Goal: Information Seeking & Learning: Learn about a topic

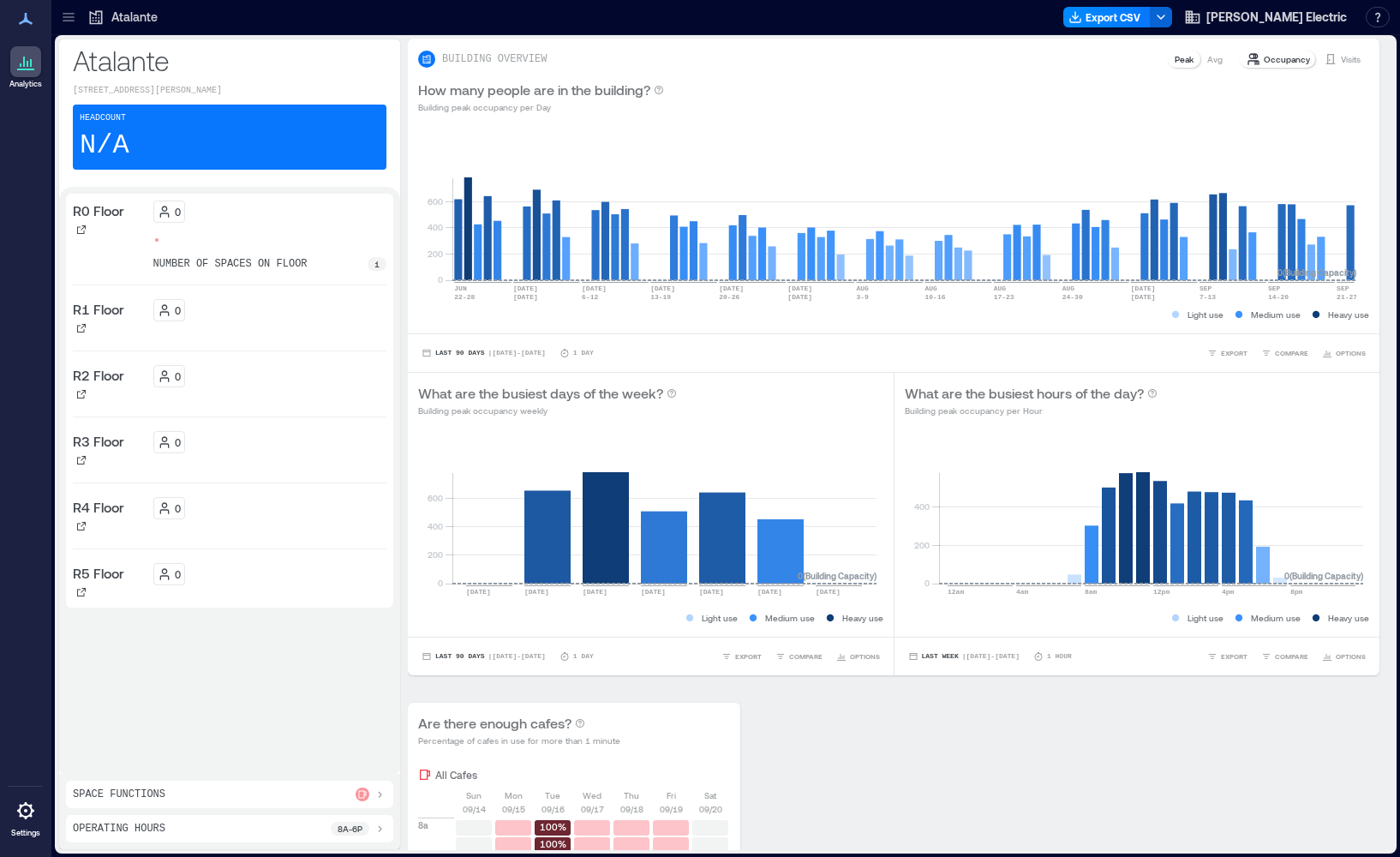
click at [134, 18] on p "Atalante" at bounding box center [134, 18] width 46 height 18
click at [129, 18] on p "Atalante" at bounding box center [134, 18] width 46 height 18
click at [70, 18] on icon at bounding box center [68, 18] width 18 height 18
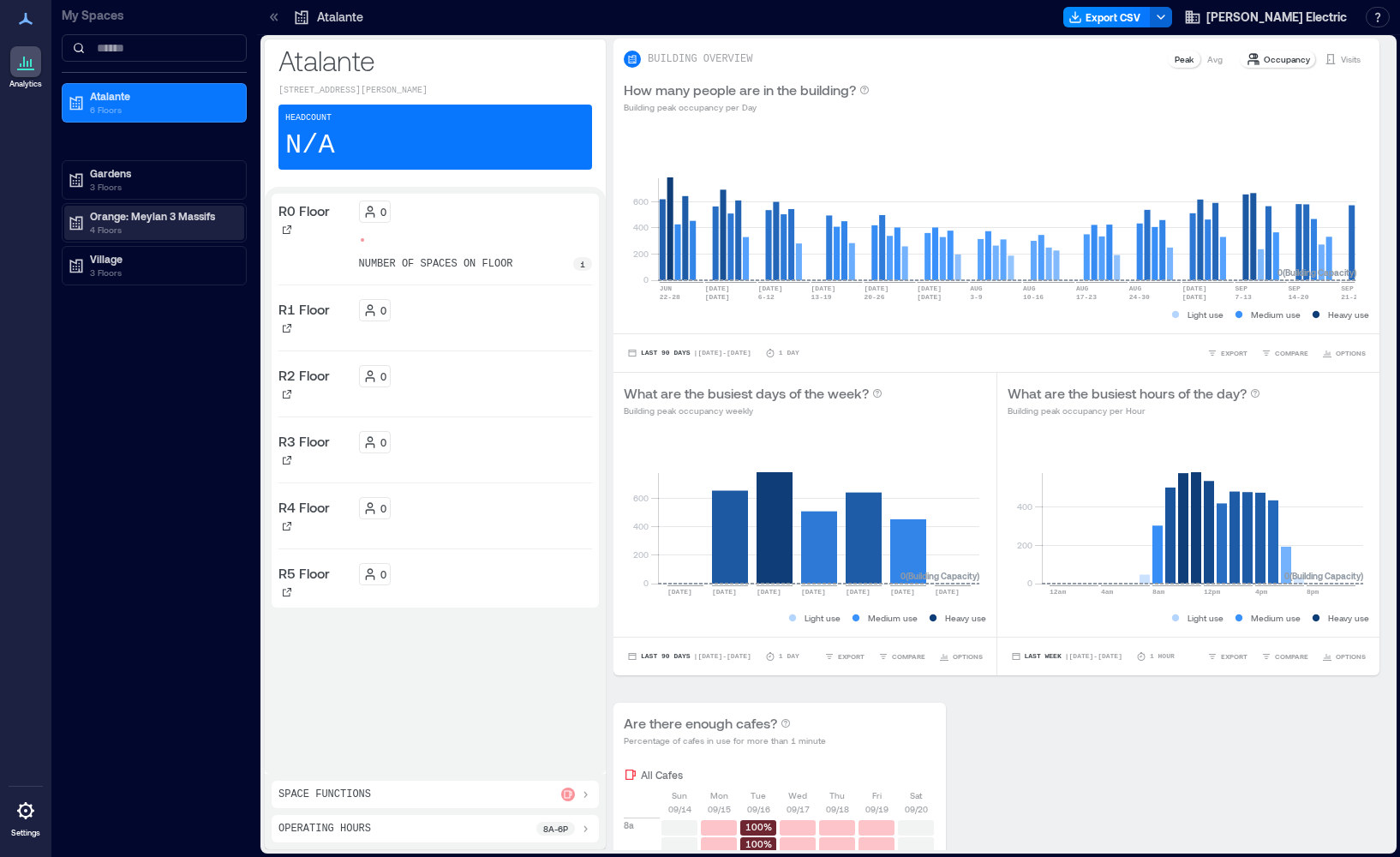
click at [124, 217] on p "Orange: Meylan 3 Massifs" at bounding box center [162, 216] width 144 height 14
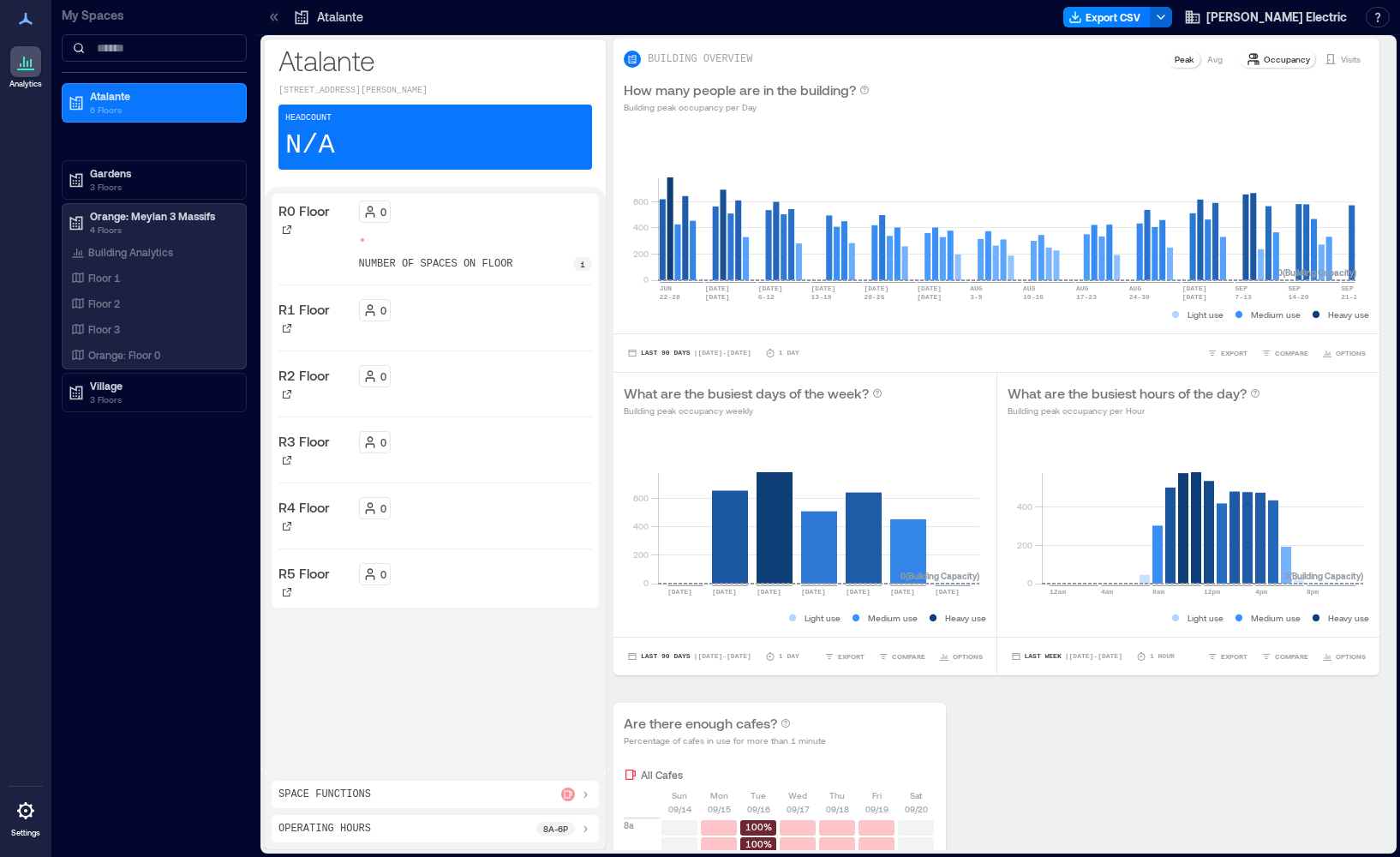
drag, startPoint x: 115, startPoint y: 254, endPoint x: 523, endPoint y: 335, distance: 416.0
click at [115, 254] on p "Building Analytics" at bounding box center [131, 252] width 85 height 14
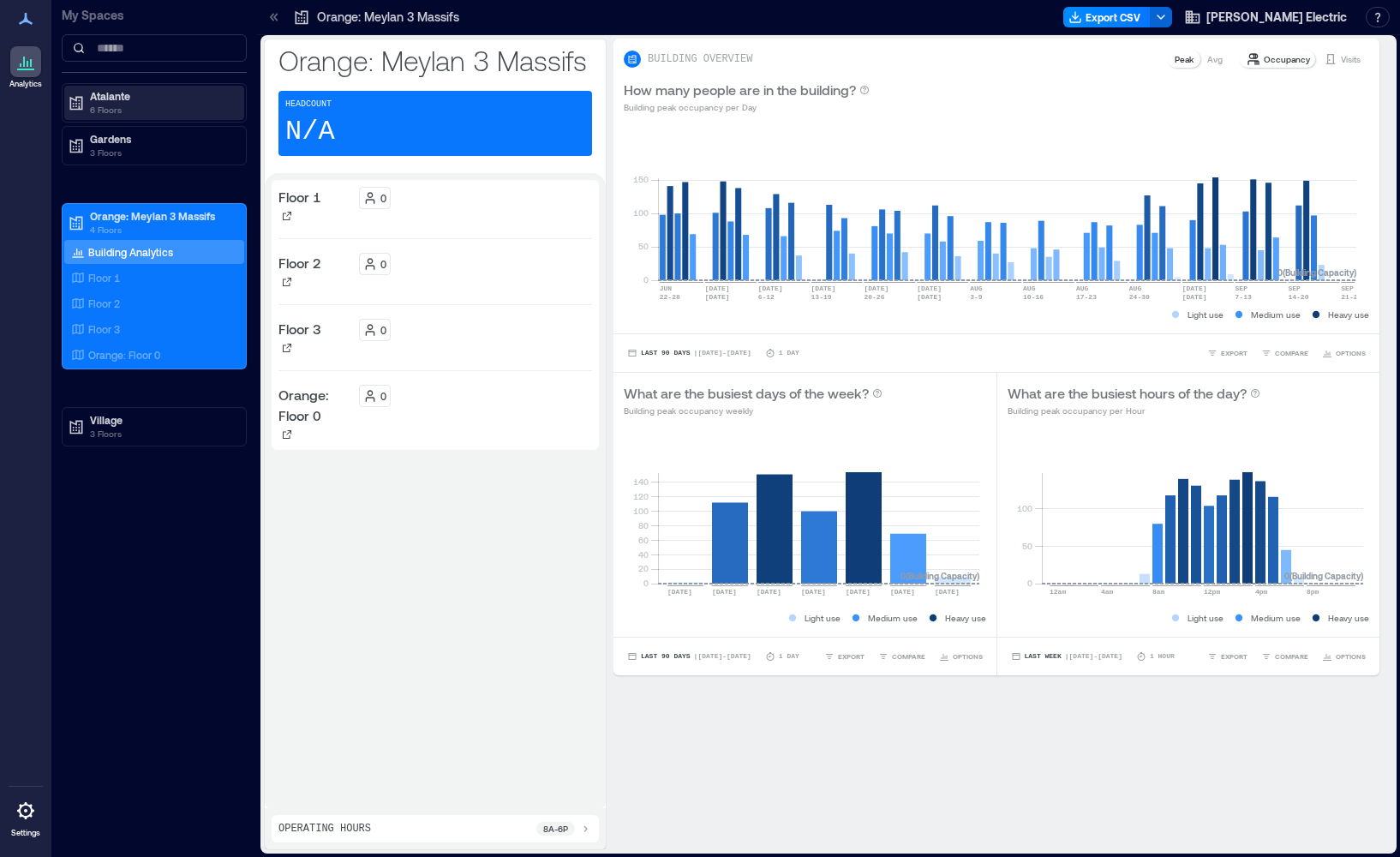
click at [118, 97] on p "Atalante" at bounding box center [162, 96] width 144 height 14
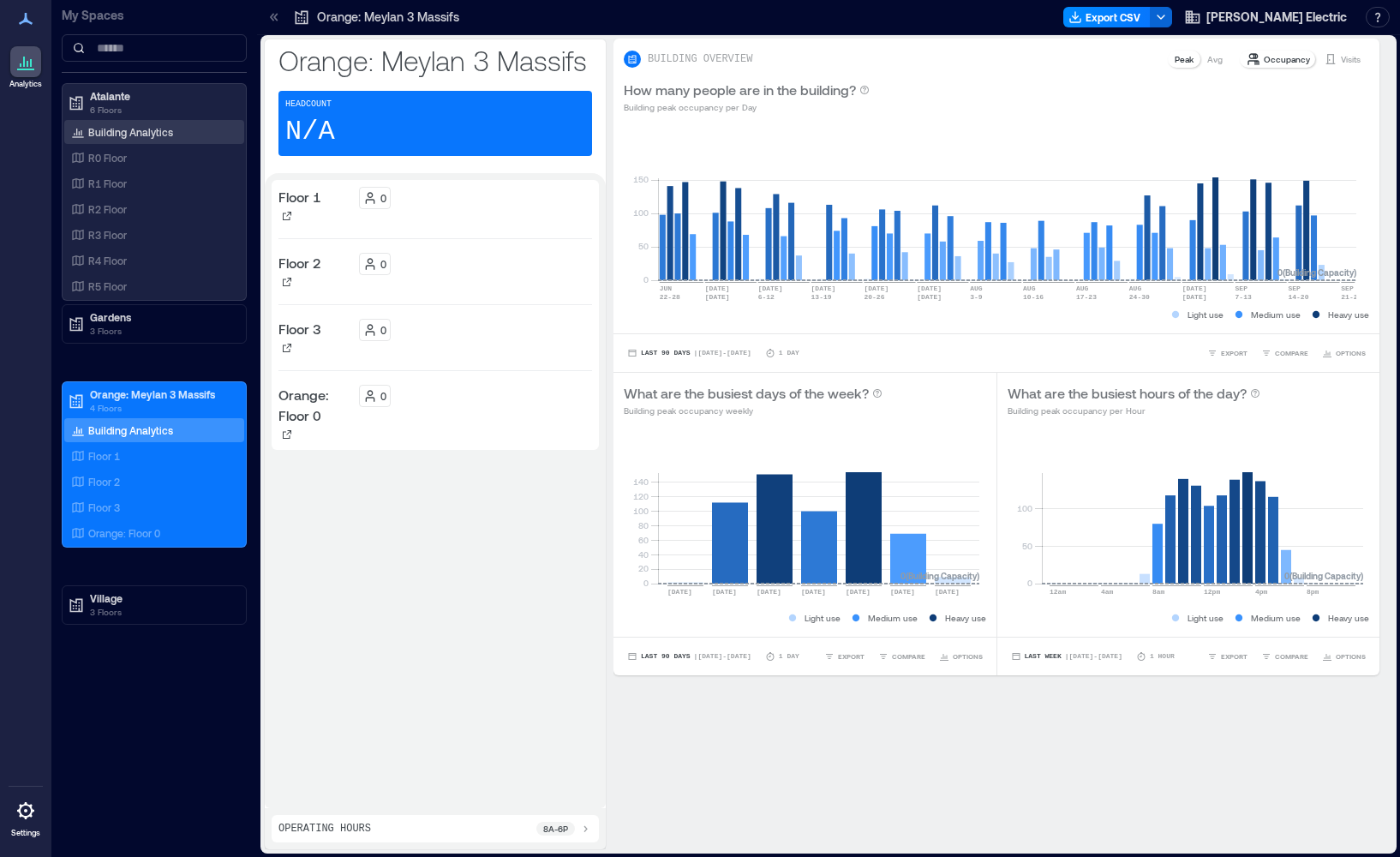
click at [120, 130] on p "Building Analytics" at bounding box center [131, 132] width 85 height 14
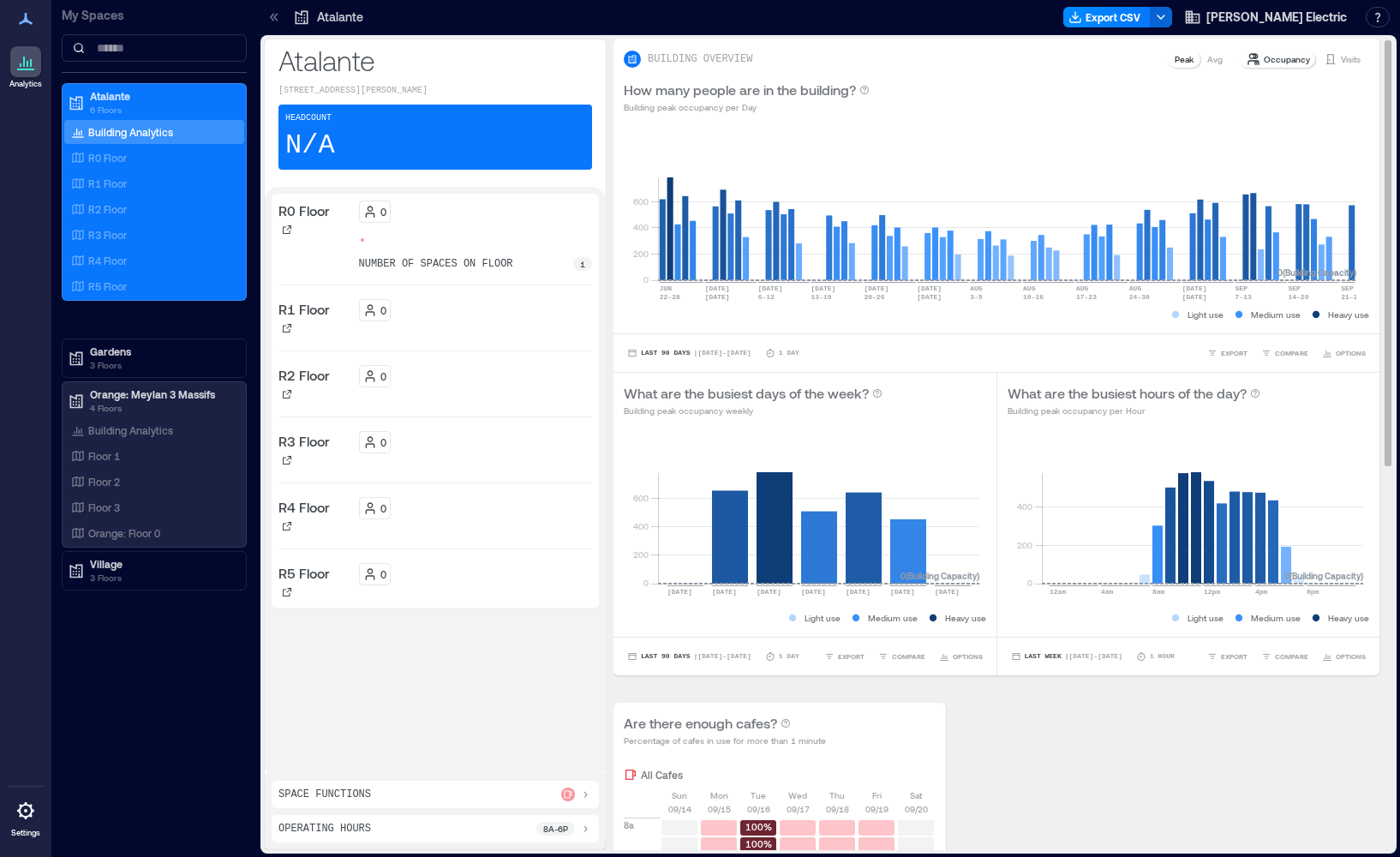
drag, startPoint x: 1100, startPoint y: 326, endPoint x: 1193, endPoint y: 327, distance: 93.0
click at [1168, 328] on div "0 200 400 600 JUN 22-28 JUN 29 JUL 5 JUL 6-12 JUL 13-19 JUL 20-26 JUL 27 AUG 2 …" at bounding box center [996, 229] width 766 height 209
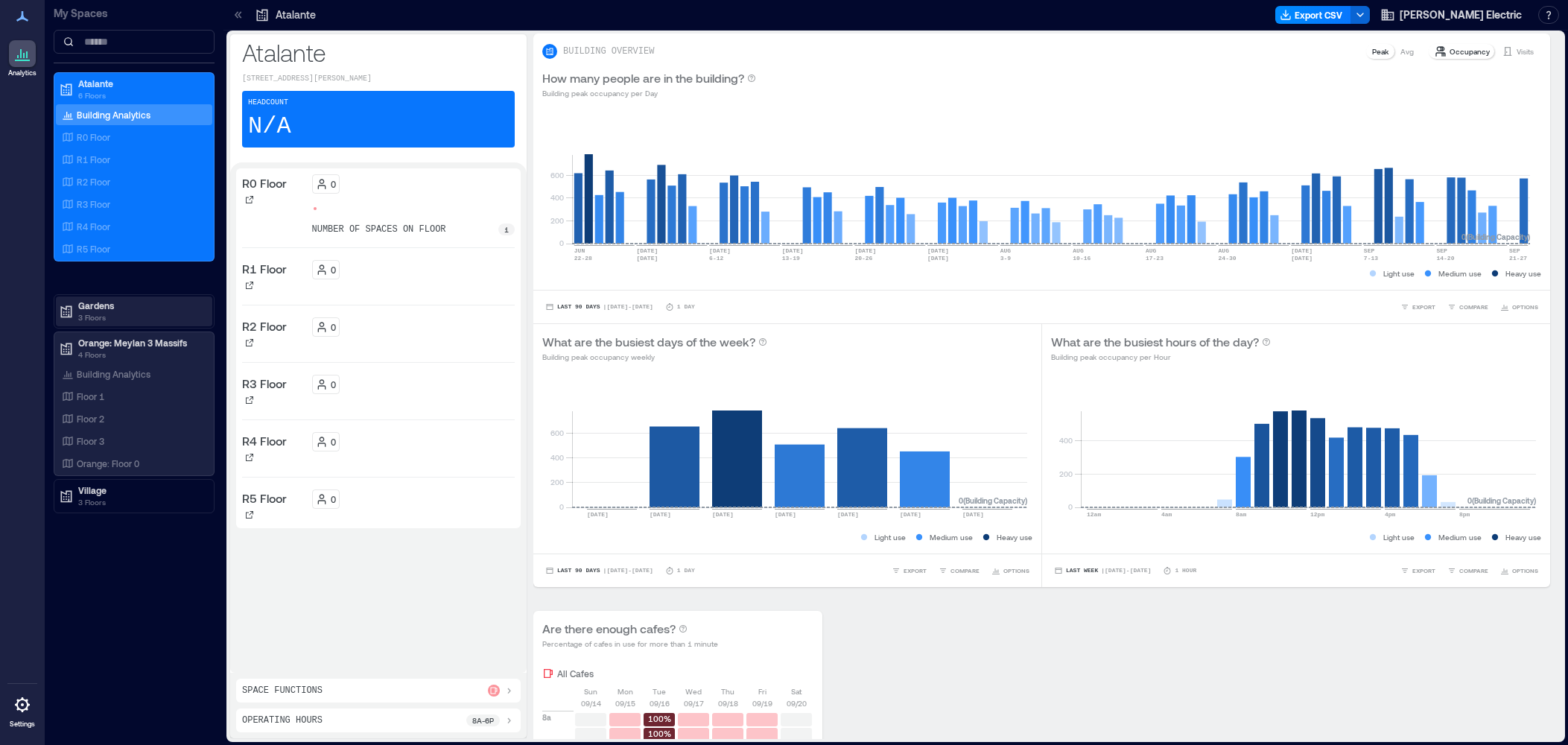
click at [89, 310] on p "Gardens" at bounding box center [141, 306] width 125 height 12
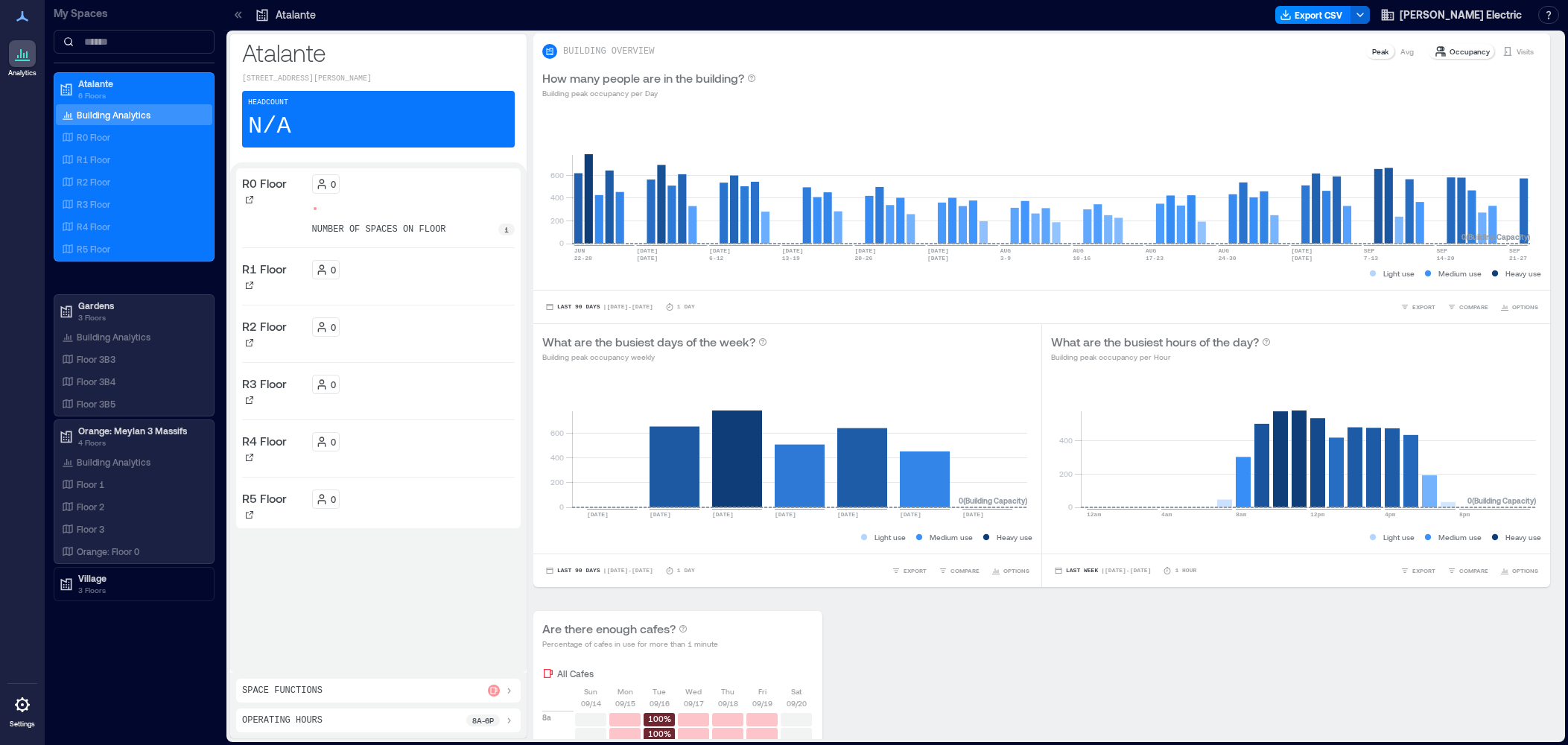
drag, startPoint x: 80, startPoint y: 337, endPoint x: 1203, endPoint y: 506, distance: 1135.6
click at [80, 337] on p "Building Analytics" at bounding box center [114, 337] width 74 height 12
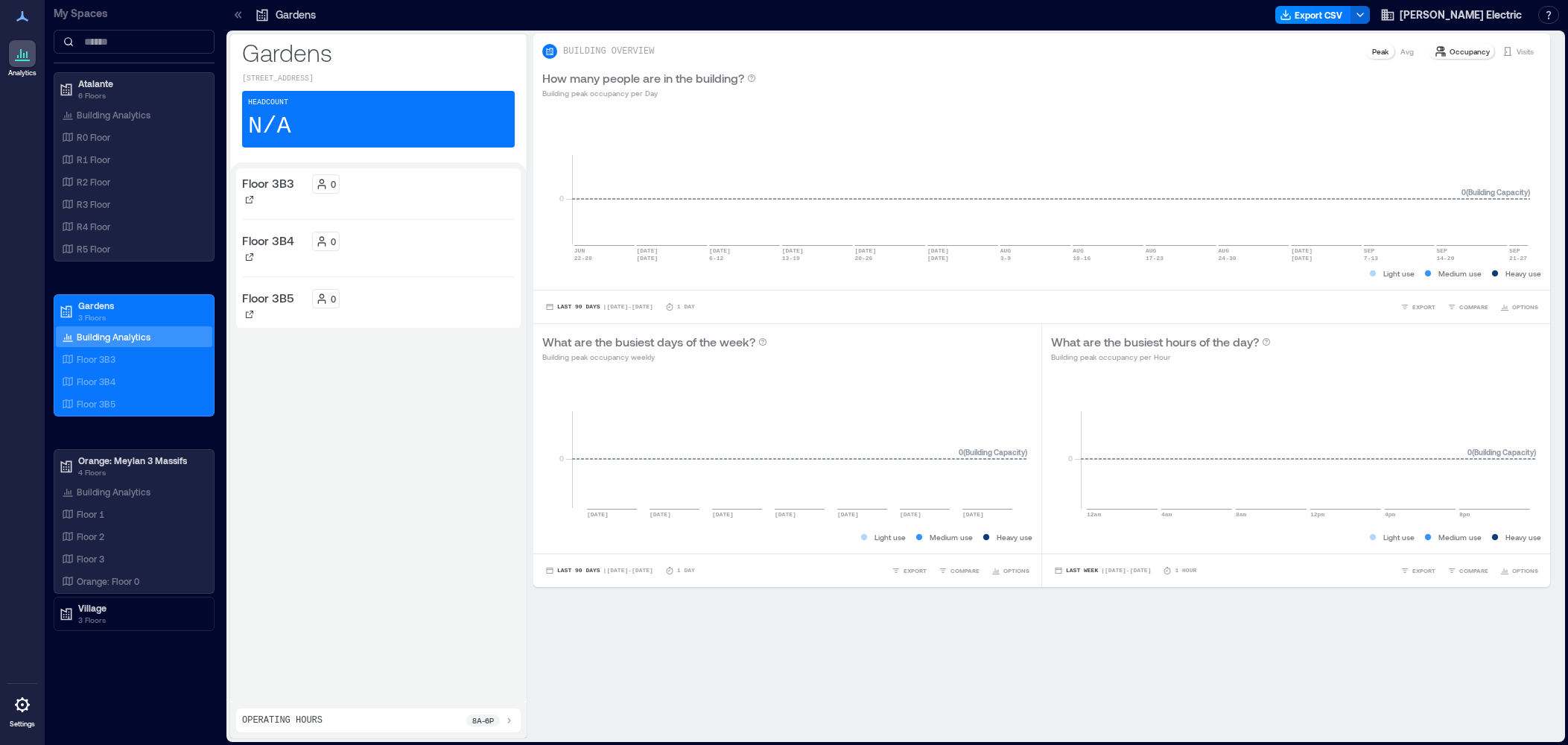
click at [110, 338] on p "Building Analytics" at bounding box center [114, 337] width 74 height 12
click at [95, 610] on p "Village" at bounding box center [141, 608] width 125 height 12
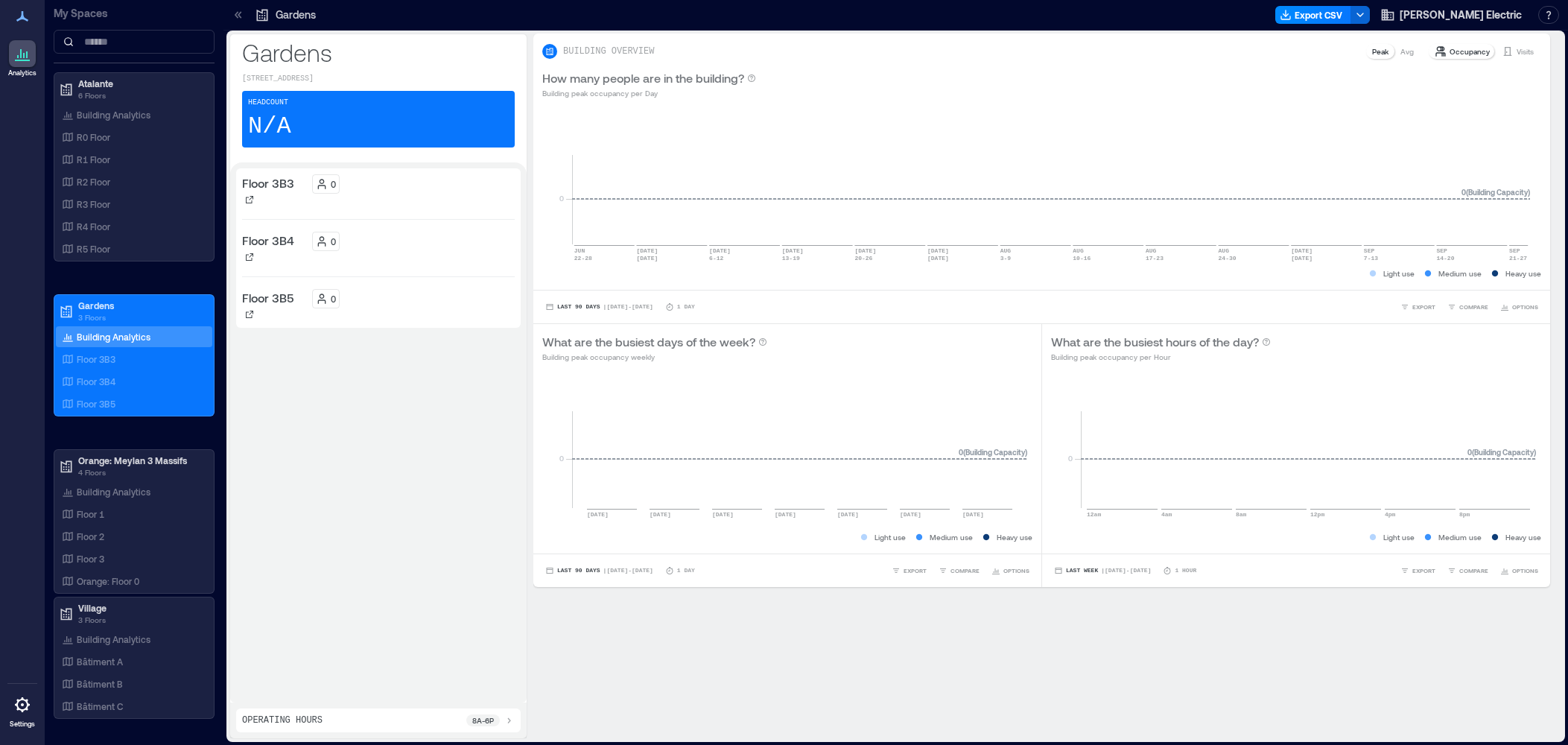
drag, startPoint x: 97, startPoint y: 644, endPoint x: 323, endPoint y: 531, distance: 252.7
click at [97, 644] on p "Building Analytics" at bounding box center [114, 639] width 74 height 12
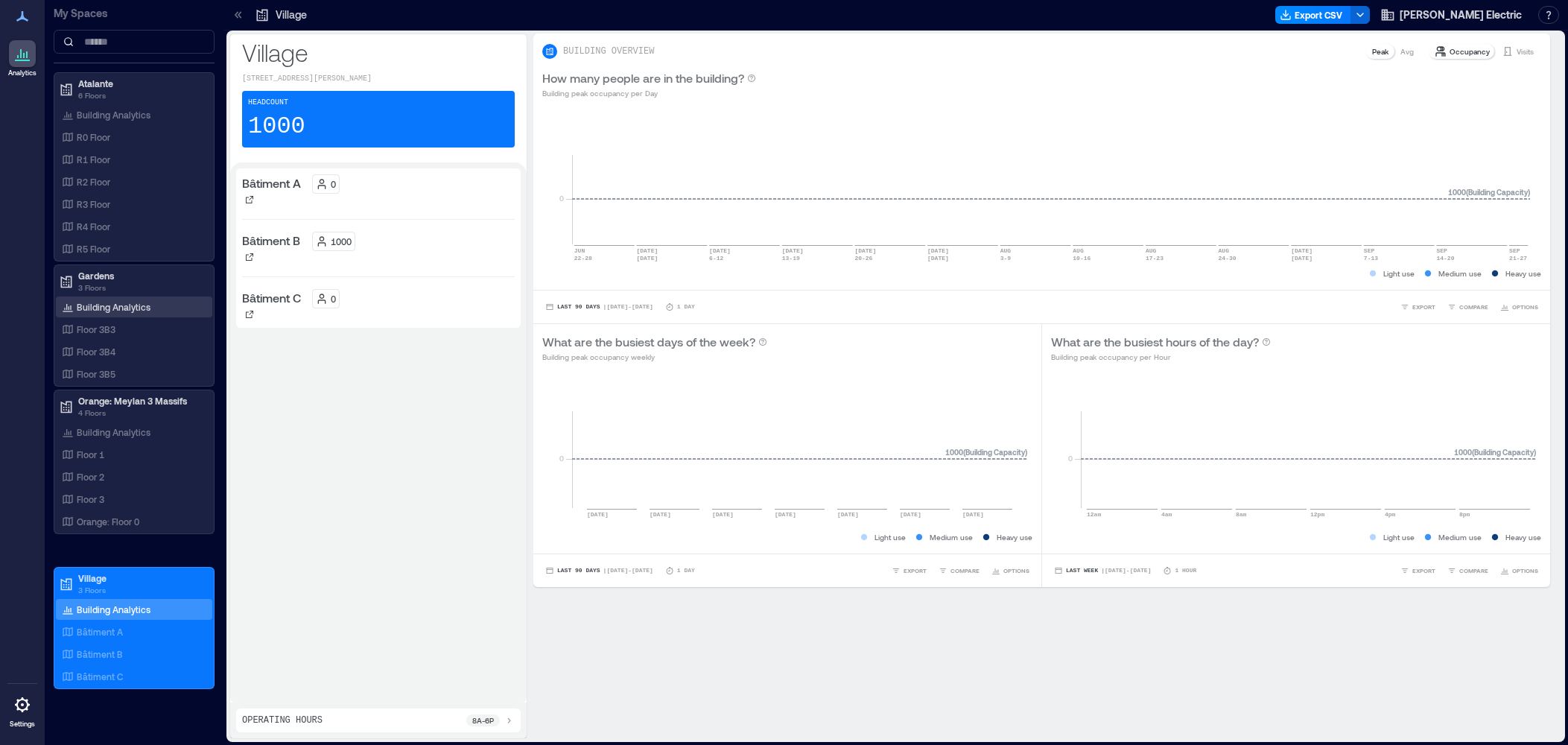
click at [85, 310] on p "Building Analytics" at bounding box center [114, 307] width 74 height 12
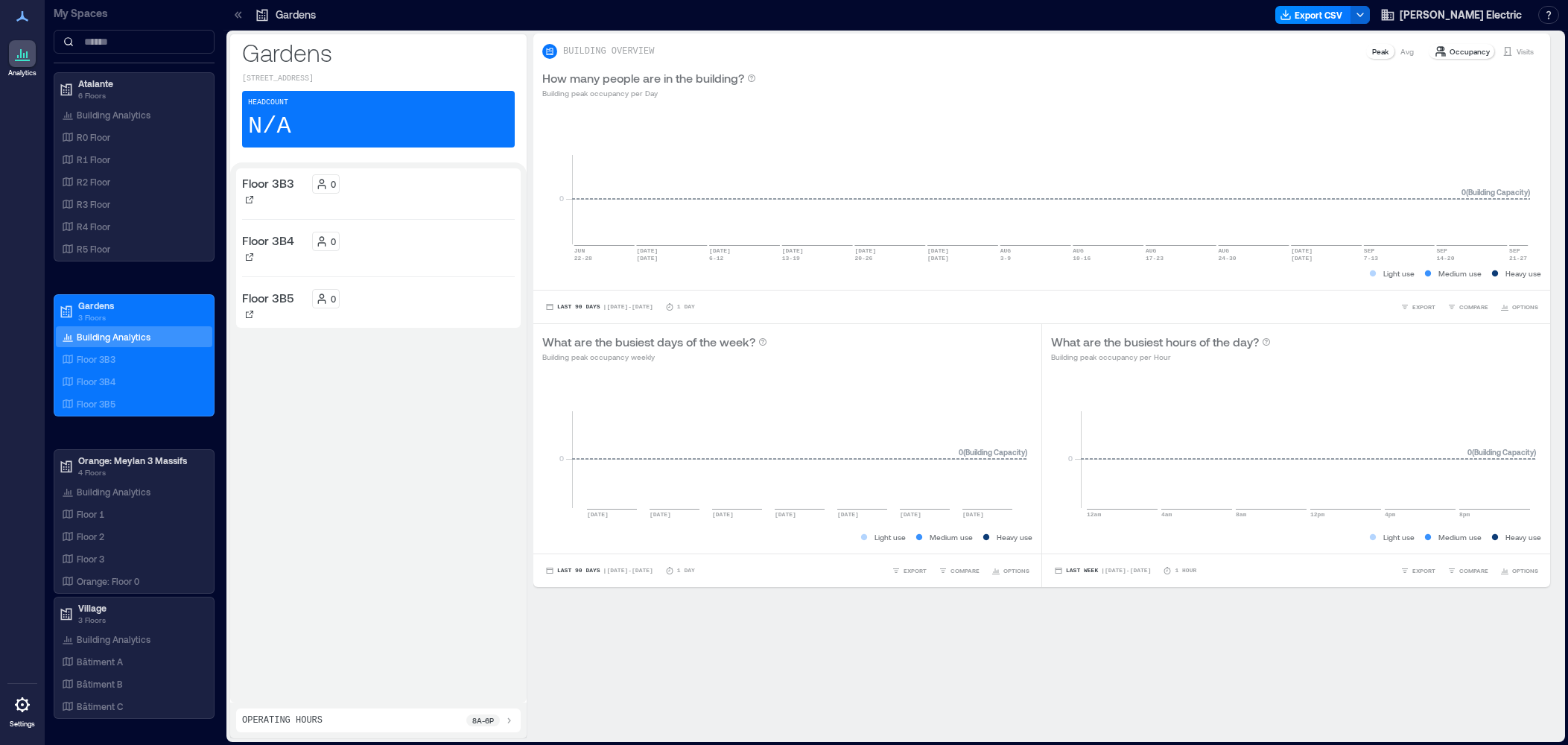
click at [400, 208] on div "Floor 3B3 0 Floor 3B4 0 Floor 3B5 0" at bounding box center [378, 248] width 273 height 147
click at [271, 239] on p "Floor 3B4" at bounding box center [268, 240] width 52 height 18
click at [339, 261] on div "0" at bounding box center [413, 247] width 204 height 31
click at [280, 298] on p "Floor 3B5" at bounding box center [268, 297] width 52 height 18
click at [248, 200] on icon at bounding box center [249, 200] width 9 height 9
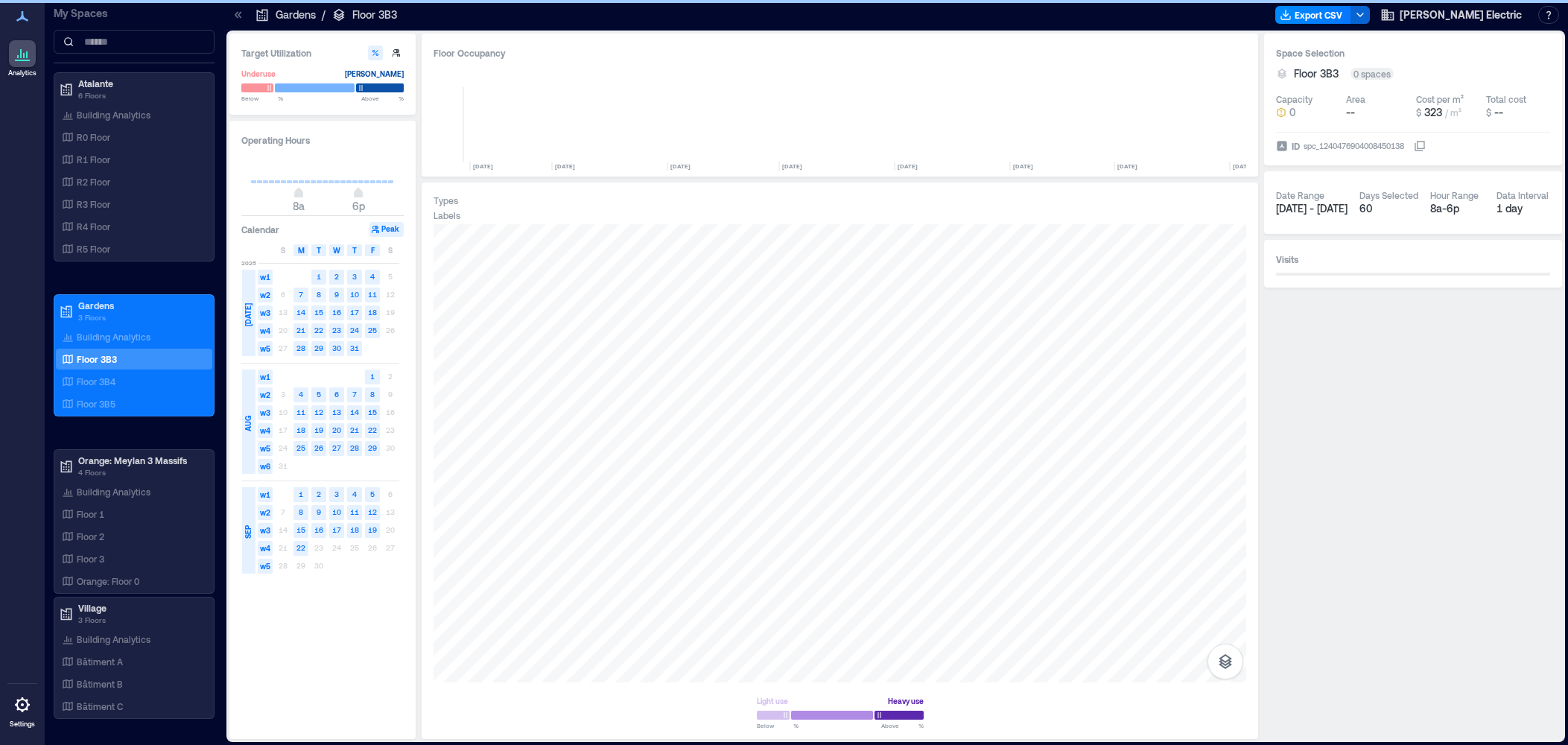
scroll to position [0, 638]
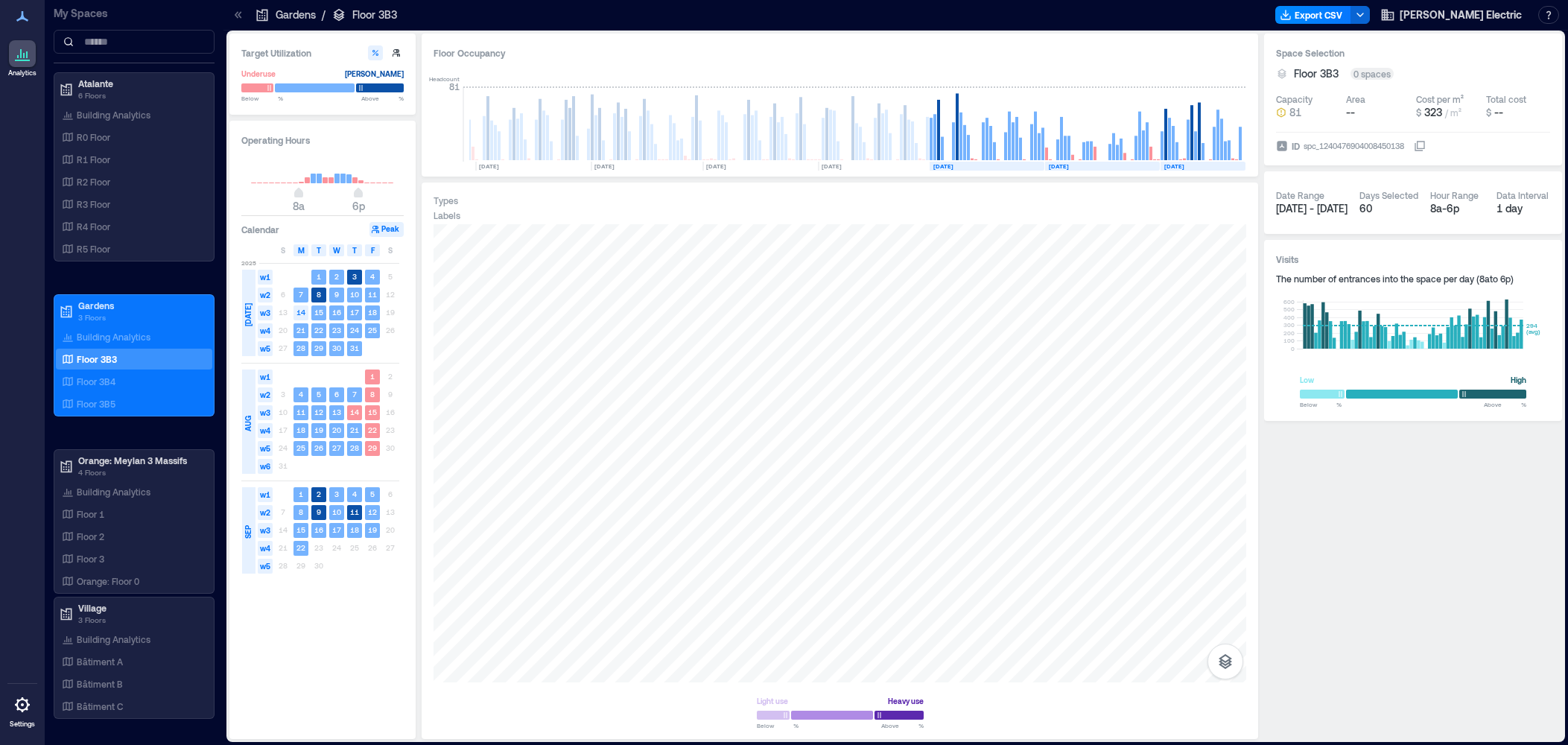
drag, startPoint x: 101, startPoint y: 338, endPoint x: 796, endPoint y: 165, distance: 716.2
click at [101, 338] on p "Building Analytics" at bounding box center [114, 337] width 74 height 12
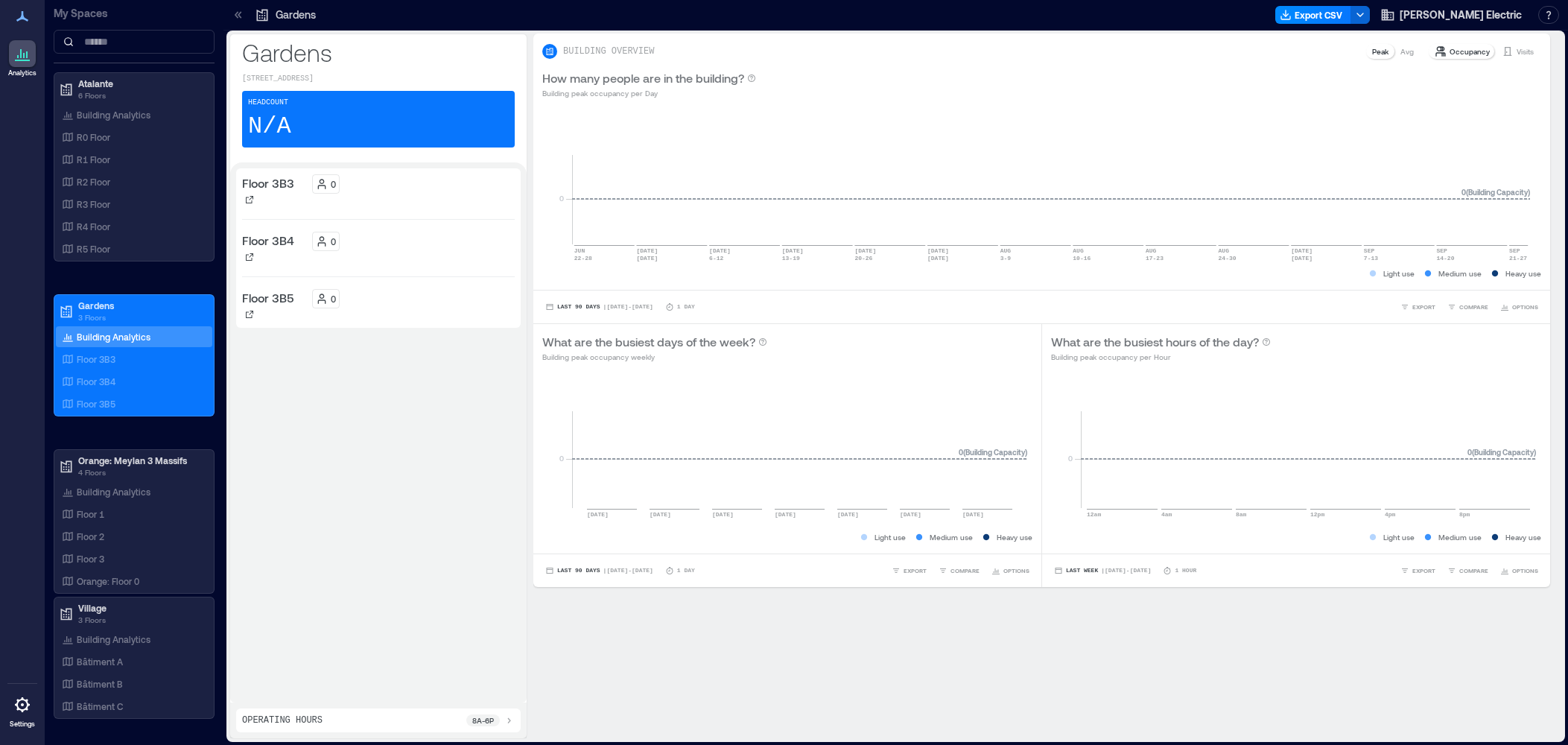
click at [275, 121] on p "N/A" at bounding box center [269, 127] width 43 height 30
click at [747, 209] on rect at bounding box center [1051, 180] width 958 height 127
click at [1216, 220] on rect at bounding box center [1051, 180] width 958 height 127
click at [114, 337] on p "Building Analytics" at bounding box center [114, 337] width 74 height 12
click at [84, 359] on p "Floor 3B3" at bounding box center [96, 359] width 39 height 12
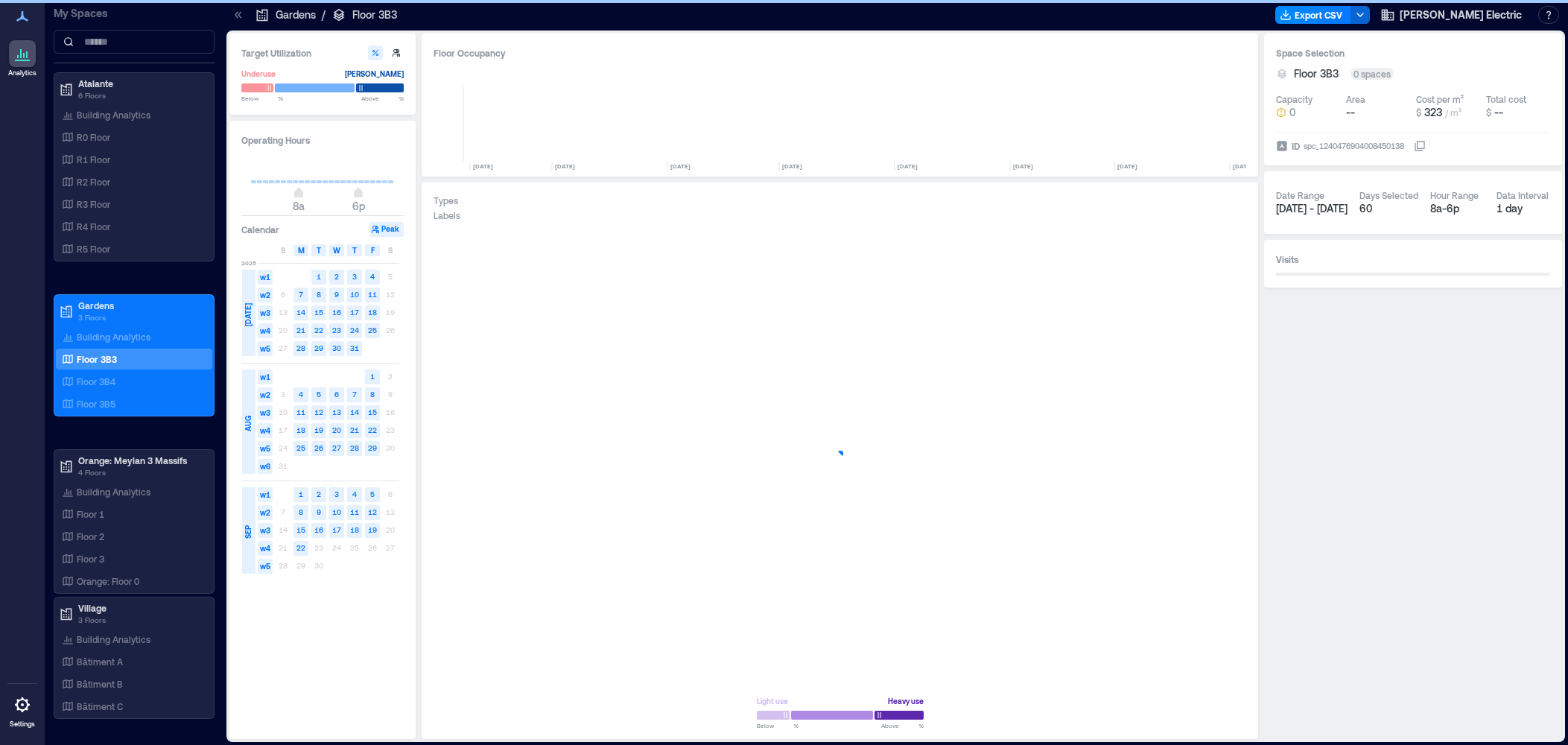
scroll to position [0, 638]
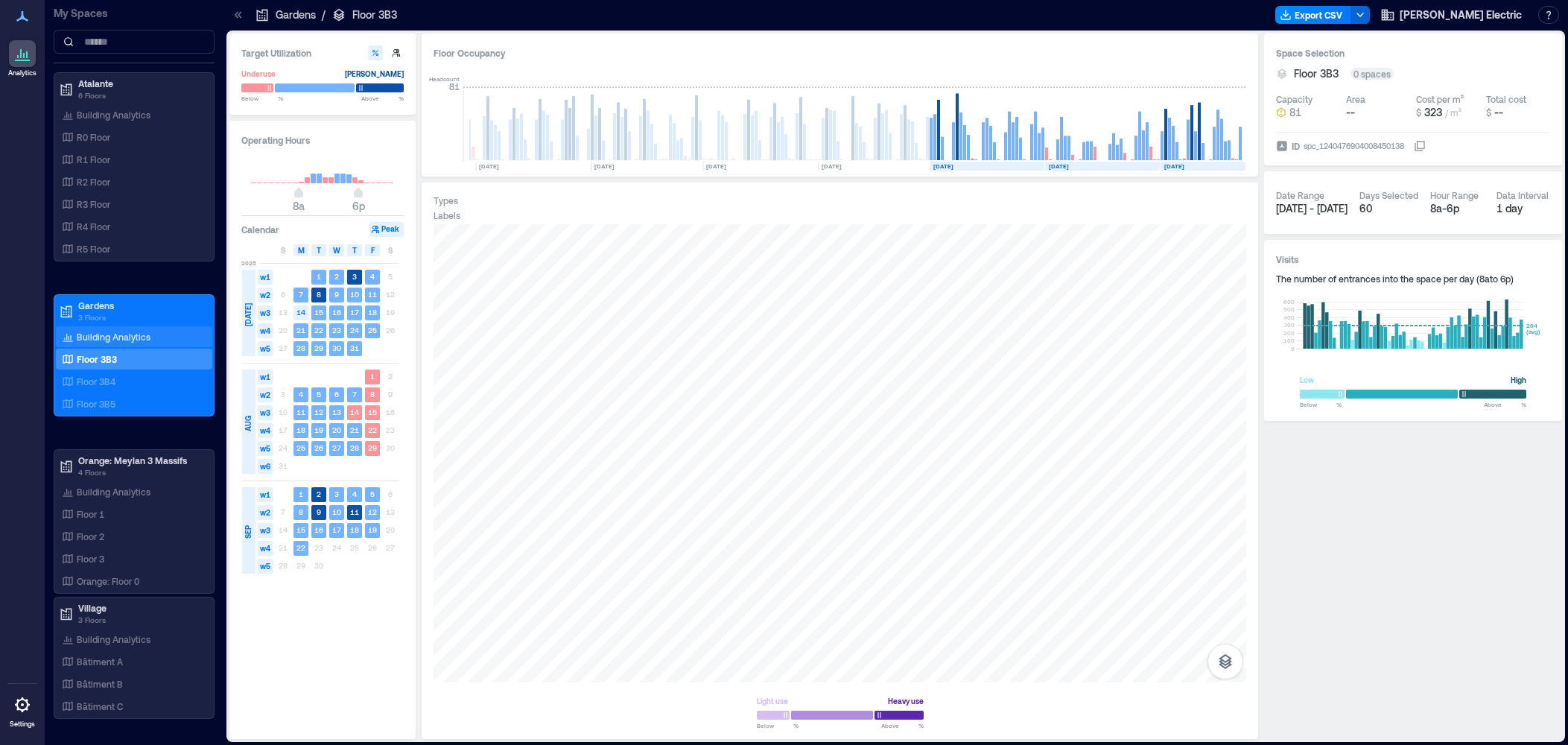
click at [92, 333] on p "Building Analytics" at bounding box center [114, 337] width 74 height 12
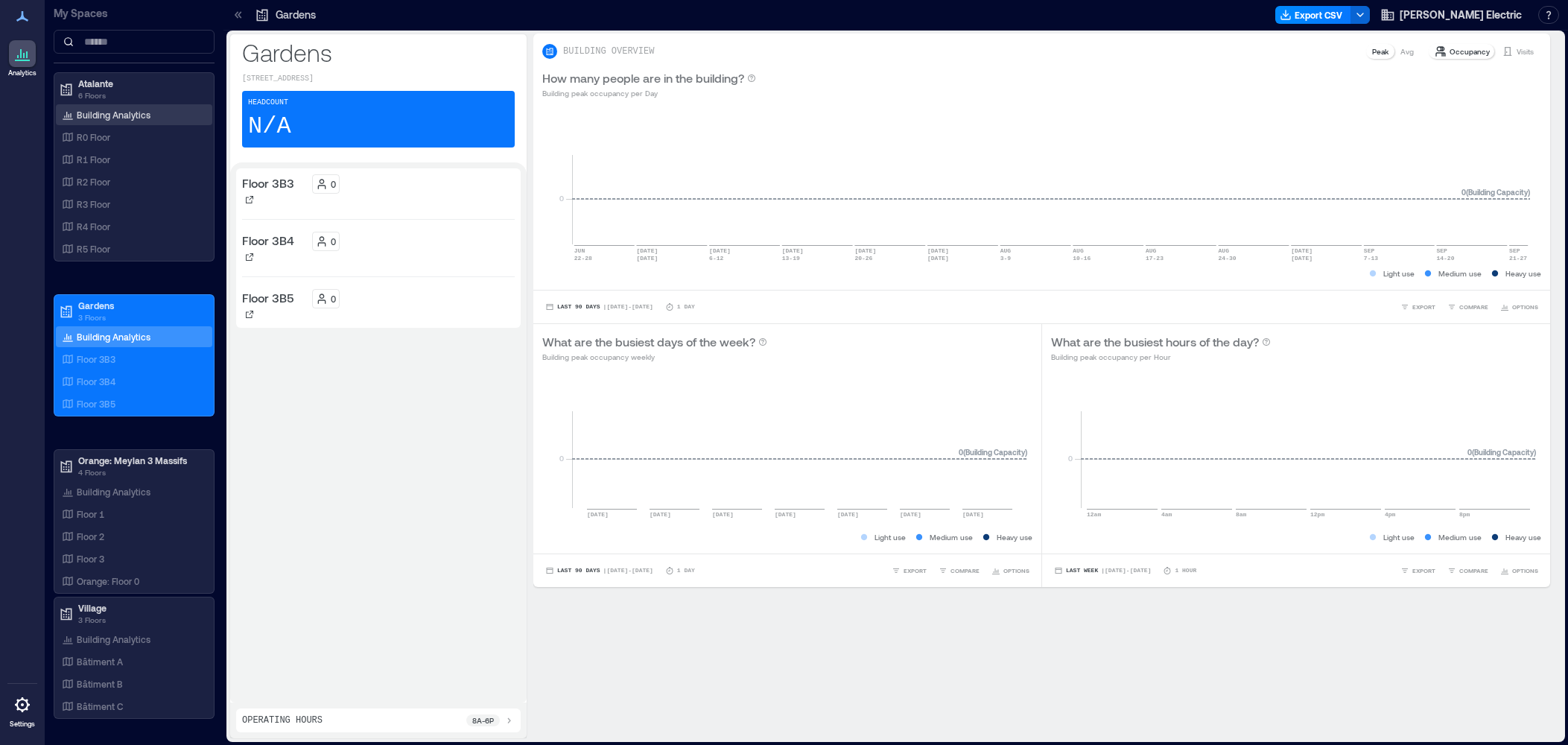
click at [107, 114] on p "Building Analytics" at bounding box center [114, 115] width 74 height 12
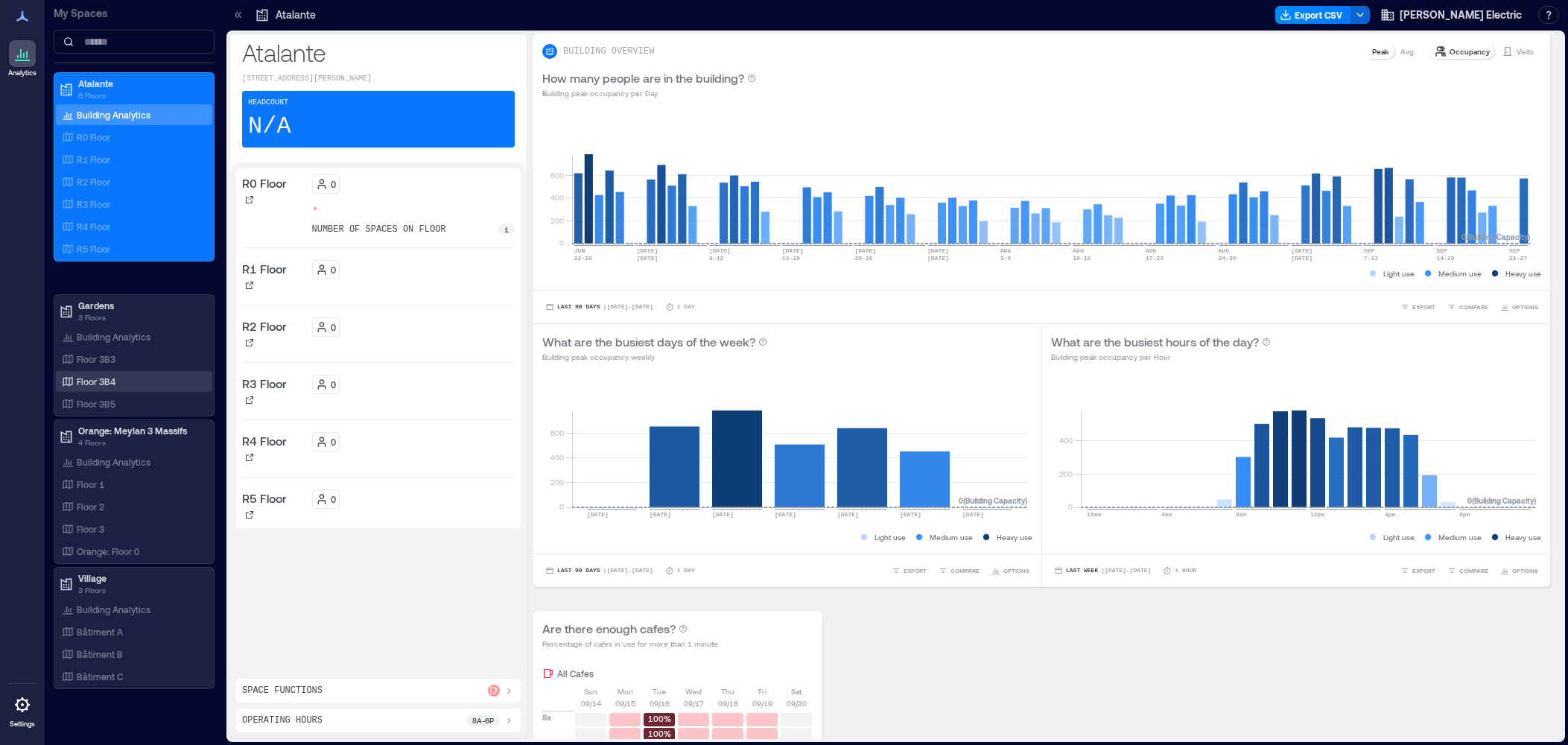
click at [341, 627] on div "R0 Floor 0 number of spaces on floor 1 R1 Floor 0 R2 Floor 0 R3 Floor 0 R4 Floo…" at bounding box center [378, 417] width 284 height 498
drag, startPoint x: 85, startPoint y: 609, endPoint x: 314, endPoint y: 449, distance: 279.4
click at [85, 609] on p "Building Analytics" at bounding box center [114, 609] width 74 height 12
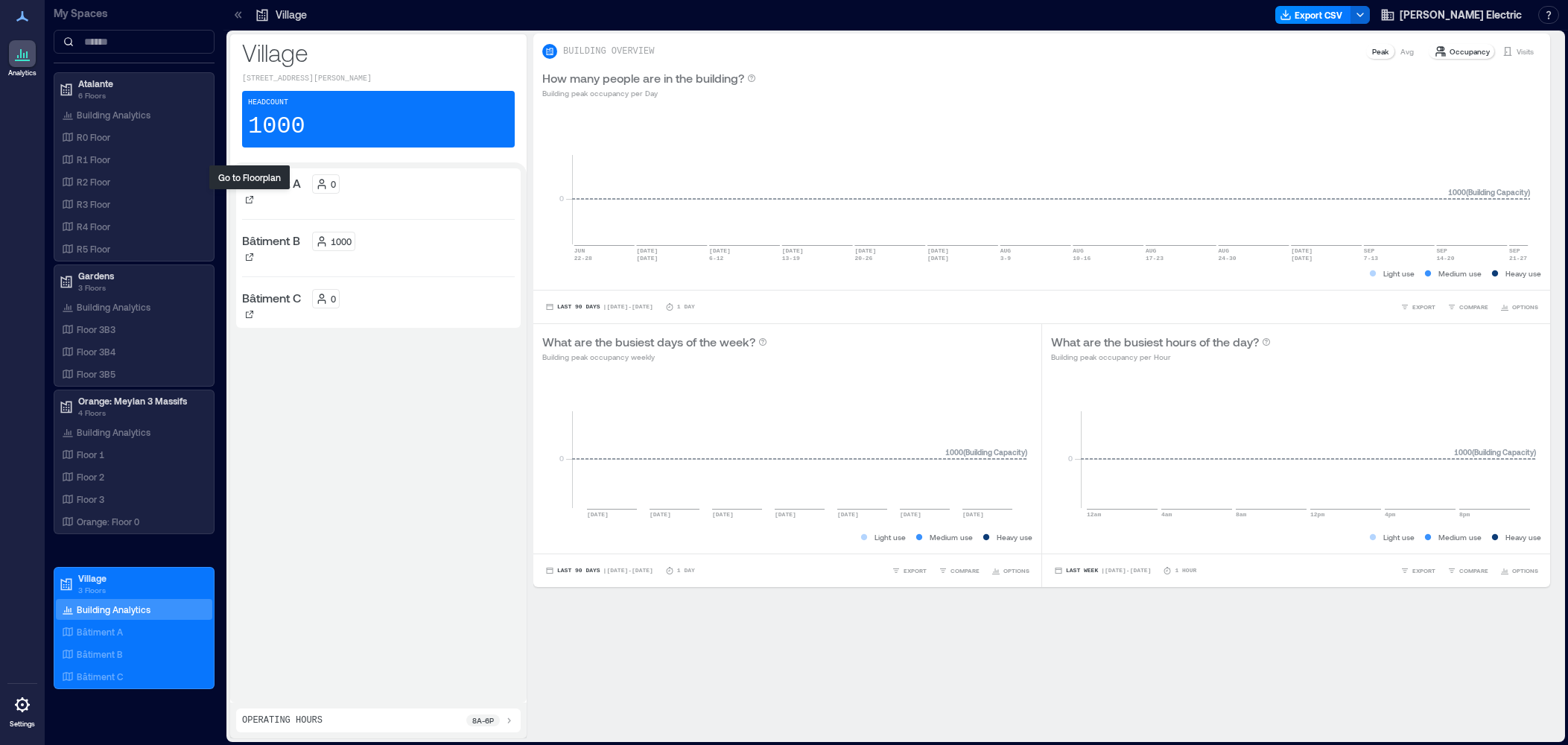
drag, startPoint x: 252, startPoint y: 198, endPoint x: 275, endPoint y: 195, distance: 23.2
click at [252, 198] on icon at bounding box center [249, 200] width 9 height 9
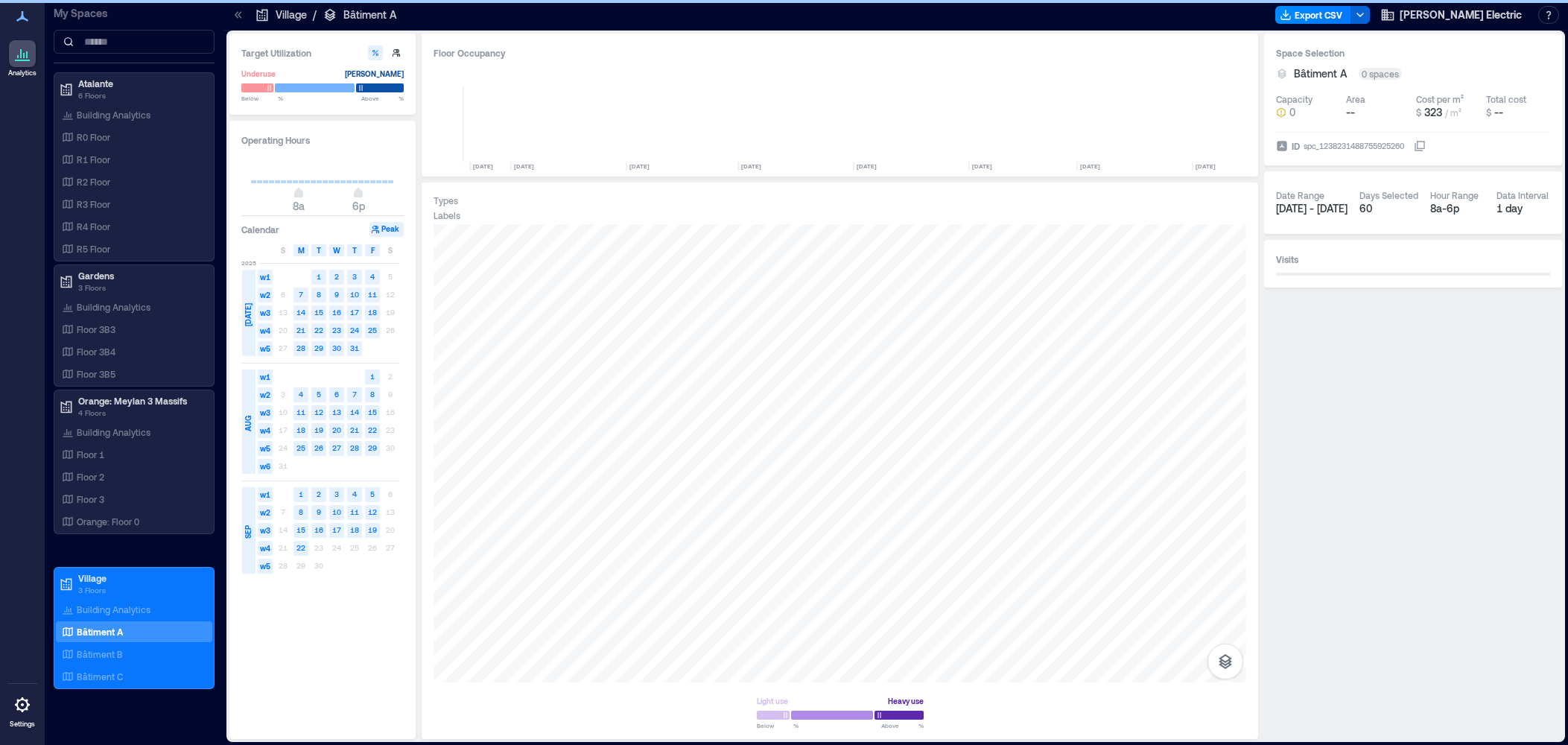
scroll to position [0, 1961]
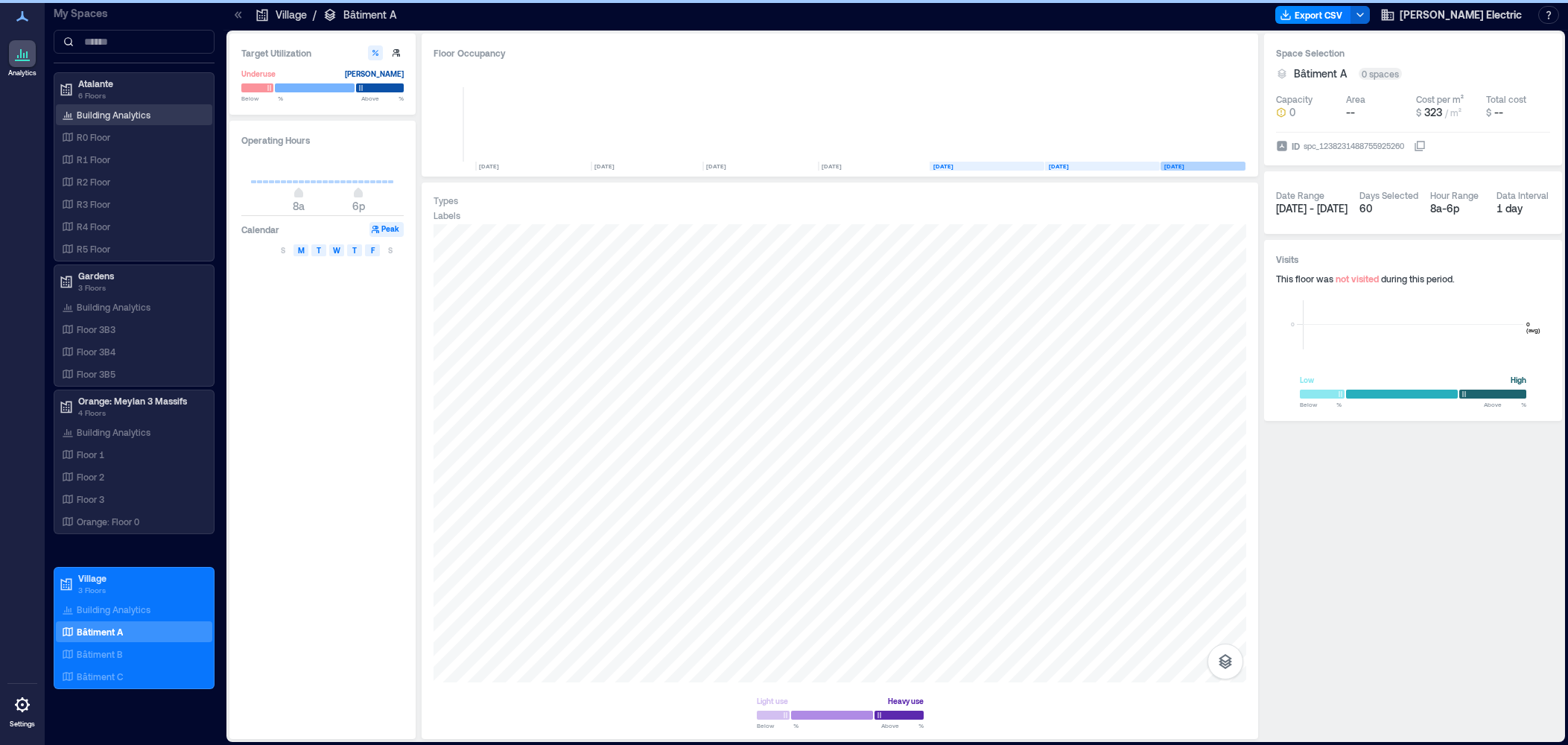
click at [94, 114] on p "Building Analytics" at bounding box center [114, 115] width 74 height 12
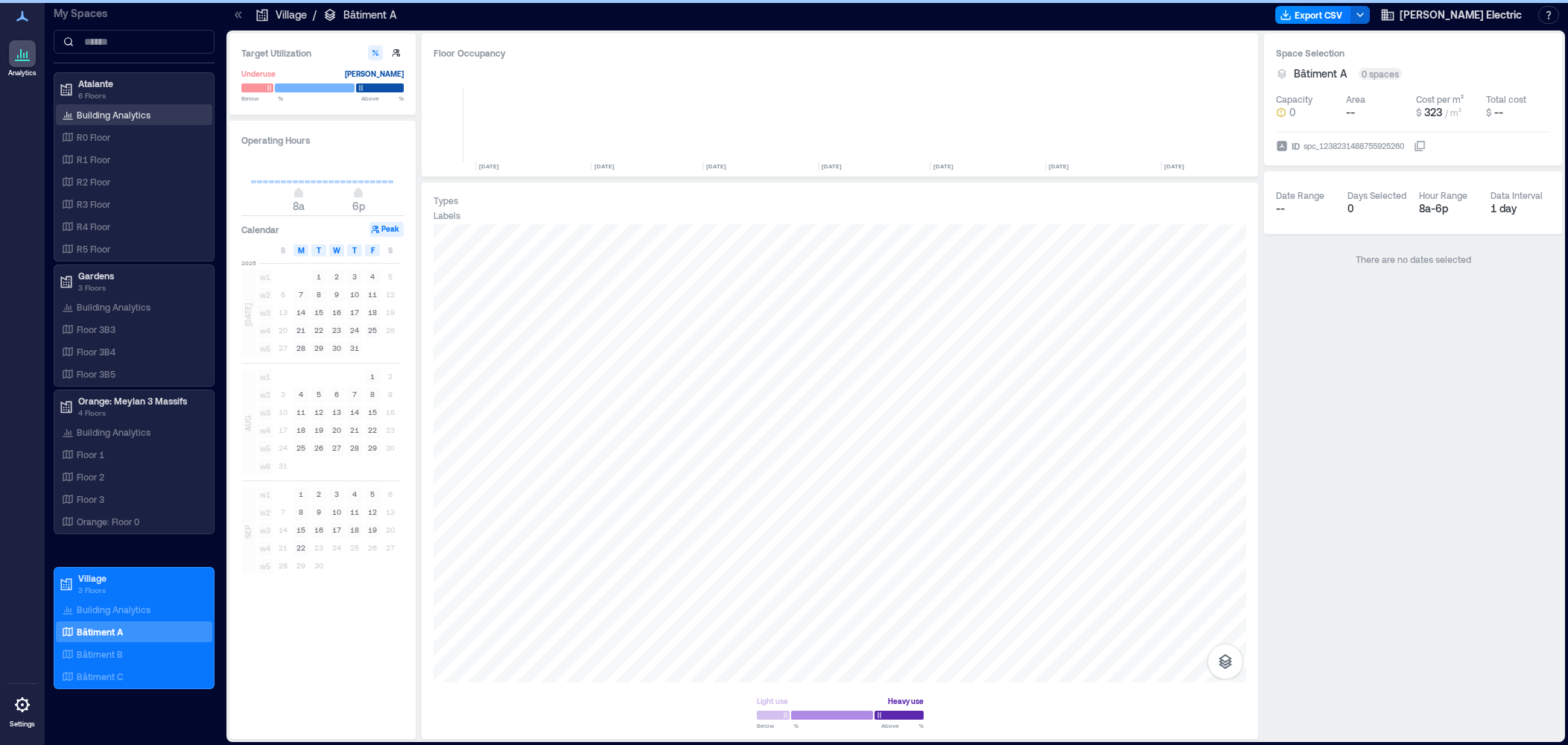
click at [94, 114] on p "Building Analytics" at bounding box center [114, 115] width 74 height 12
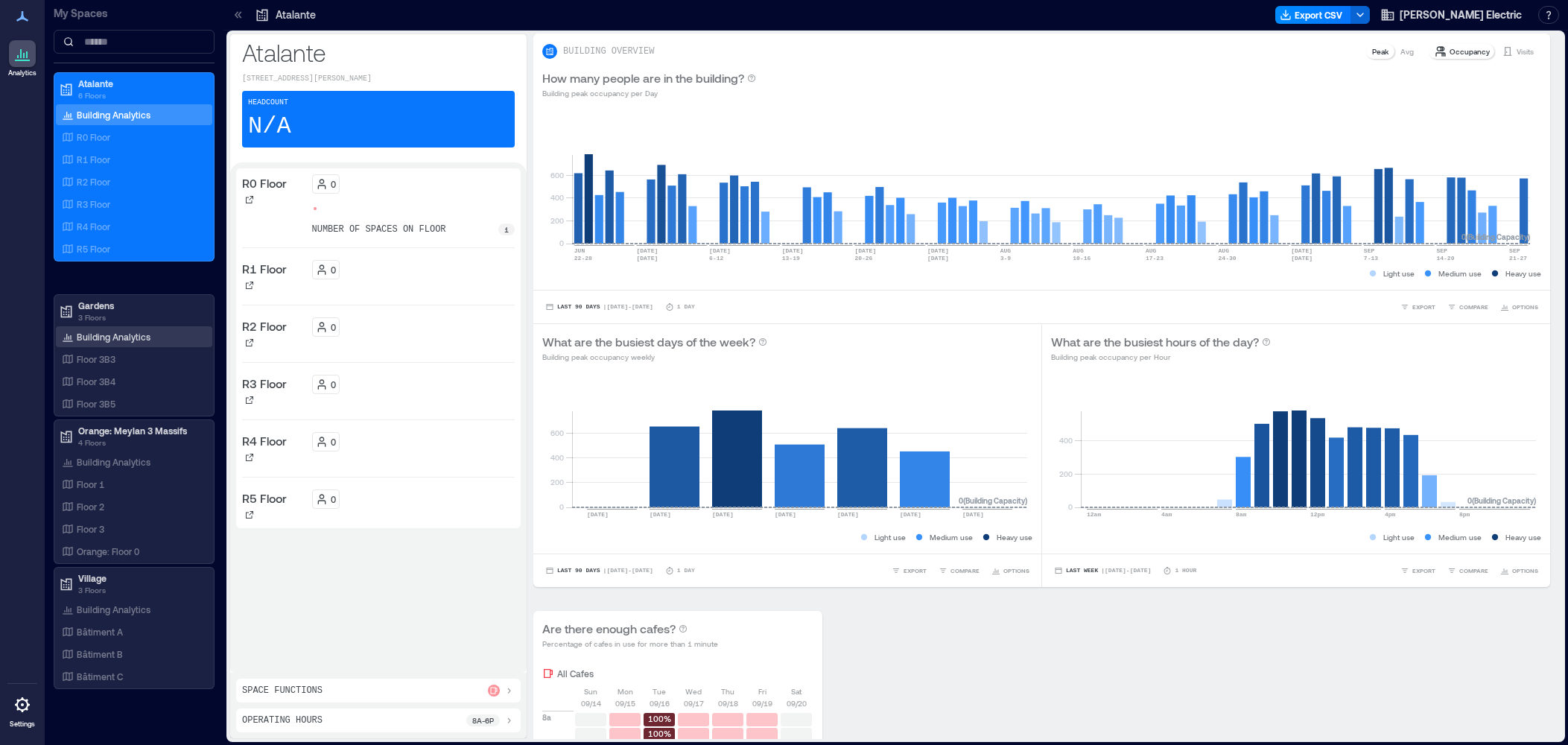
click at [113, 339] on p "Building Analytics" at bounding box center [114, 337] width 74 height 12
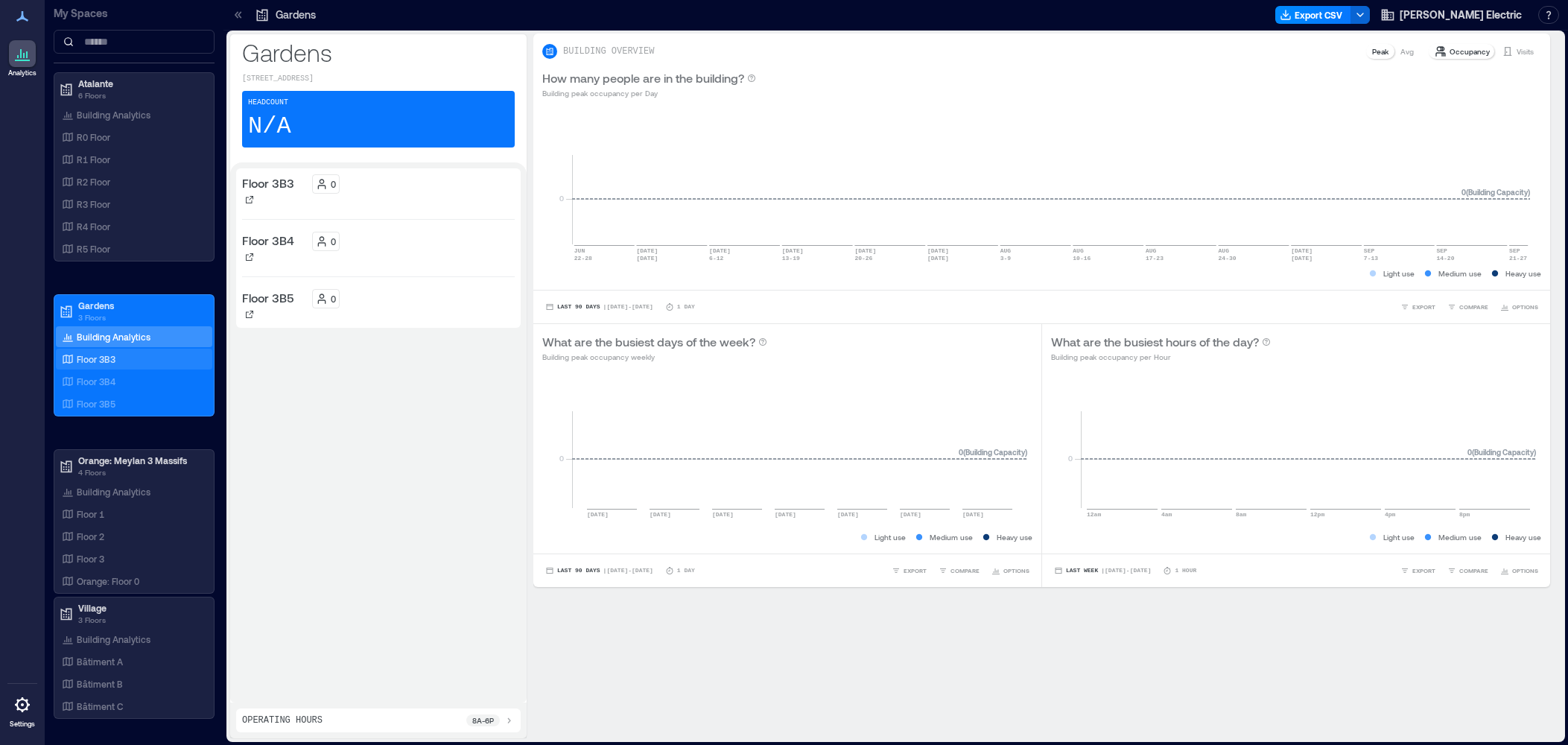
click at [91, 361] on p "Floor 3B3" at bounding box center [96, 359] width 39 height 12
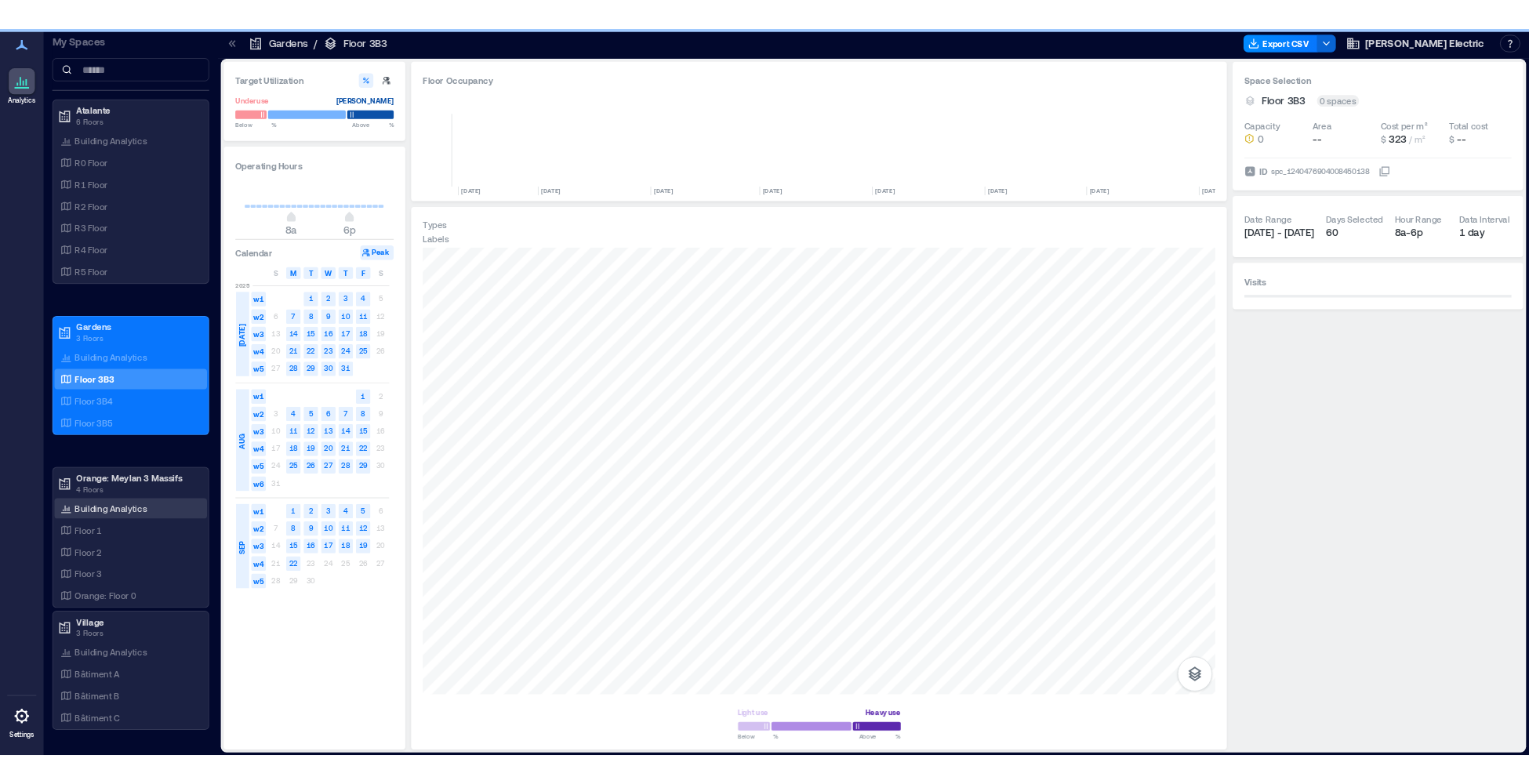
scroll to position [0, 672]
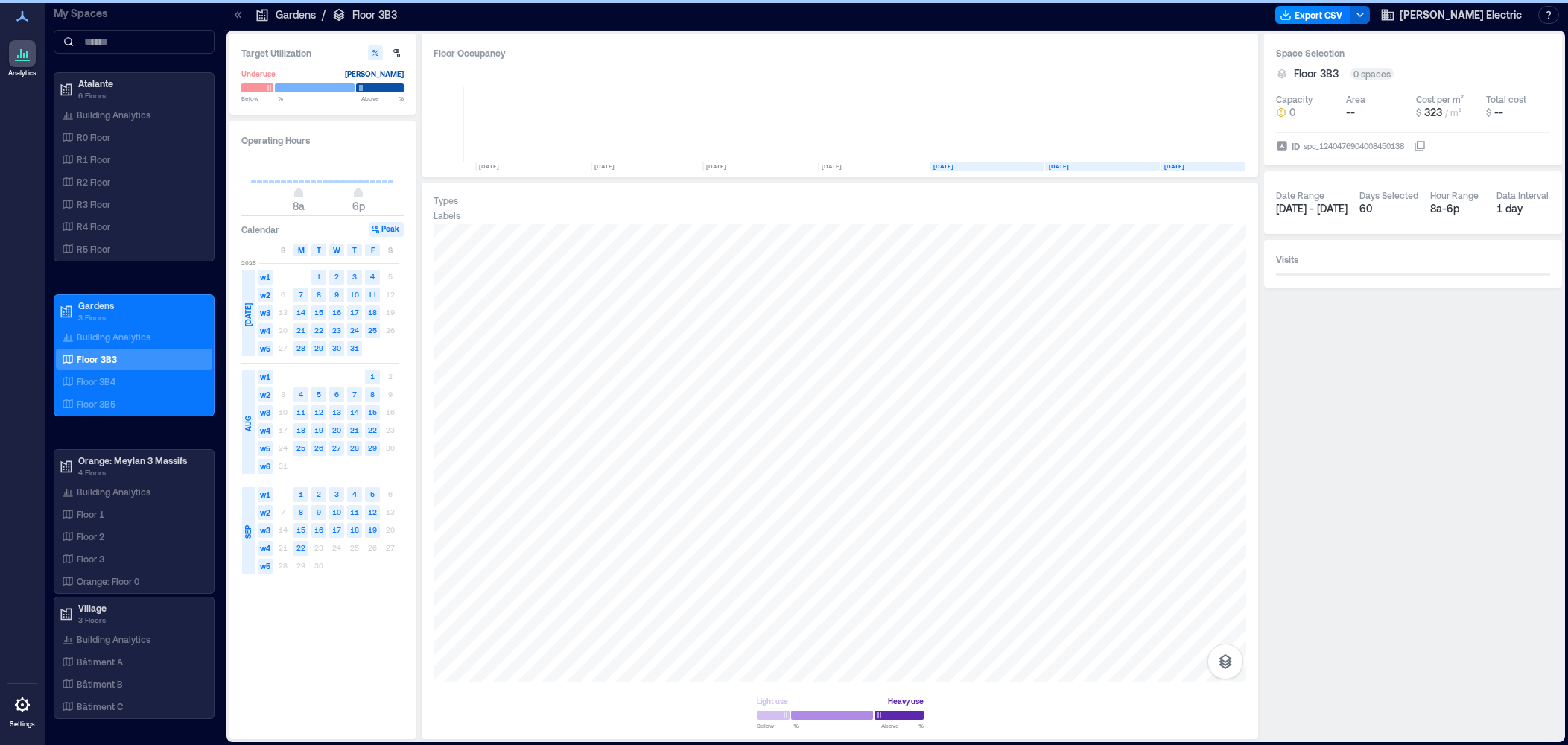
drag, startPoint x: 104, startPoint y: 490, endPoint x: 773, endPoint y: 0, distance: 829.3
click at [104, 490] on p "Building Analytics" at bounding box center [114, 492] width 74 height 12
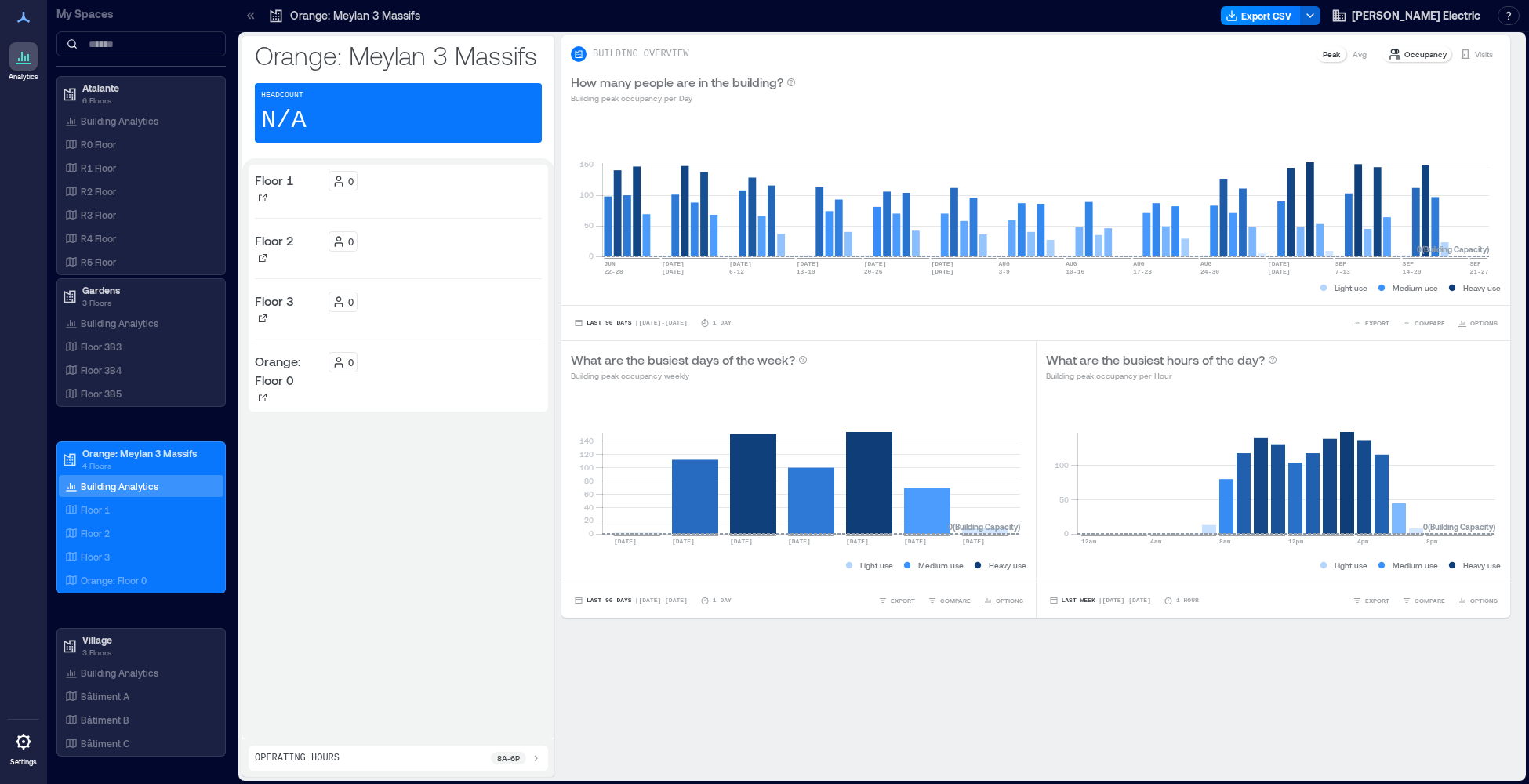
drag, startPoint x: 85, startPoint y: 509, endPoint x: 779, endPoint y: 783, distance: 746.1
click at [90, 510] on p "Floor 1" at bounding box center [96, 510] width 29 height 13
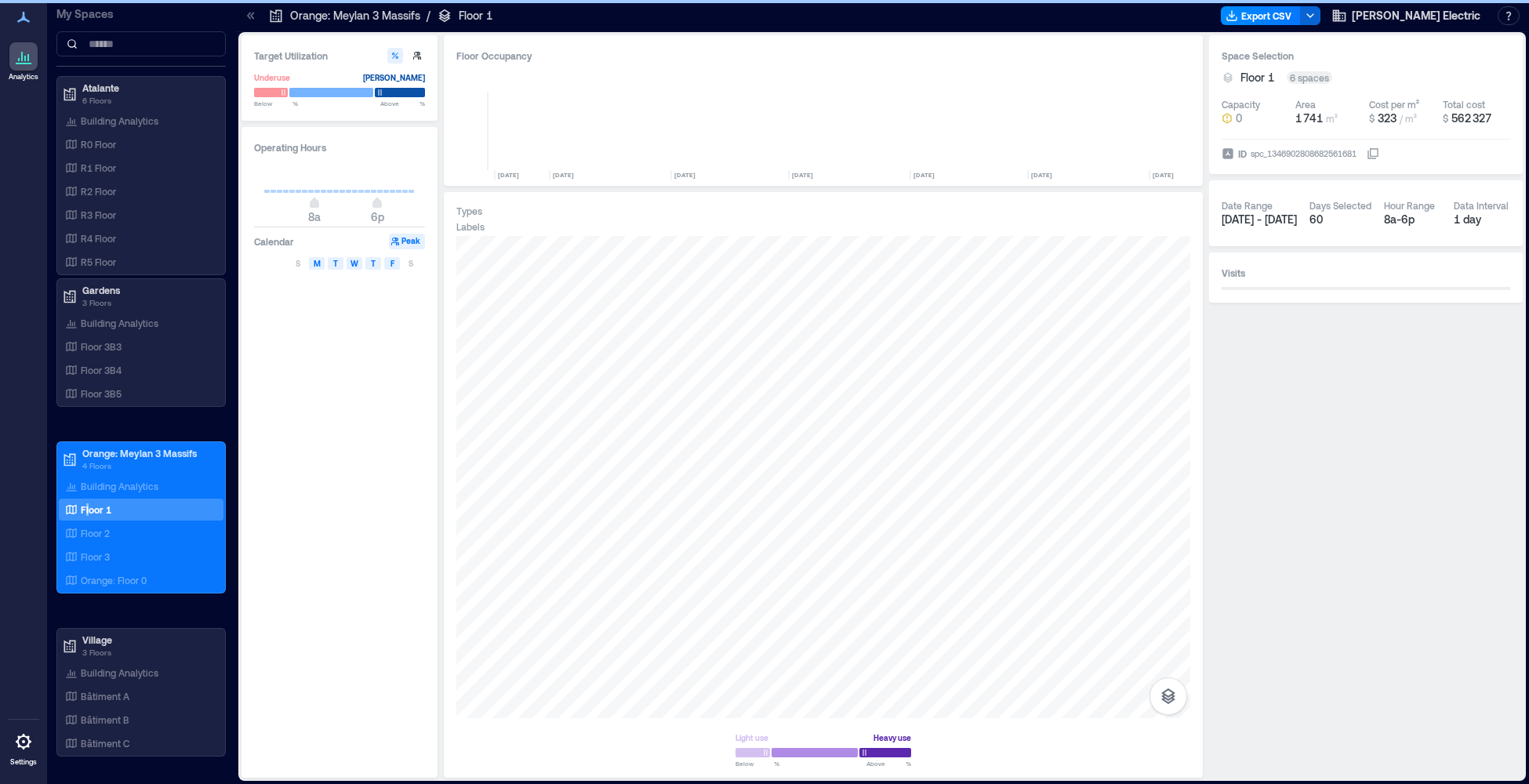
click at [89, 507] on p "Floor 1" at bounding box center [96, 510] width 30 height 13
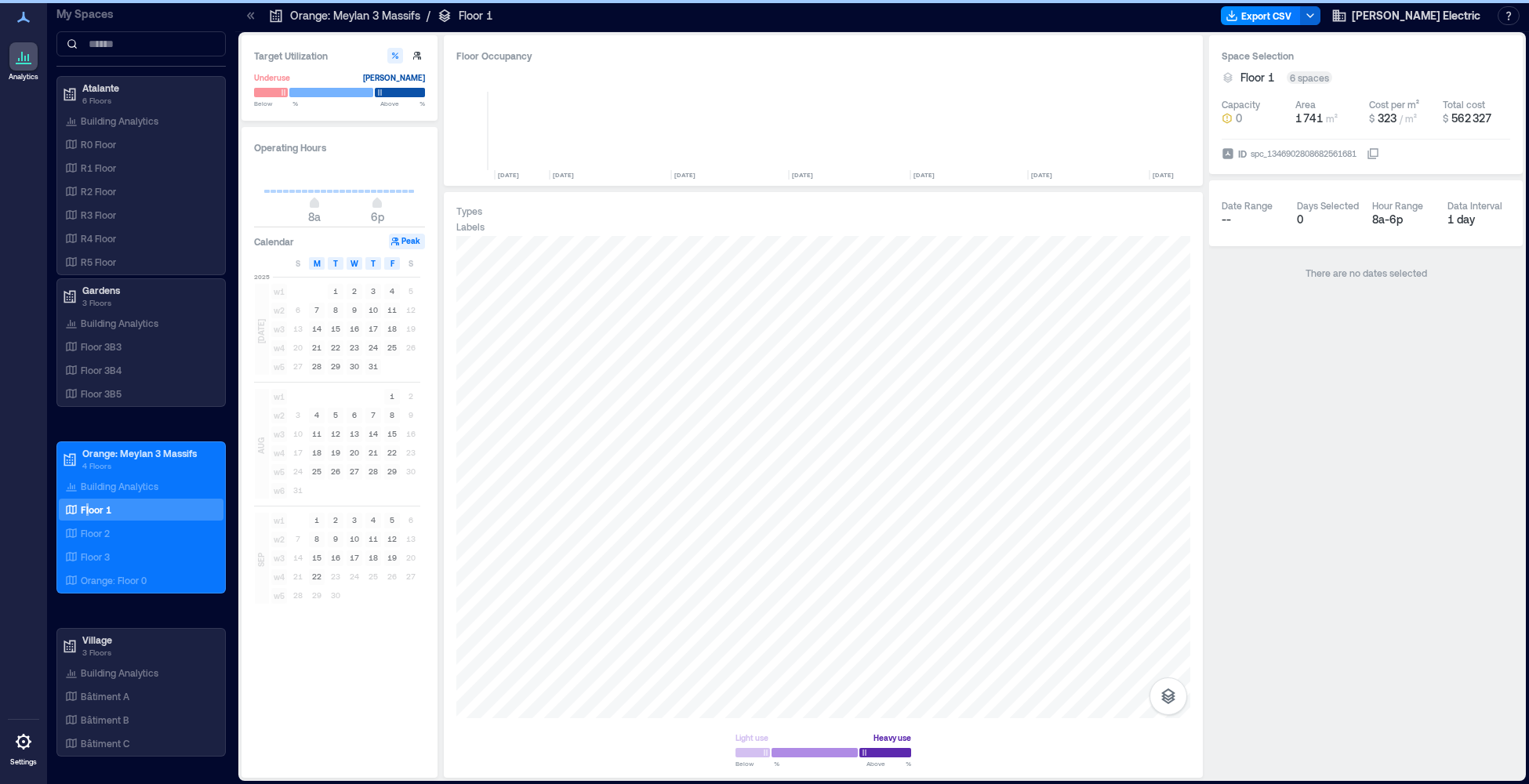
scroll to position [0, 1001]
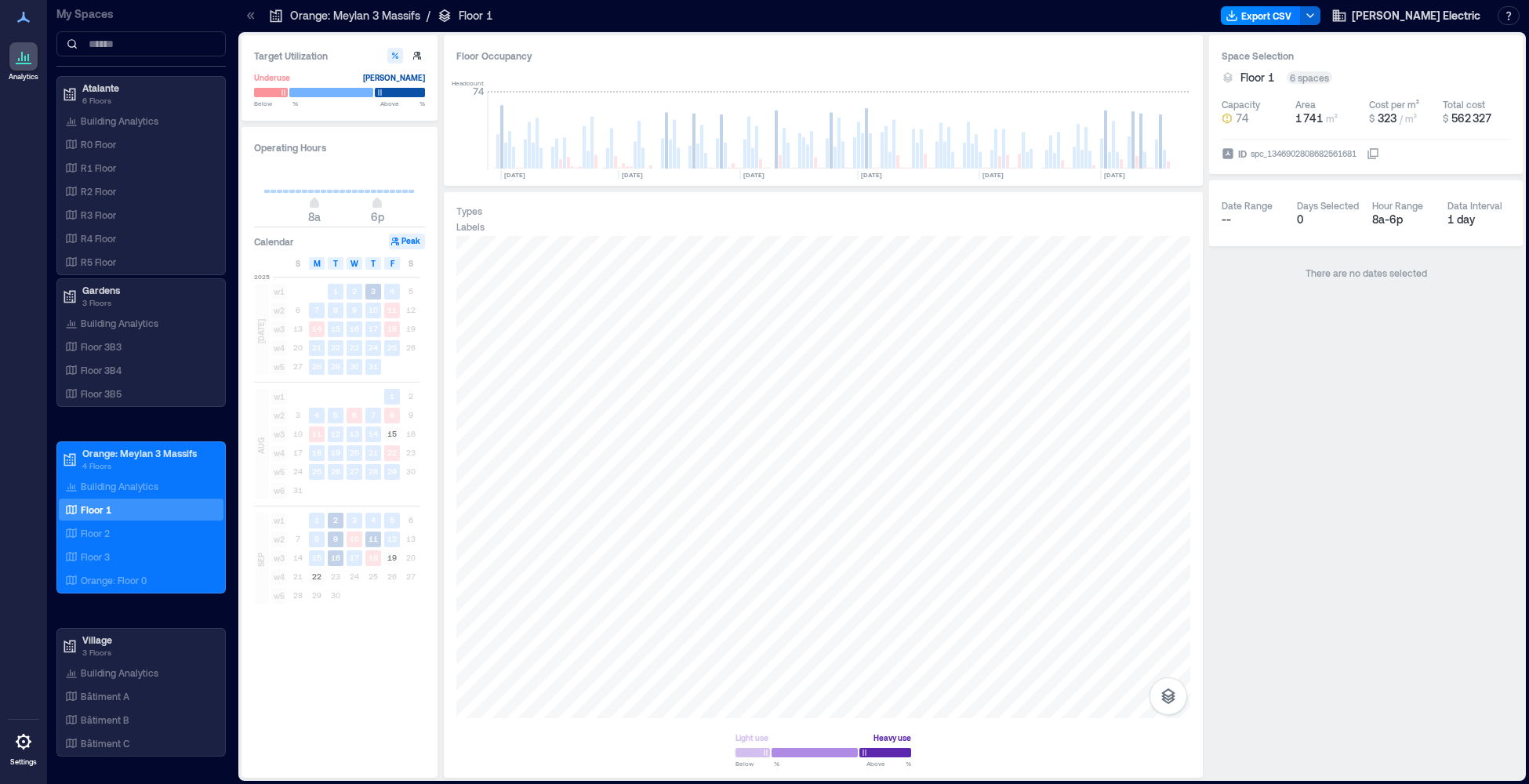
click at [699, 219] on div "Types Labels Light use Heavy use Below ** % Above ** %" at bounding box center [823, 485] width 734 height 560
click at [661, 544] on div at bounding box center [823, 477] width 734 height 482
click at [673, 530] on div at bounding box center [823, 477] width 734 height 482
click at [684, 404] on div at bounding box center [823, 477] width 734 height 482
click at [667, 392] on div at bounding box center [823, 477] width 734 height 482
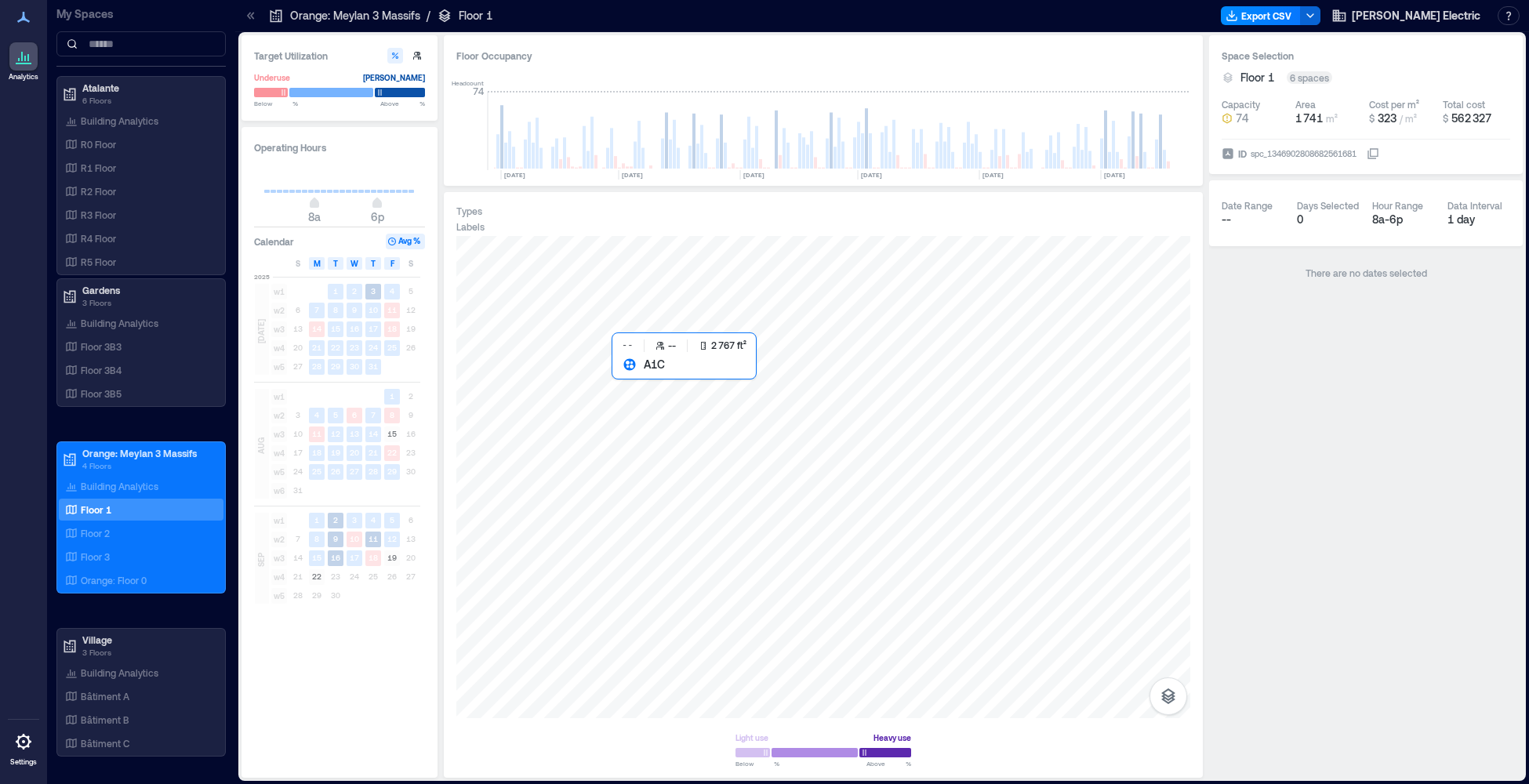
click at [672, 390] on div at bounding box center [823, 477] width 734 height 482
click at [1280, 358] on div "Space Selection Back to floor A1C Add Space Function Capacity -- Area 257 m² Co…" at bounding box center [1365, 406] width 314 height 742
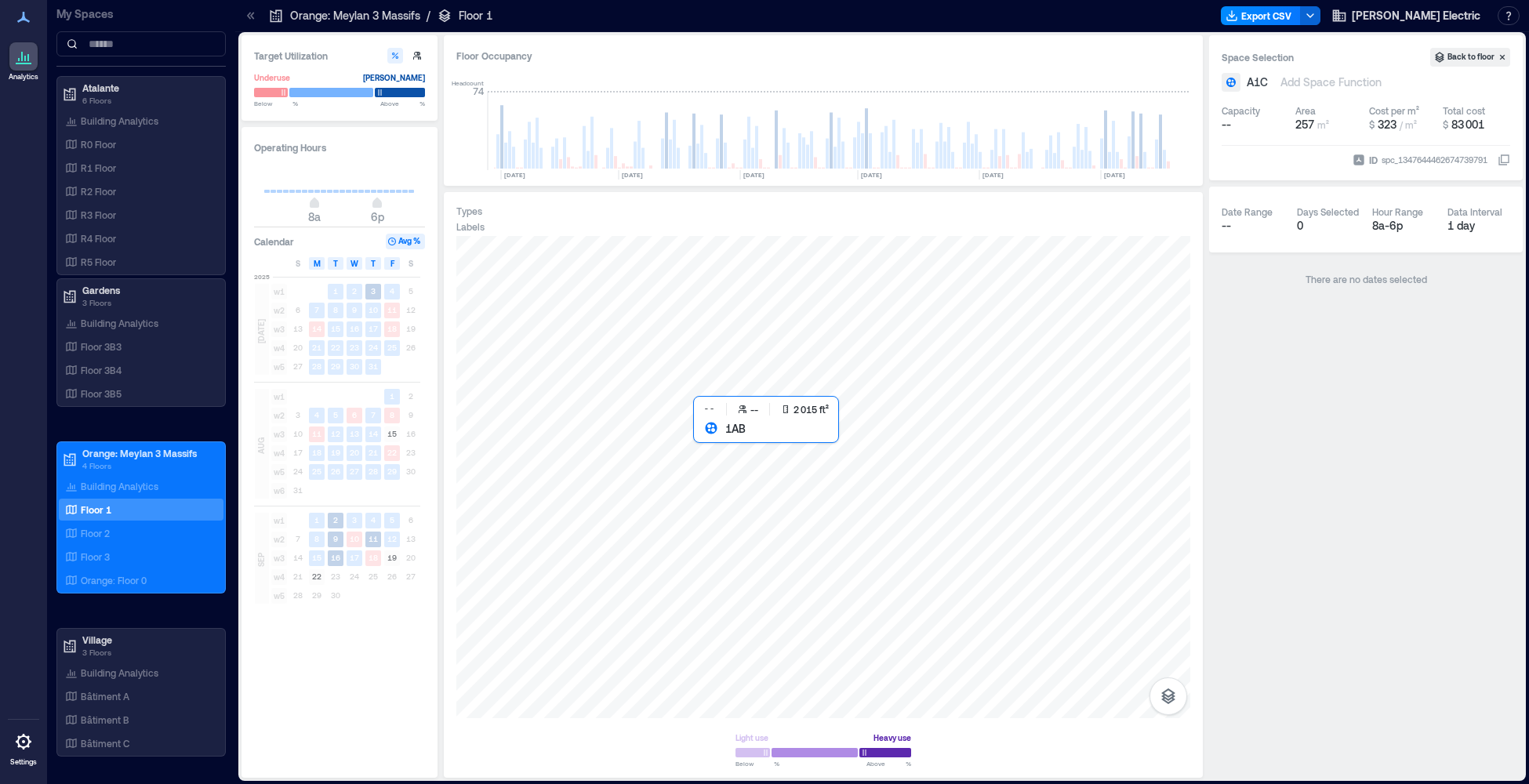
click at [753, 459] on div at bounding box center [823, 477] width 734 height 482
click at [761, 451] on div at bounding box center [823, 477] width 734 height 482
click at [690, 134] on rect at bounding box center [698, 131] width 27 height 79
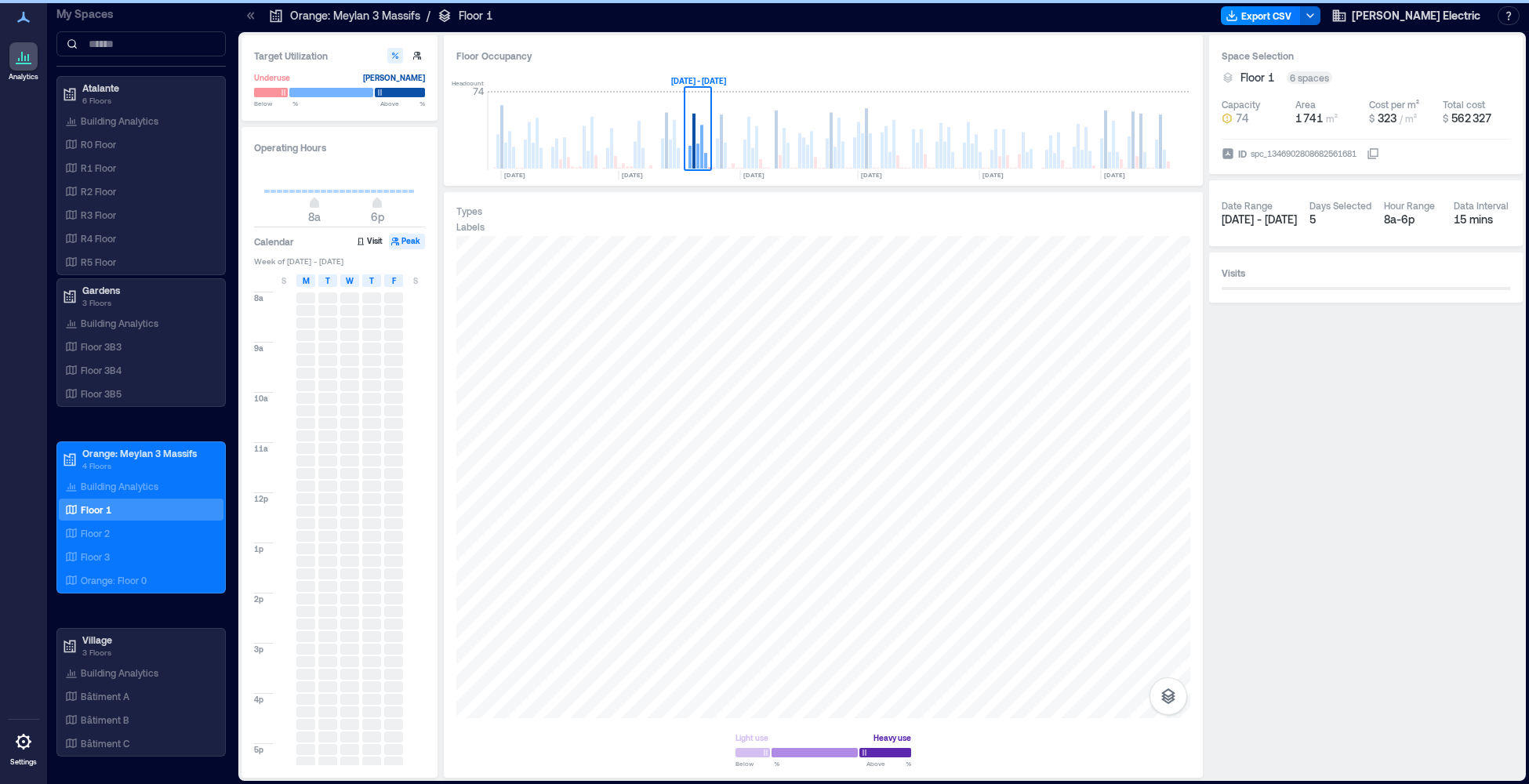
scroll to position [0, 858]
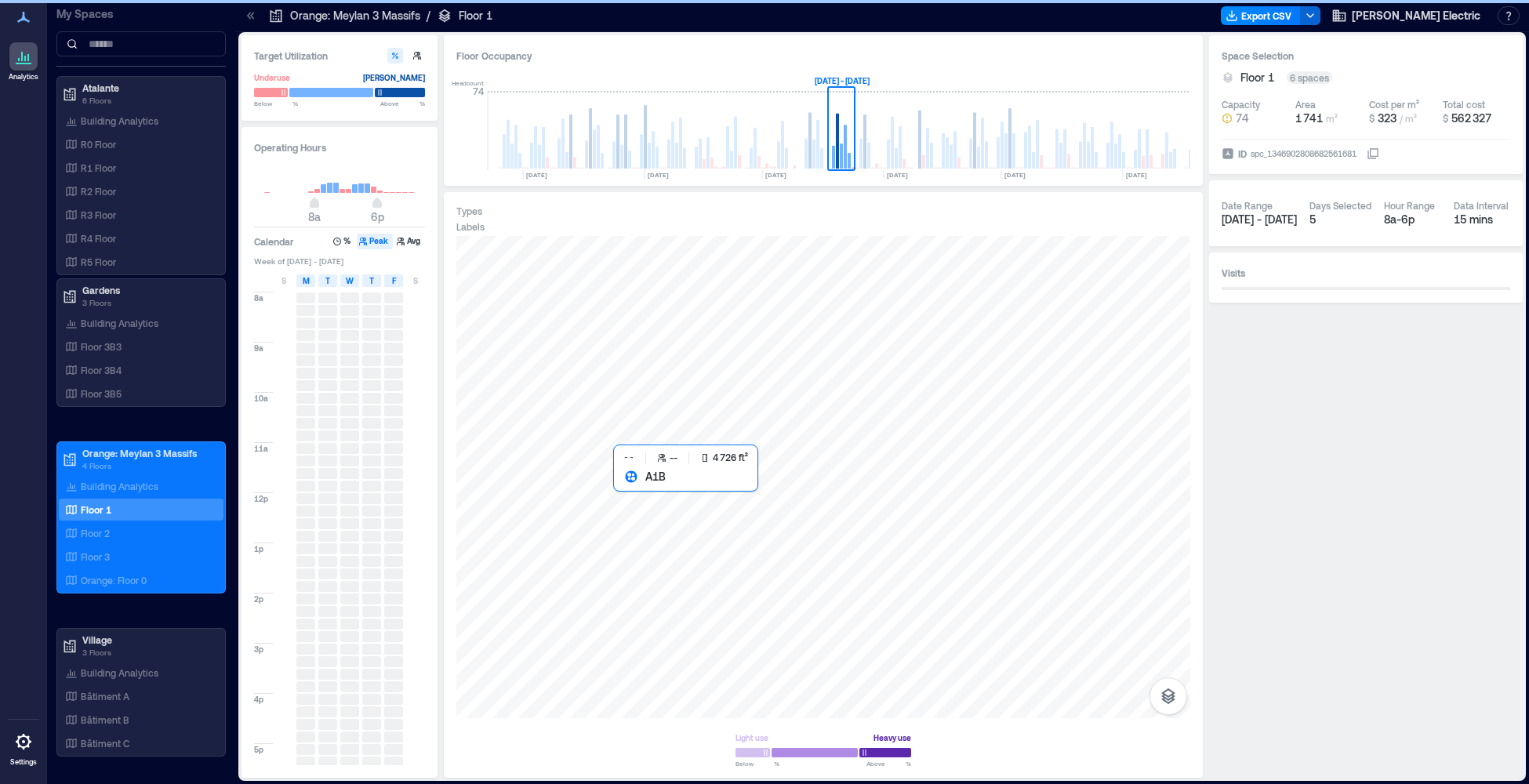
drag, startPoint x: 705, startPoint y: 197, endPoint x: 665, endPoint y: 385, distance: 192.2
click at [665, 385] on div at bounding box center [823, 477] width 734 height 482
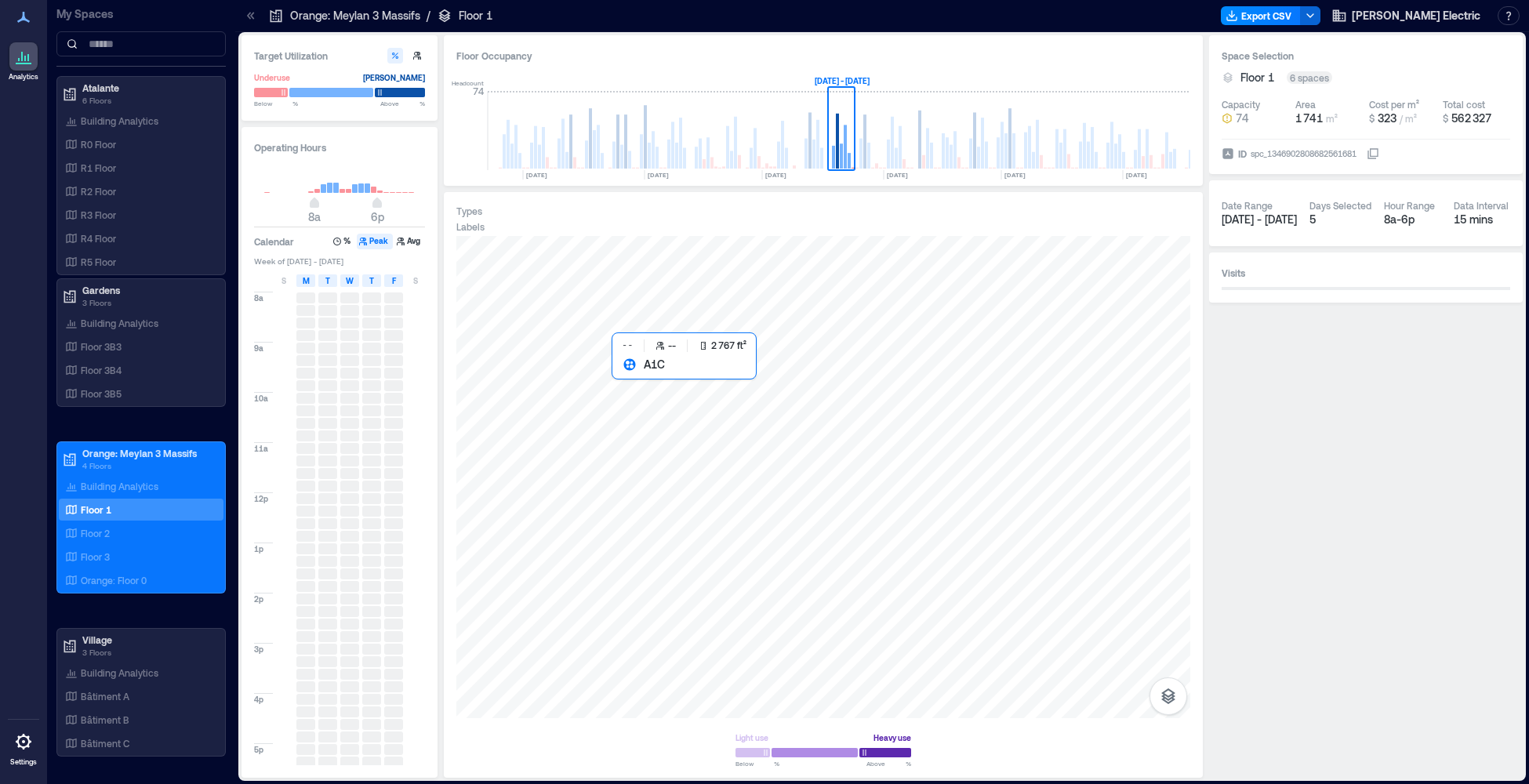
click at [665, 394] on div at bounding box center [823, 477] width 734 height 482
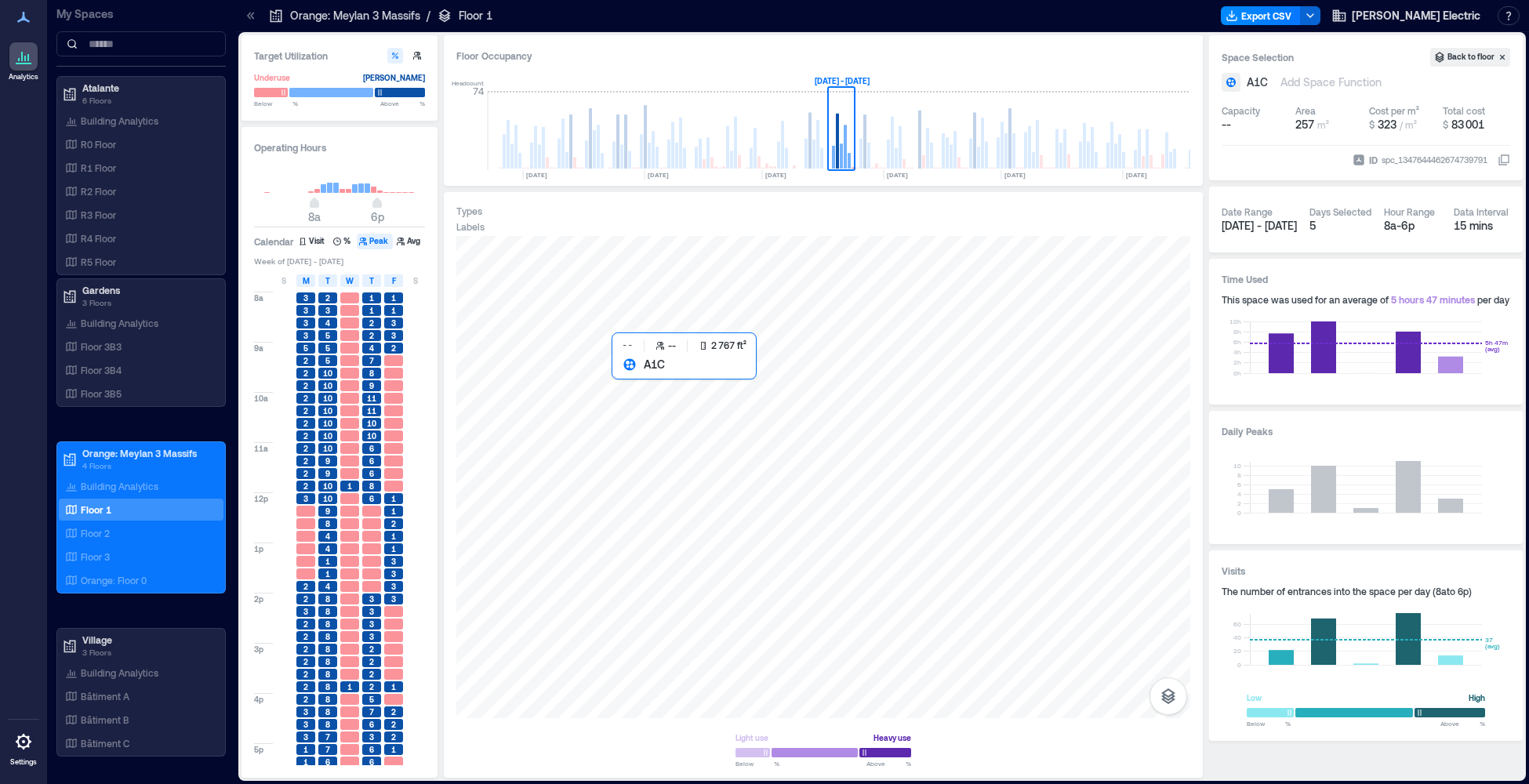
click at [675, 403] on div at bounding box center [823, 477] width 734 height 482
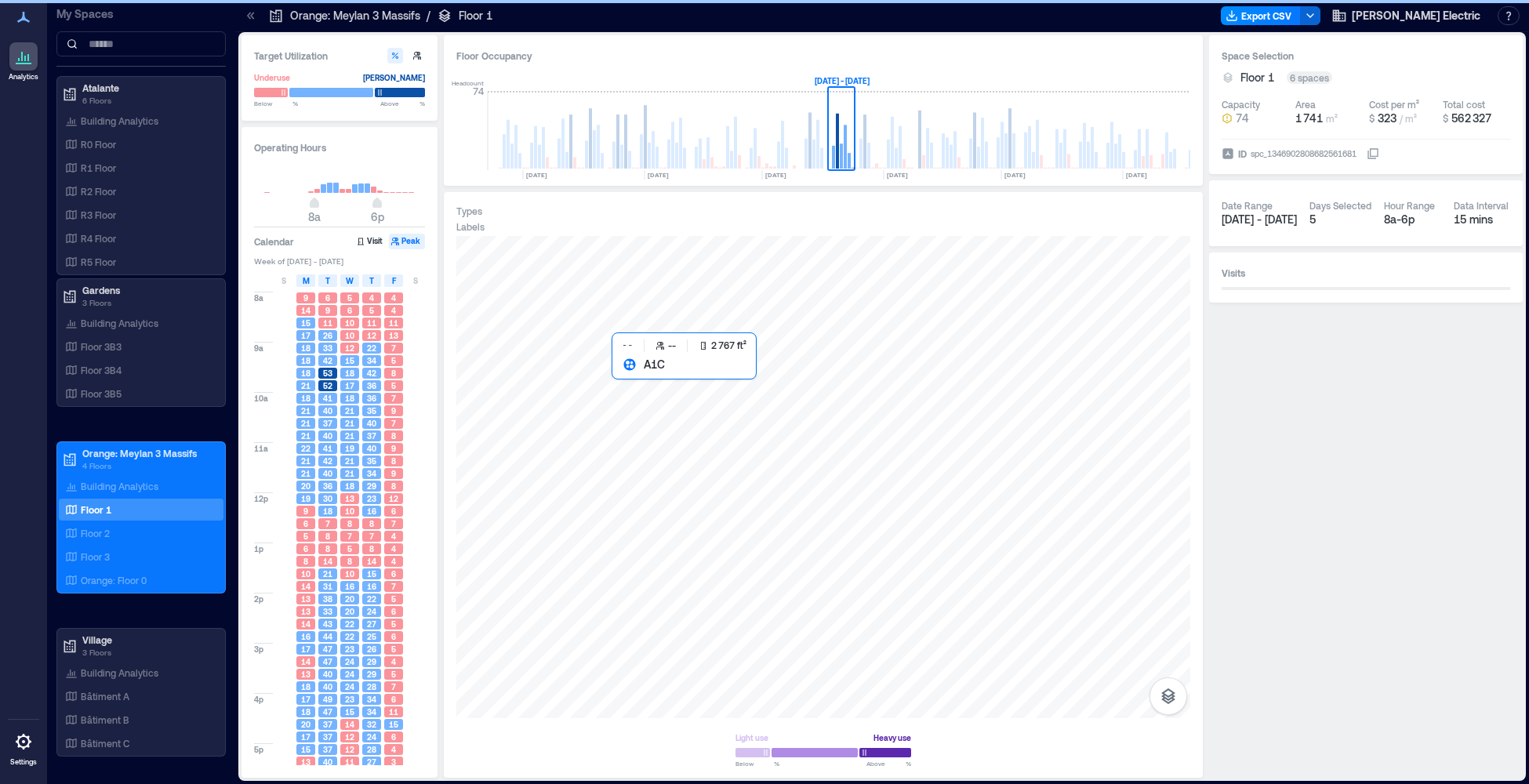
click at [675, 398] on div at bounding box center [823, 477] width 734 height 482
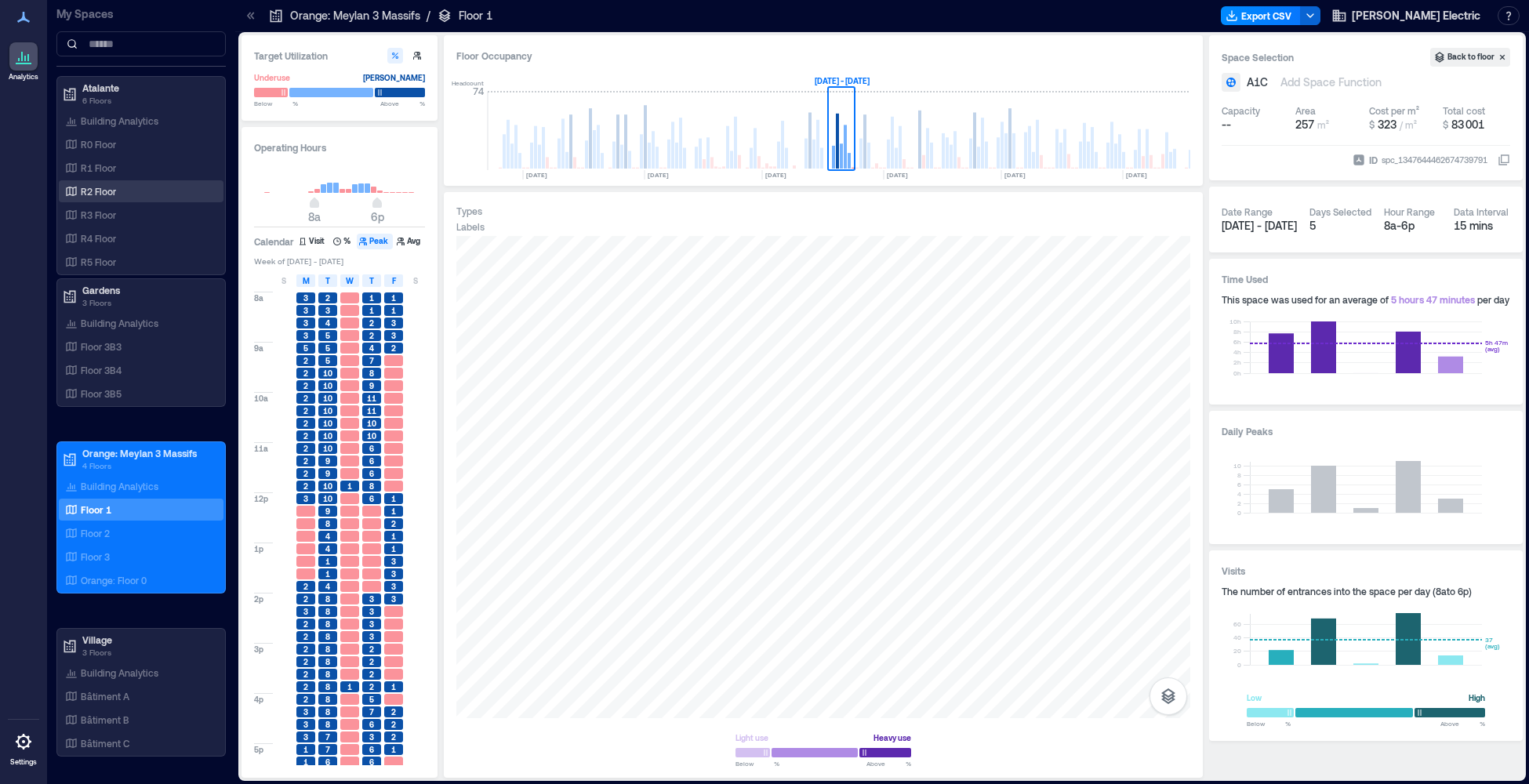
click at [95, 193] on p "R2 Floor" at bounding box center [99, 192] width 35 height 13
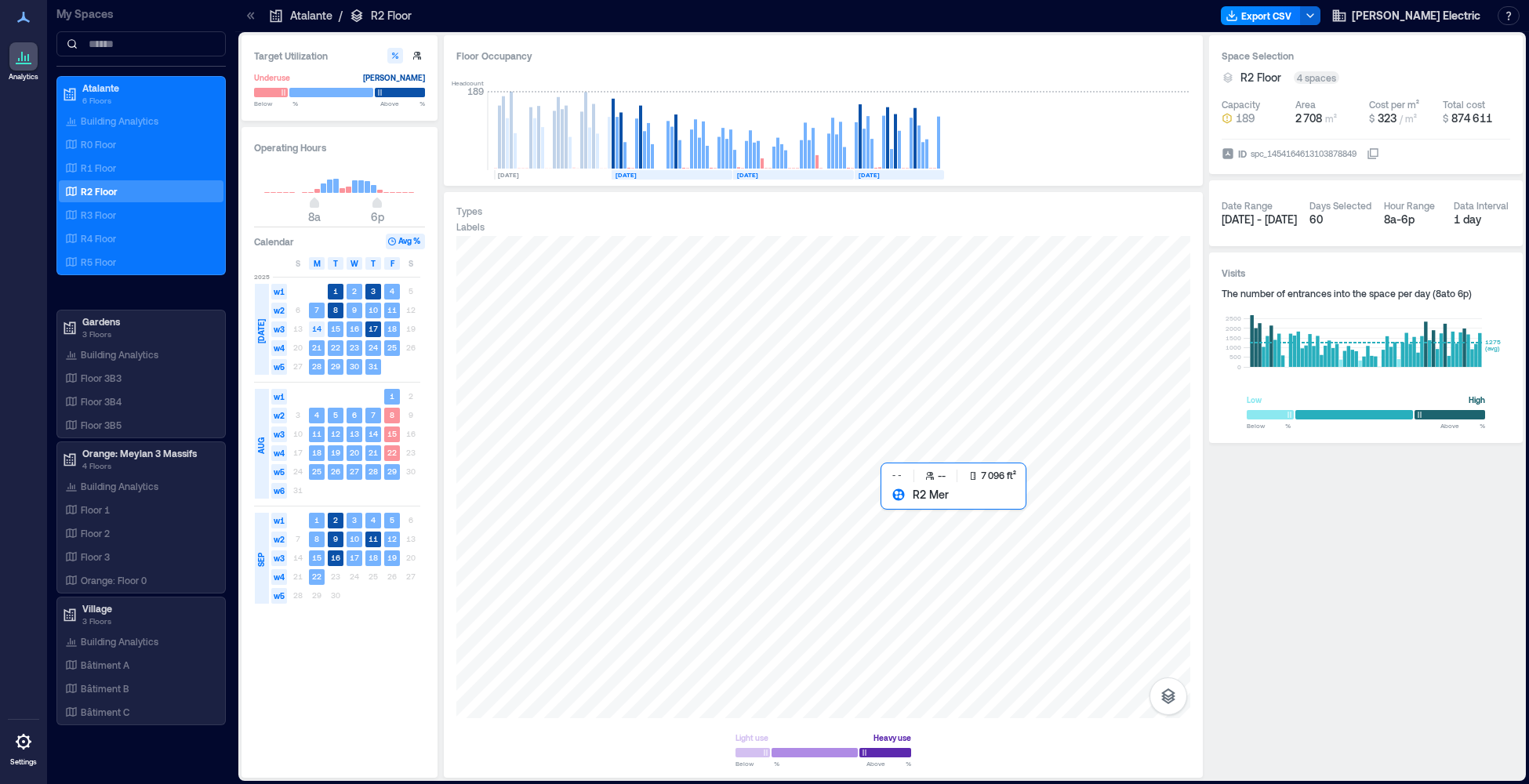
click at [919, 542] on div at bounding box center [823, 477] width 734 height 482
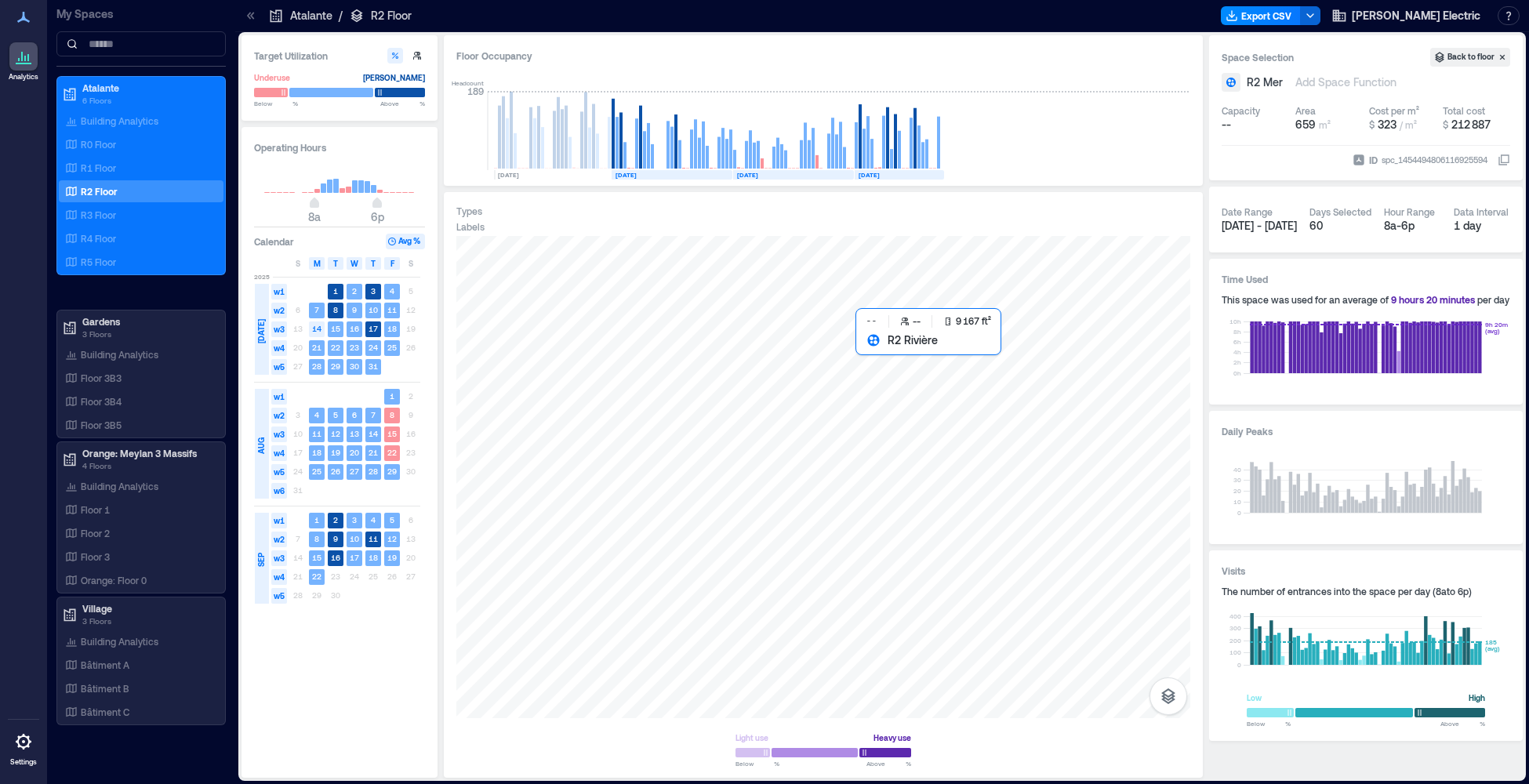
click at [934, 408] on div at bounding box center [823, 477] width 734 height 482
click at [990, 457] on div at bounding box center [823, 477] width 734 height 482
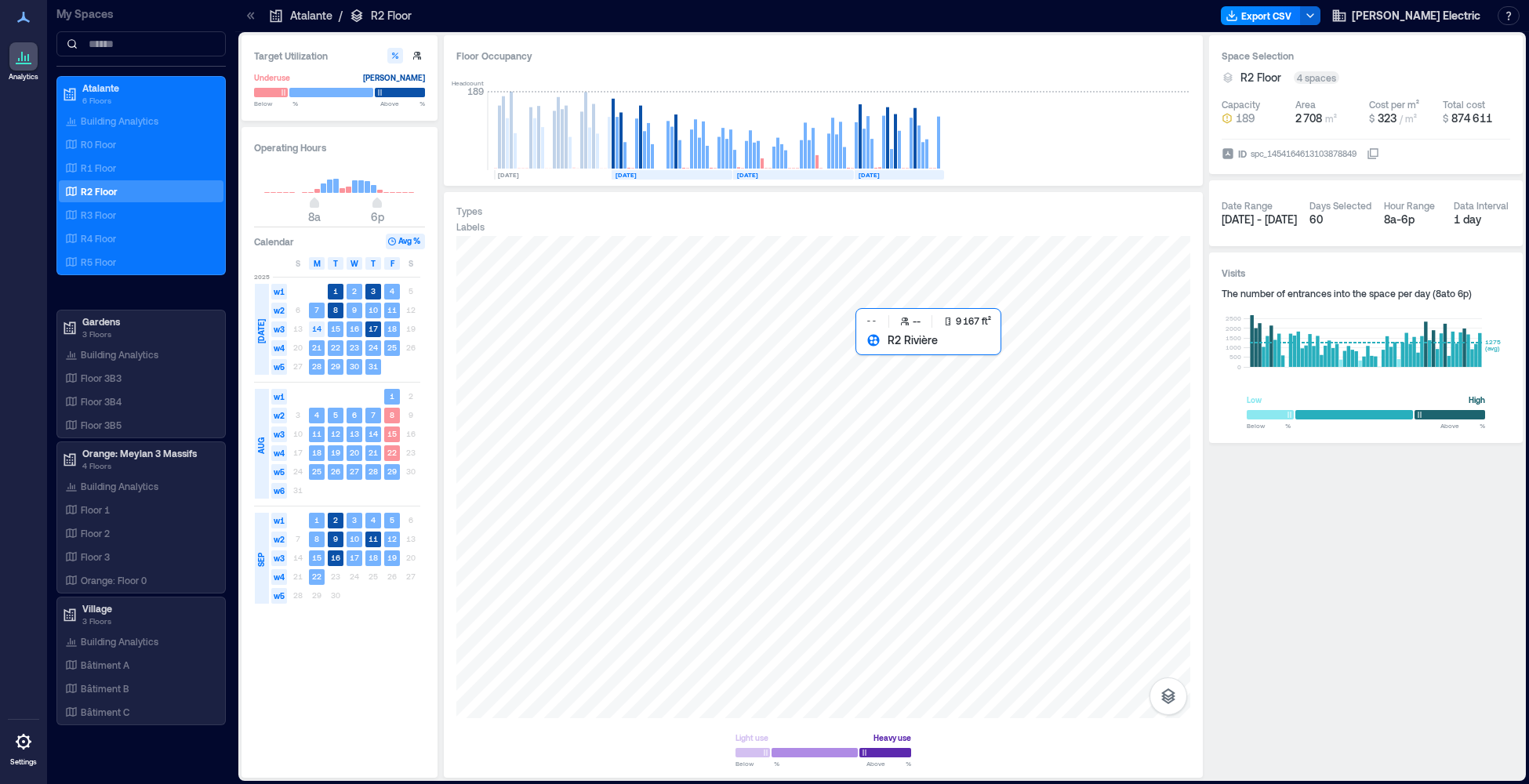
click at [952, 443] on div at bounding box center [823, 477] width 734 height 482
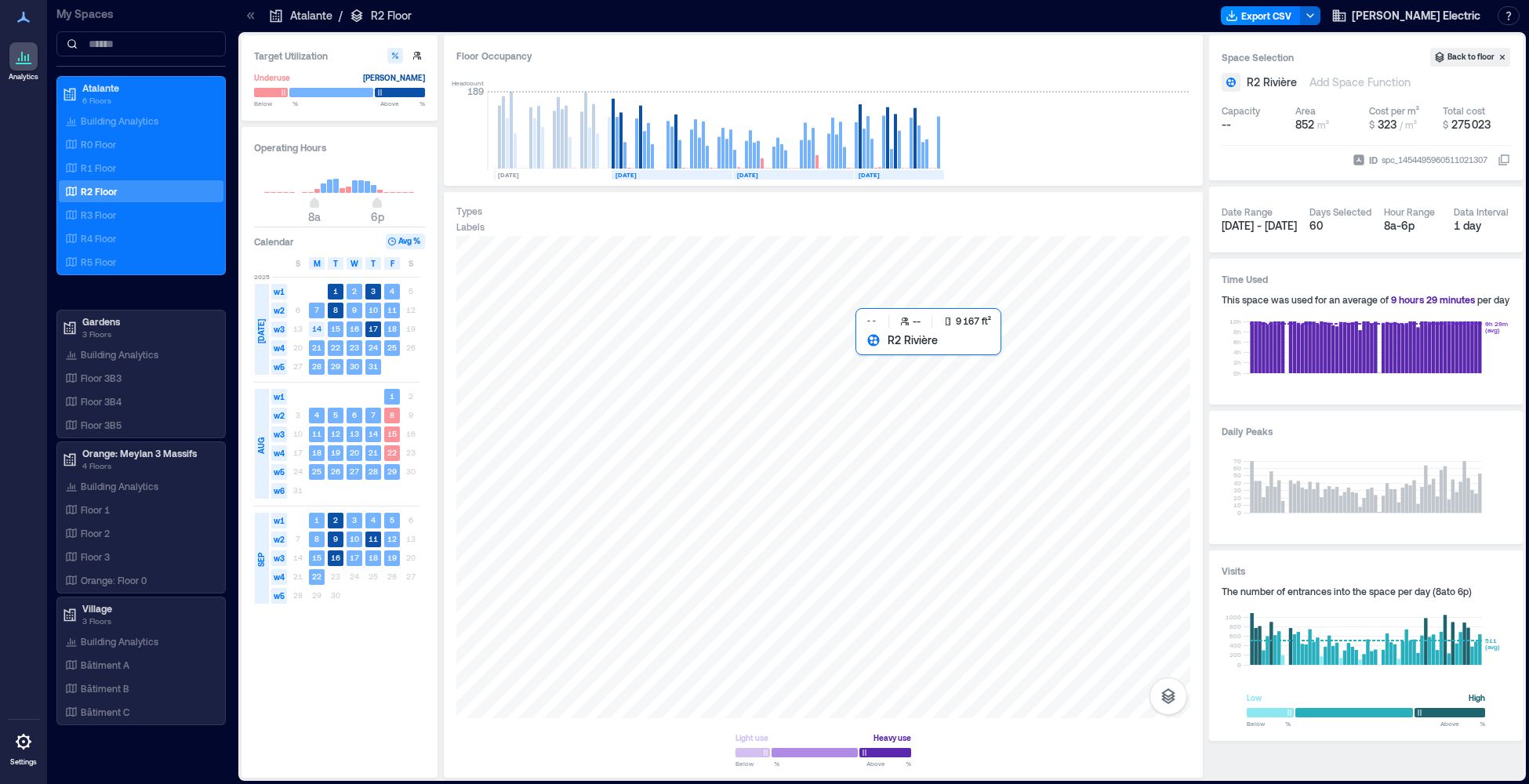
click at [958, 449] on div at bounding box center [823, 477] width 734 height 482
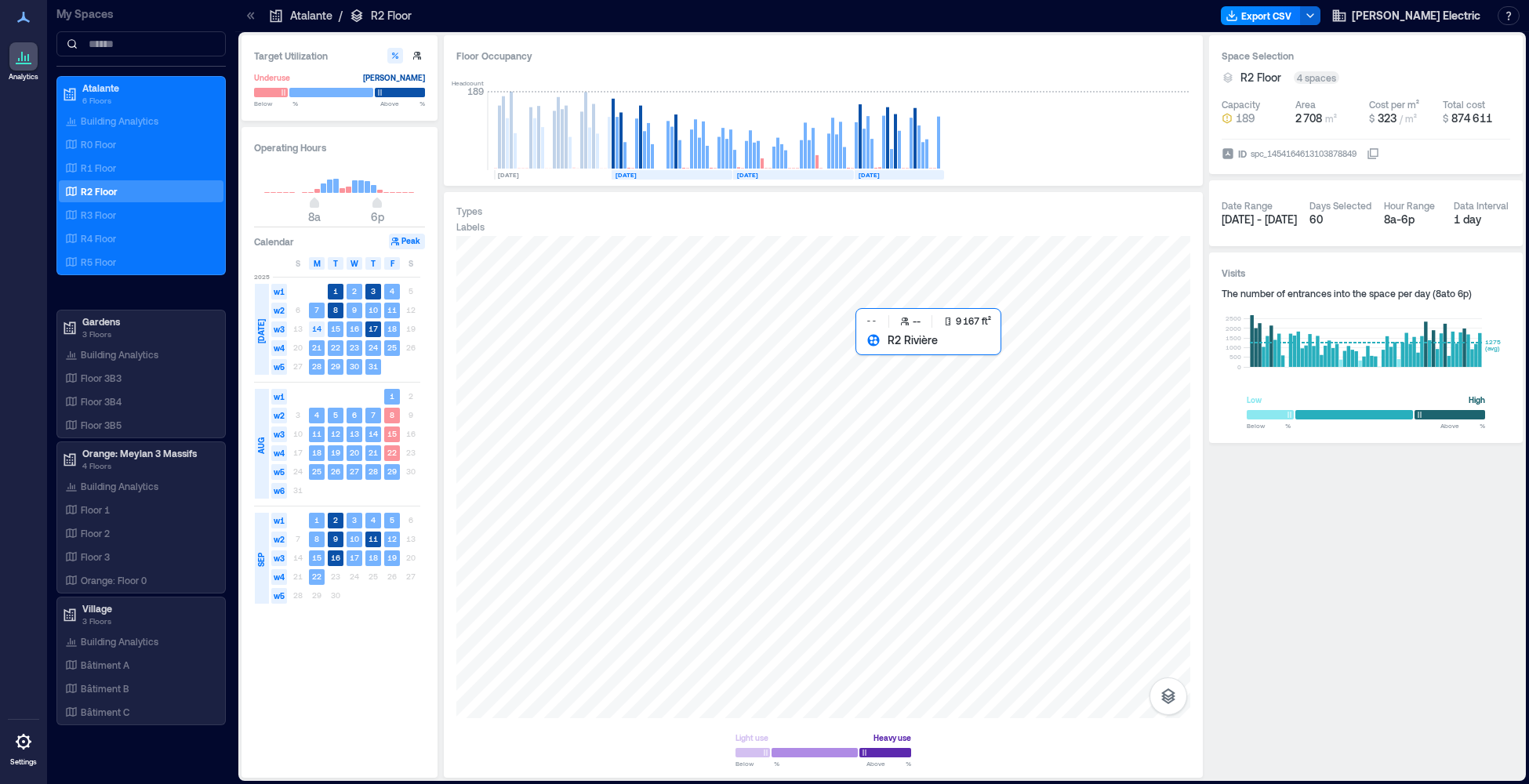
click at [958, 449] on div at bounding box center [823, 477] width 734 height 482
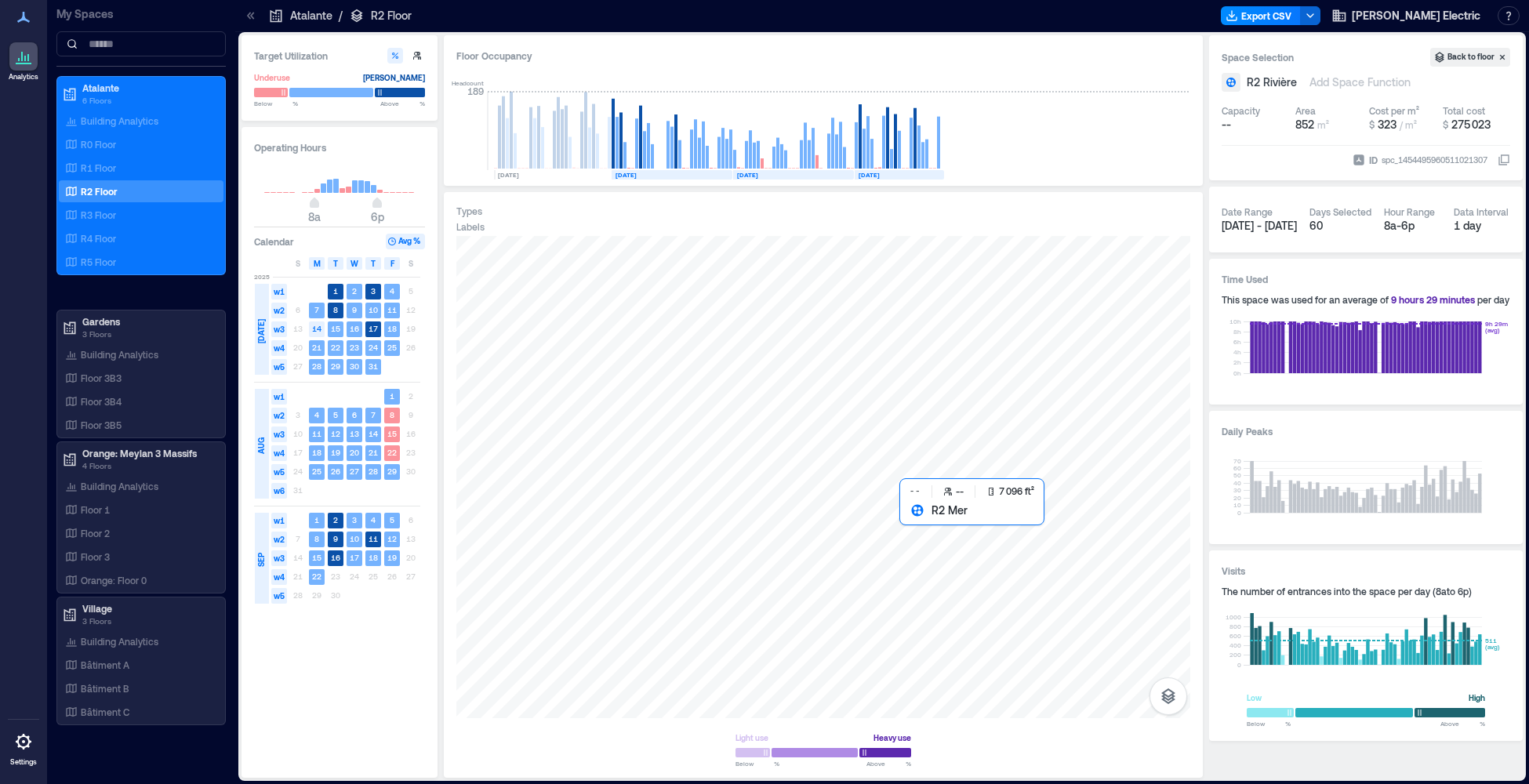
click at [943, 610] on div at bounding box center [823, 477] width 734 height 482
click at [103, 489] on p "Building Analytics" at bounding box center [120, 486] width 78 height 13
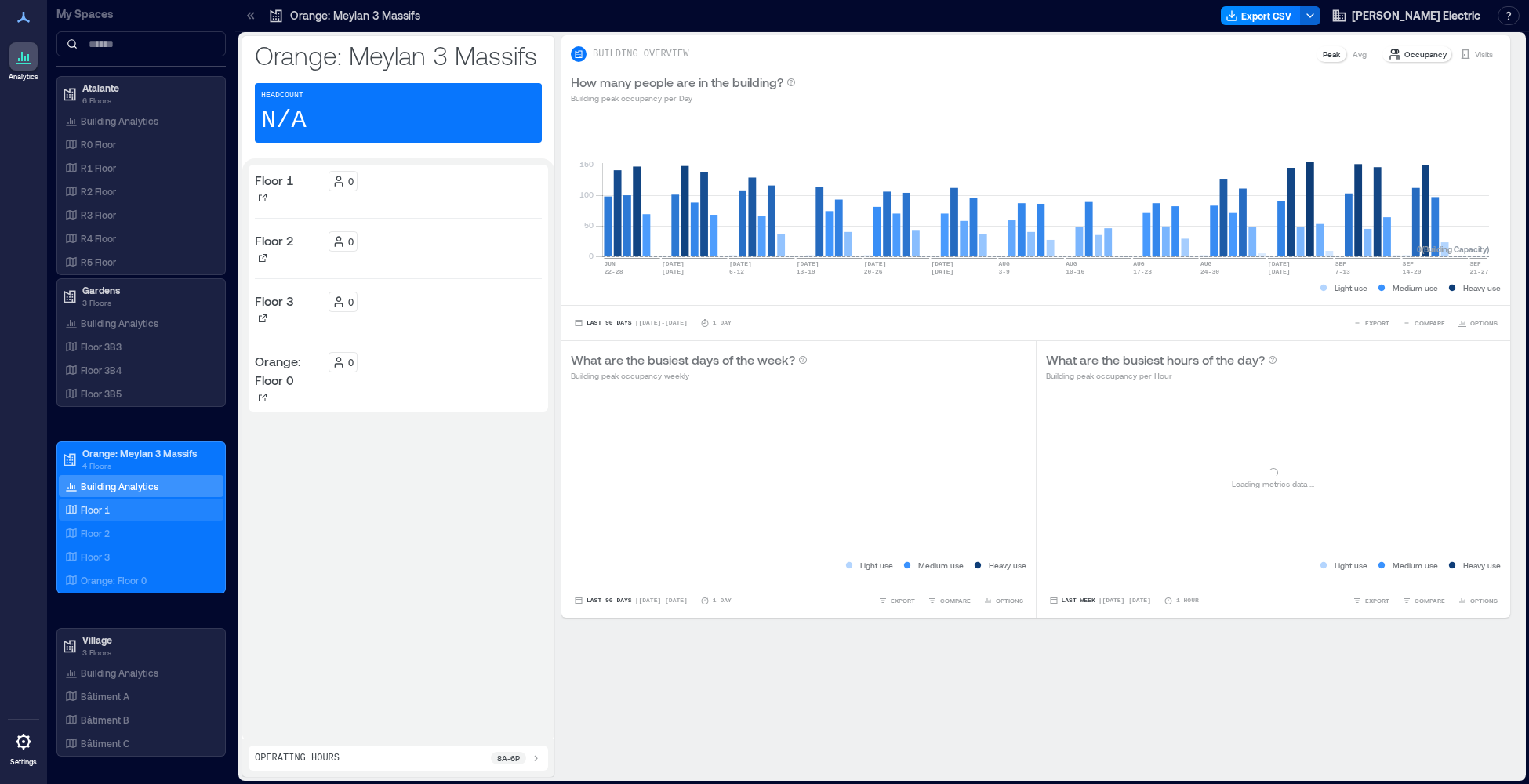
click at [87, 510] on p "Floor 1" at bounding box center [96, 510] width 29 height 13
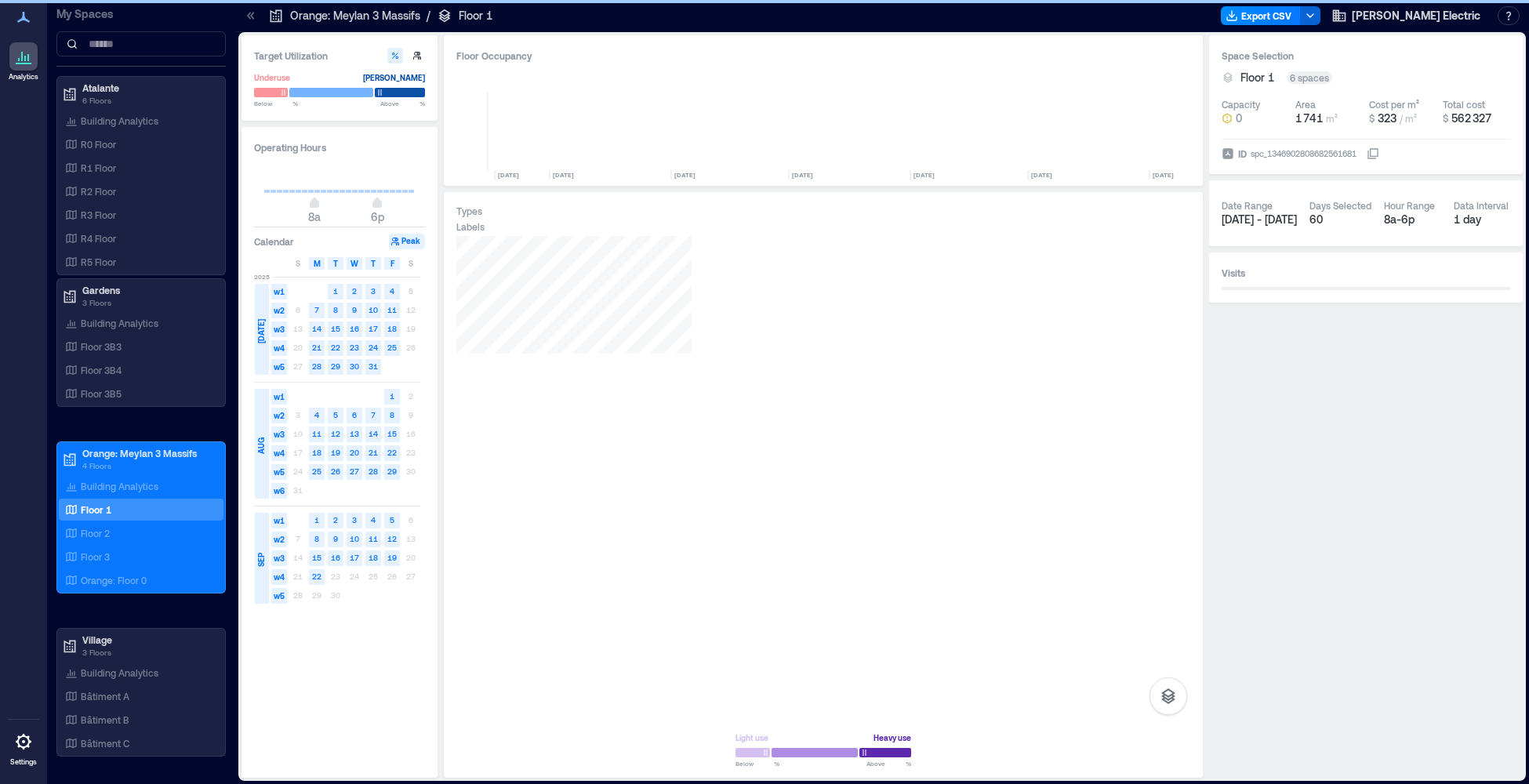
scroll to position [0, 1001]
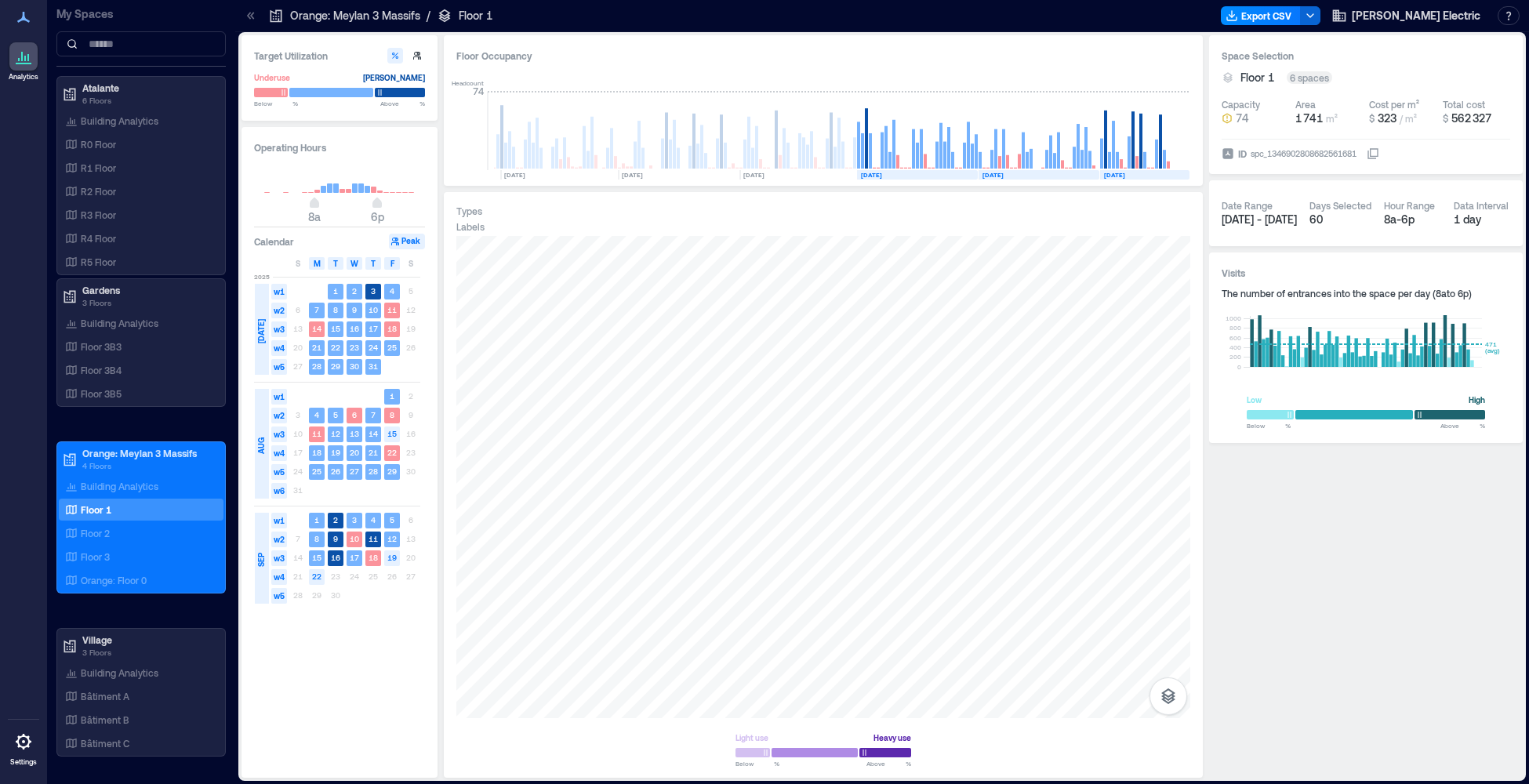
click at [734, 223] on div "Labels" at bounding box center [823, 226] width 734 height 13
click at [636, 563] on div at bounding box center [823, 477] width 734 height 482
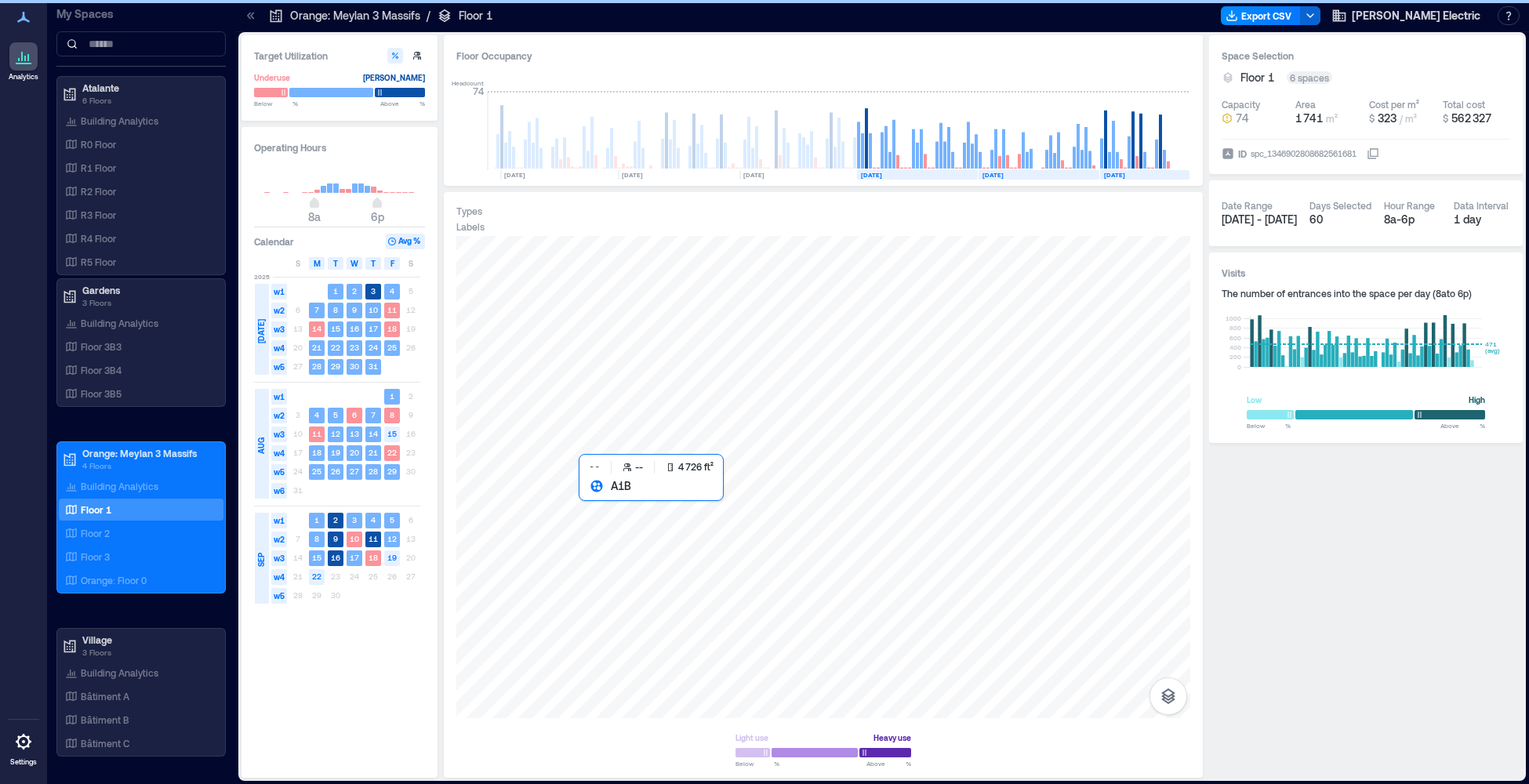
click at [636, 562] on div at bounding box center [823, 477] width 734 height 482
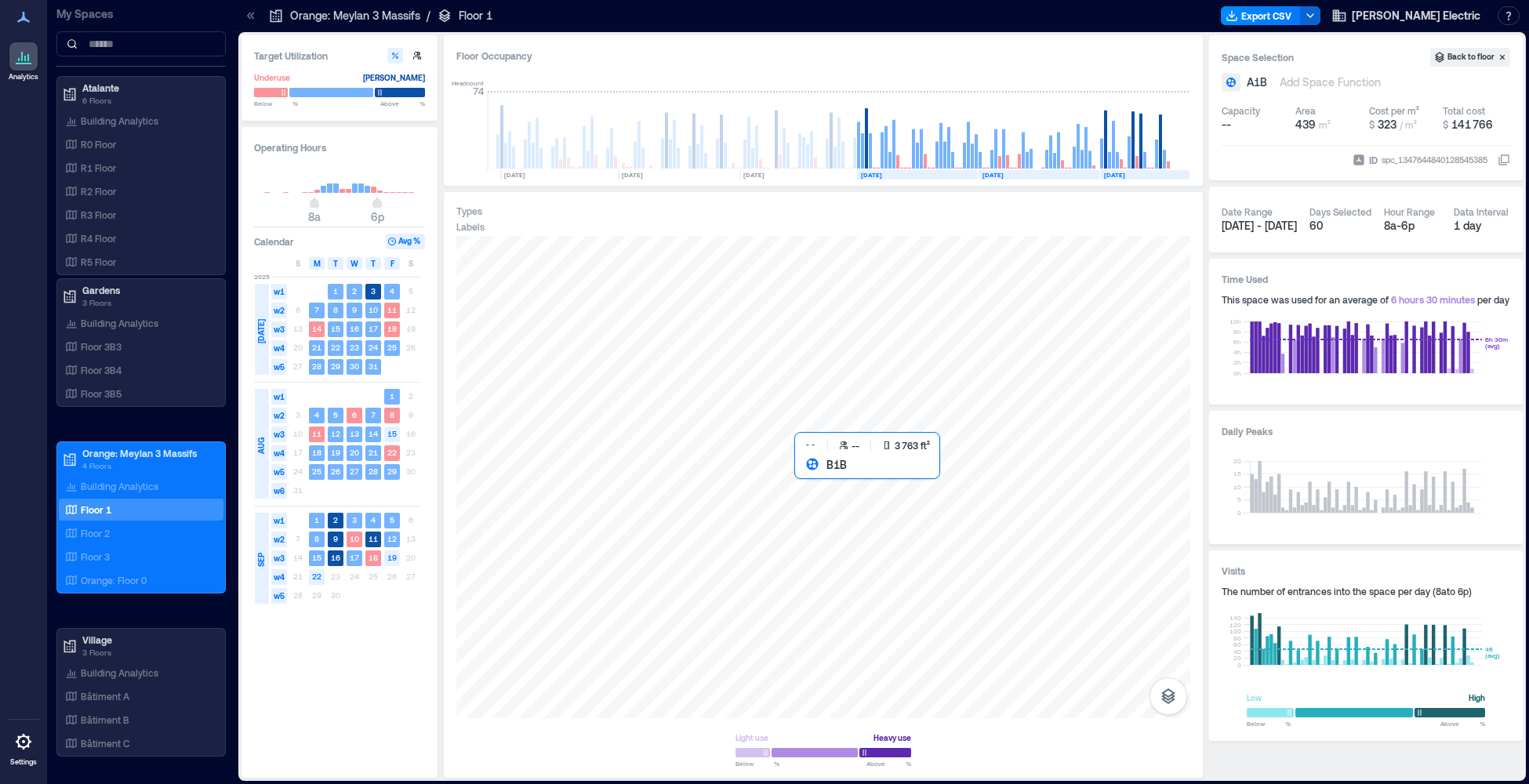
click at [872, 524] on div at bounding box center [823, 477] width 734 height 482
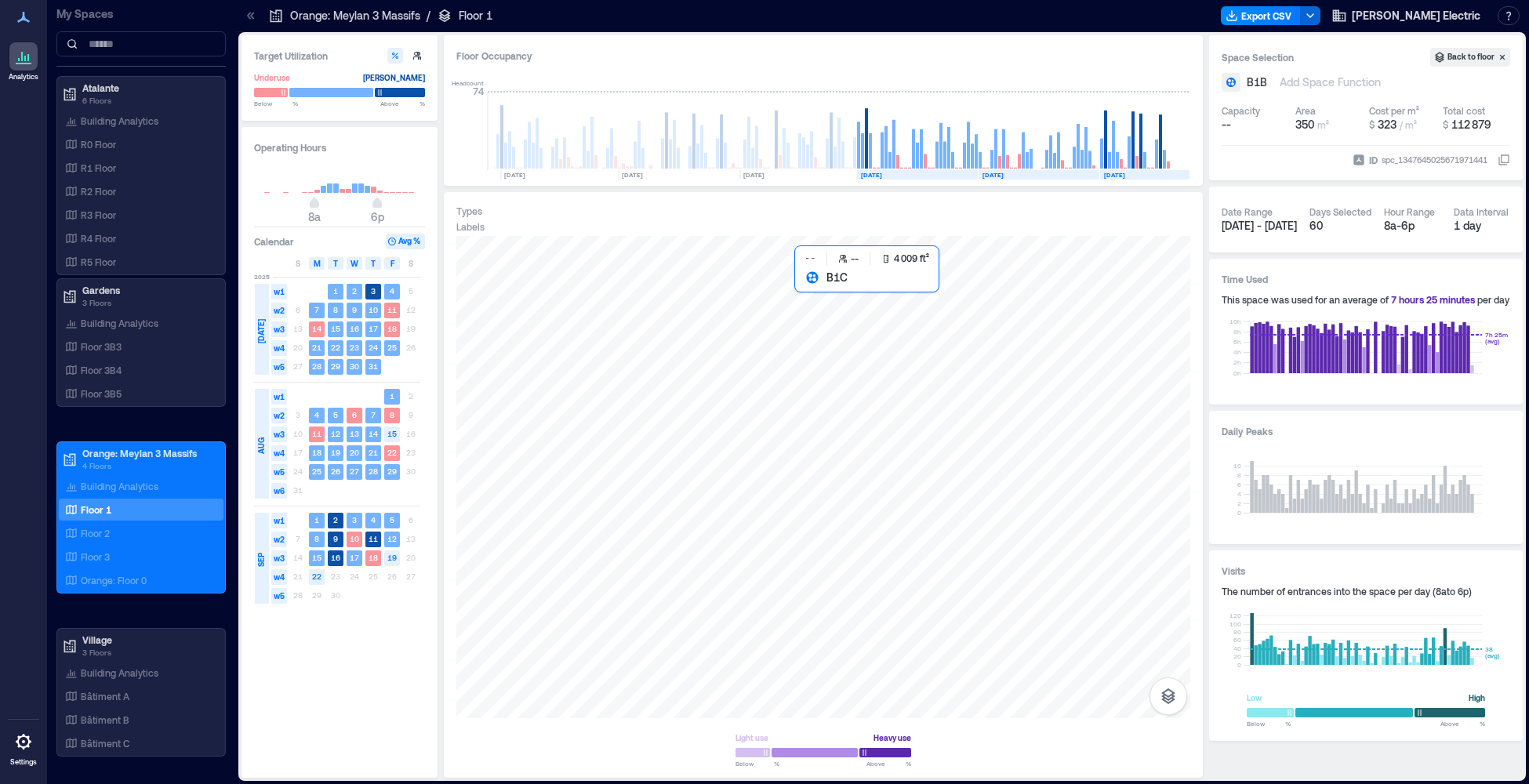
click at [859, 343] on div at bounding box center [823, 477] width 734 height 482
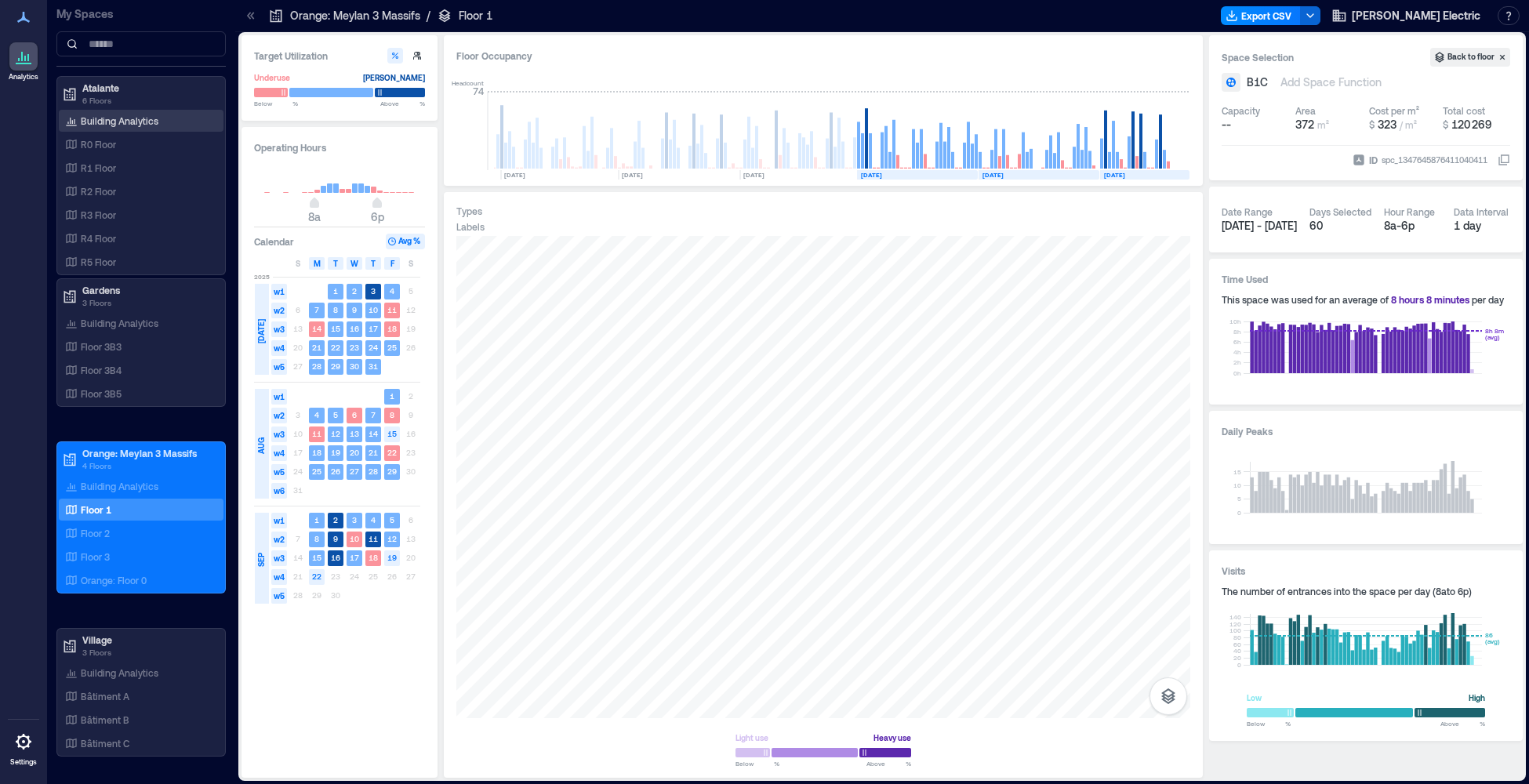
click at [98, 122] on p "Building Analytics" at bounding box center [120, 121] width 78 height 13
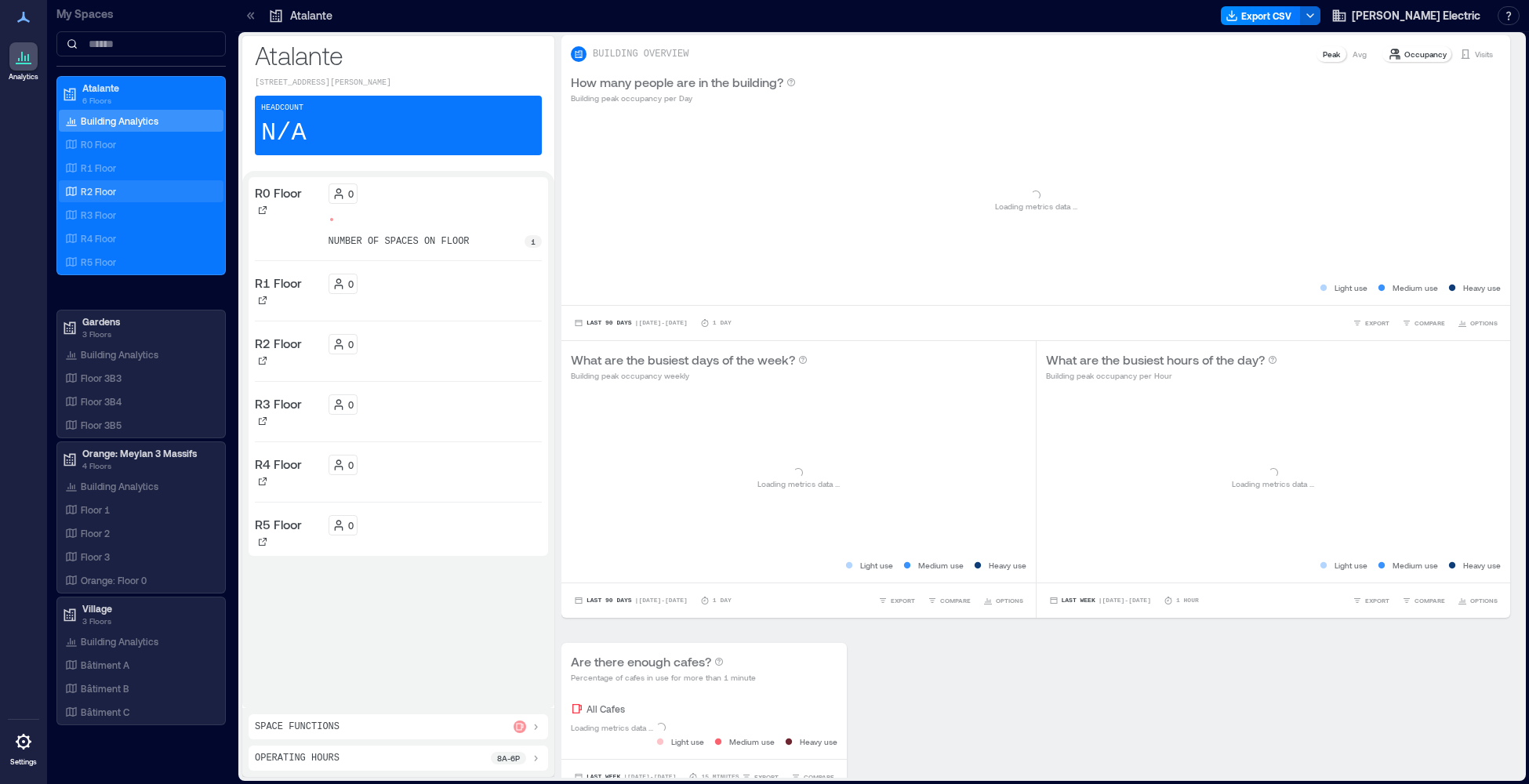
click at [99, 191] on p "R2 Floor" at bounding box center [99, 192] width 35 height 13
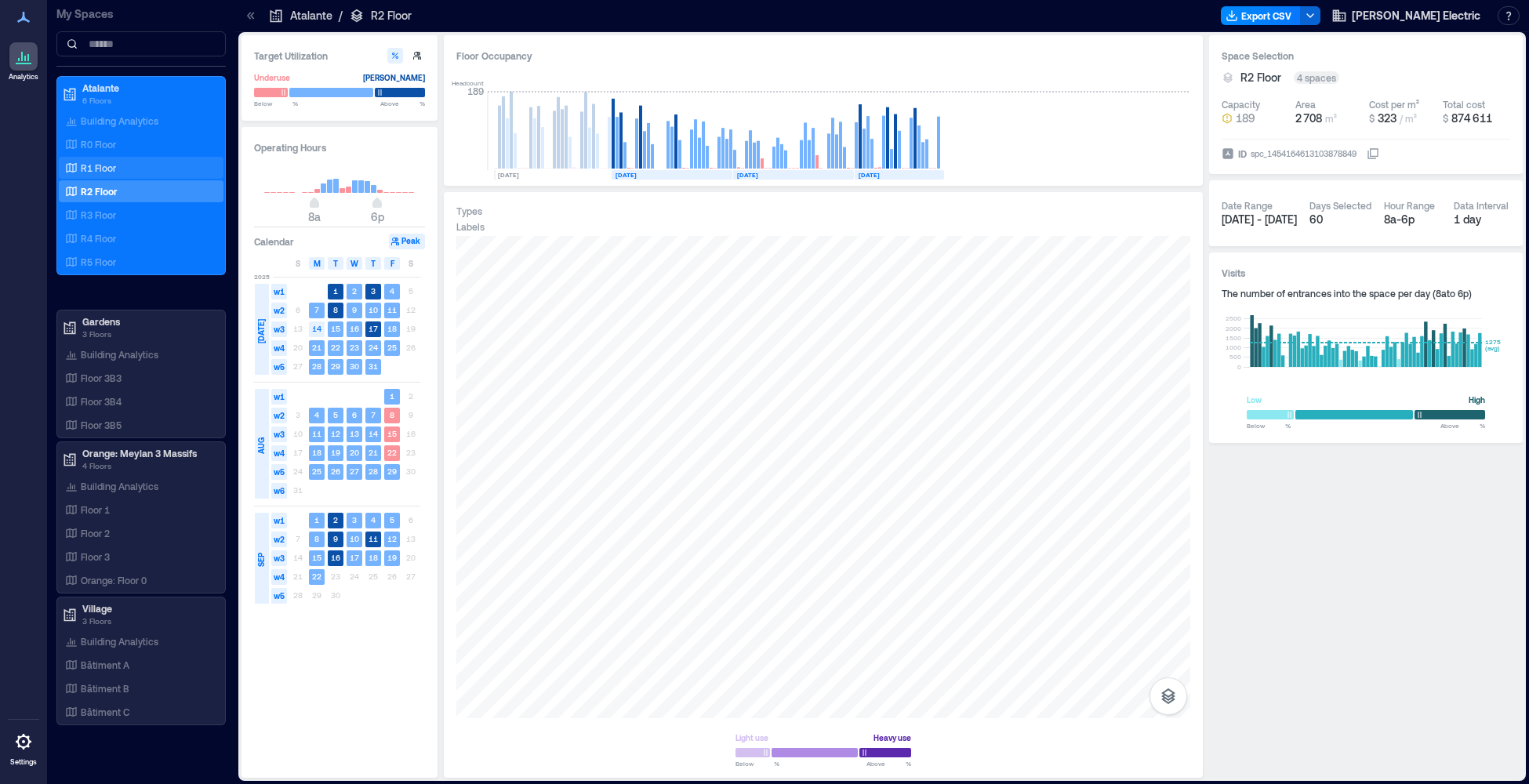
click at [112, 172] on p "R1 Floor" at bounding box center [99, 168] width 35 height 13
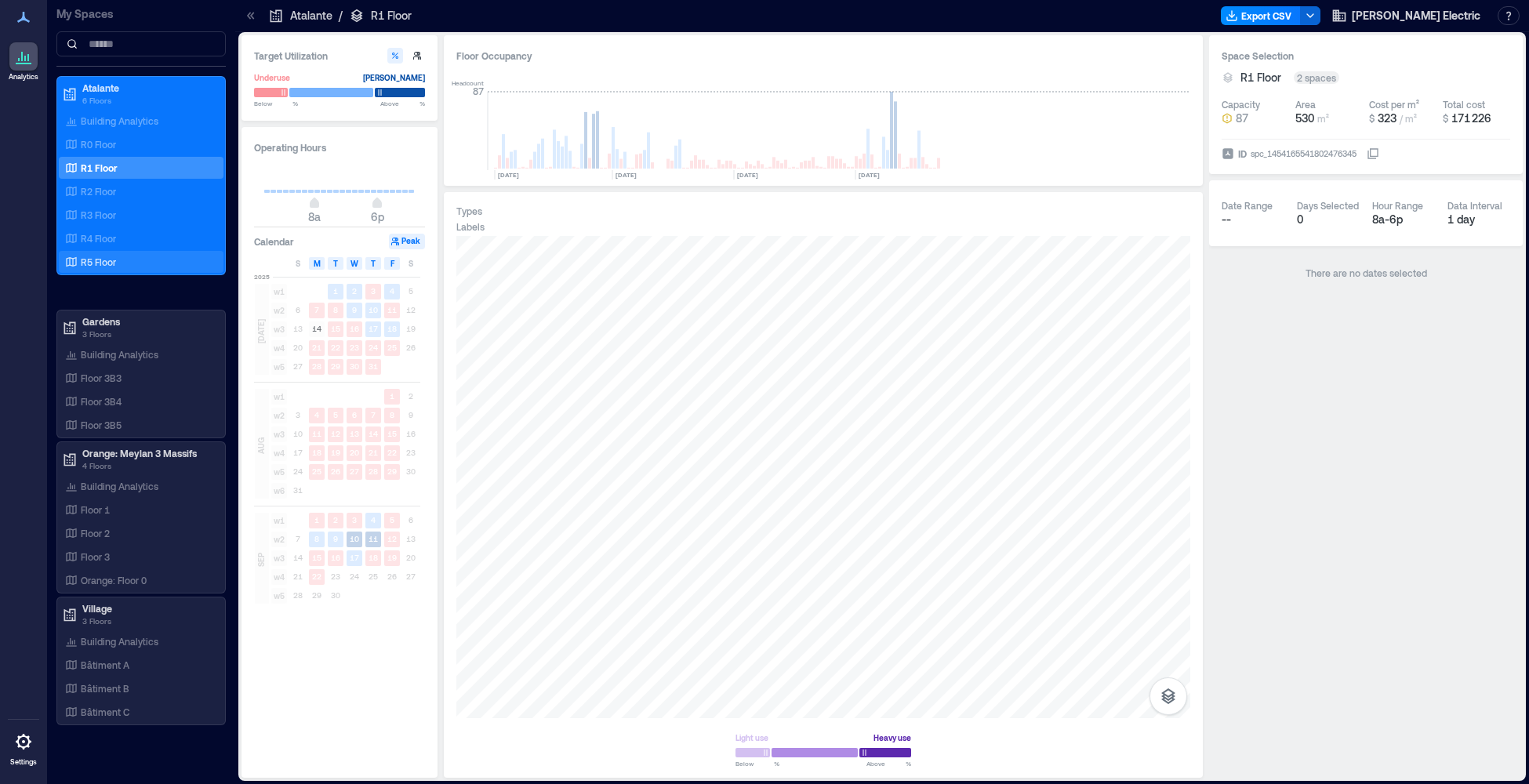
click at [80, 259] on div "R5 Floor" at bounding box center [138, 262] width 152 height 16
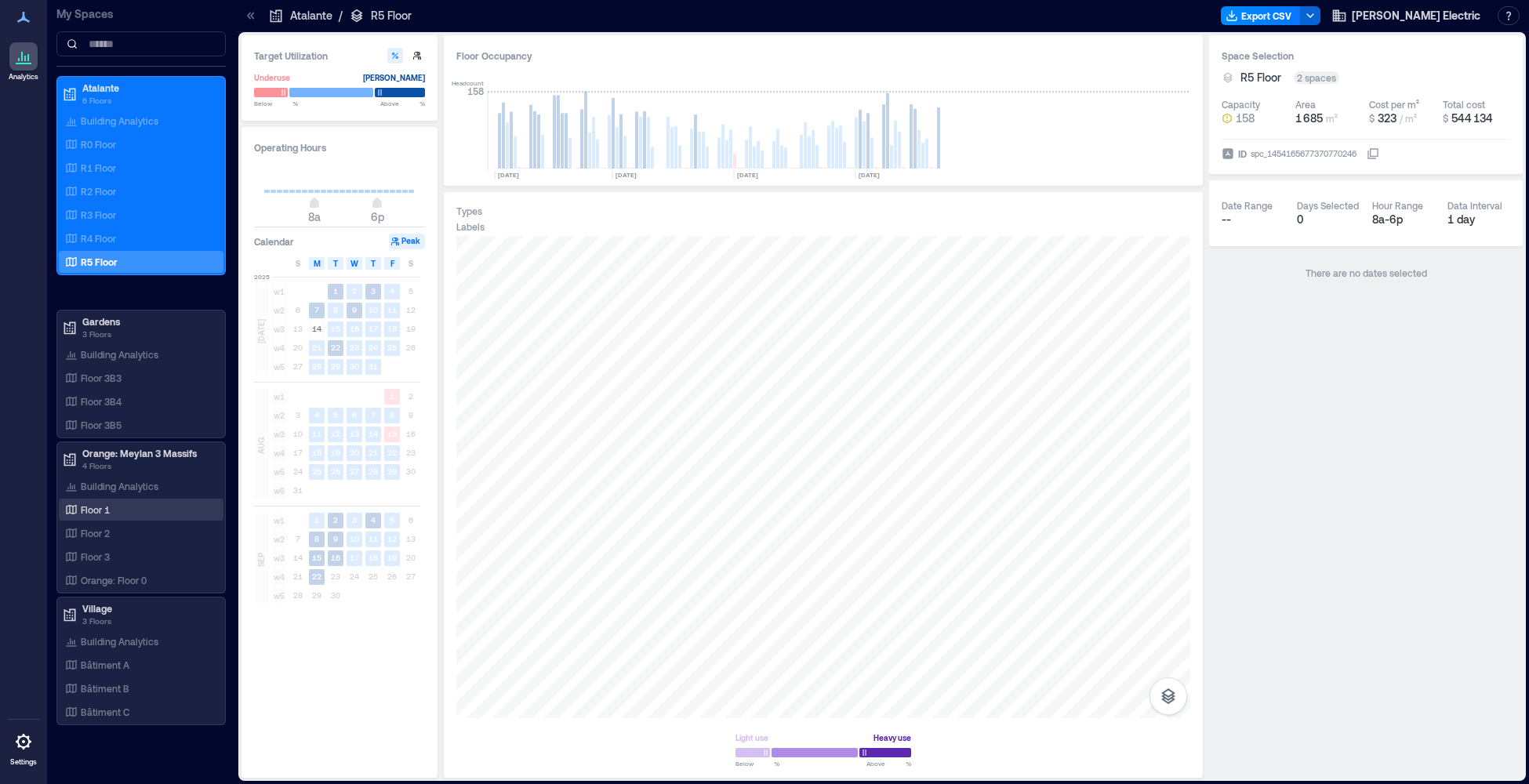
click at [100, 515] on p "Floor 1" at bounding box center [96, 510] width 29 height 13
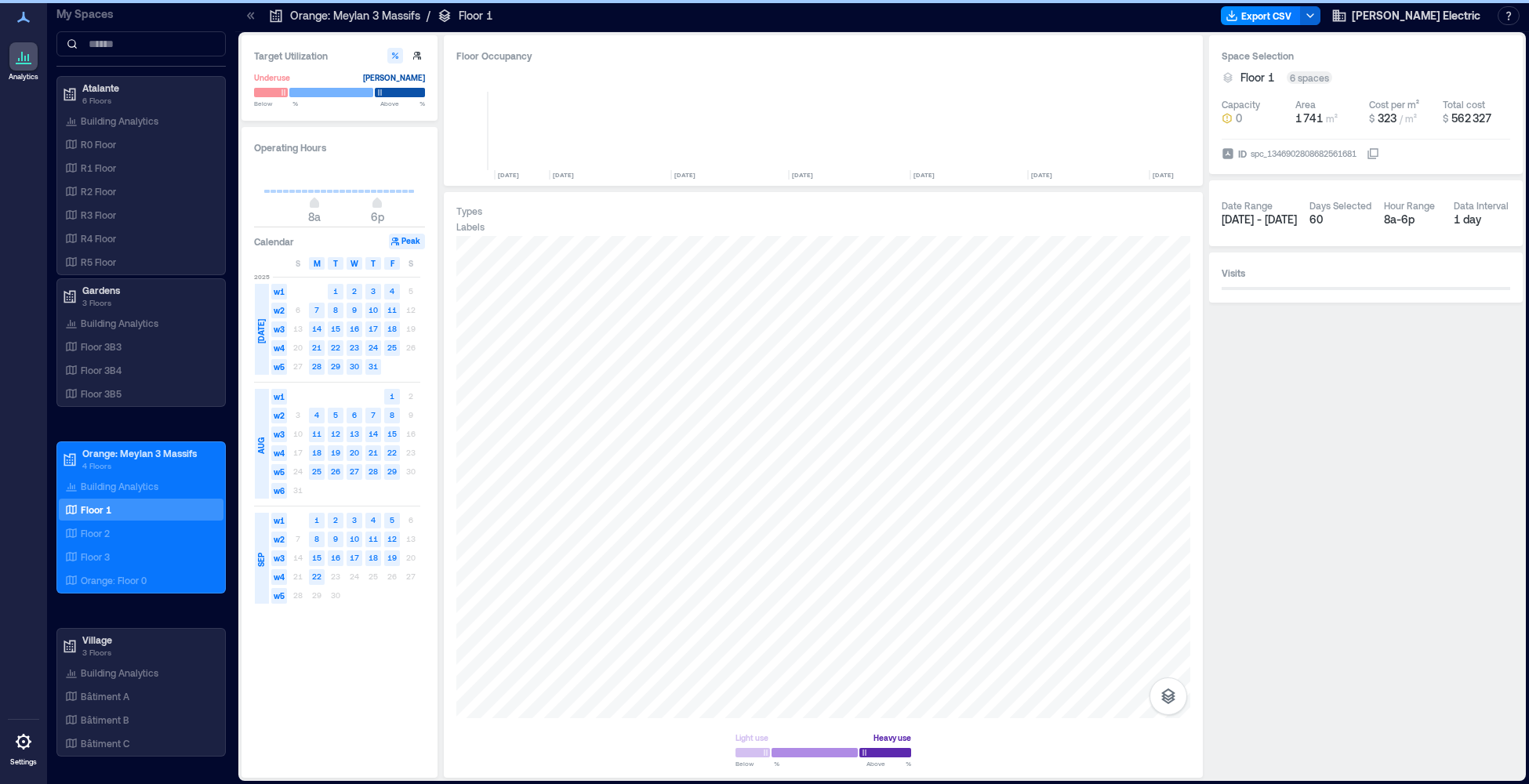
scroll to position [0, 1001]
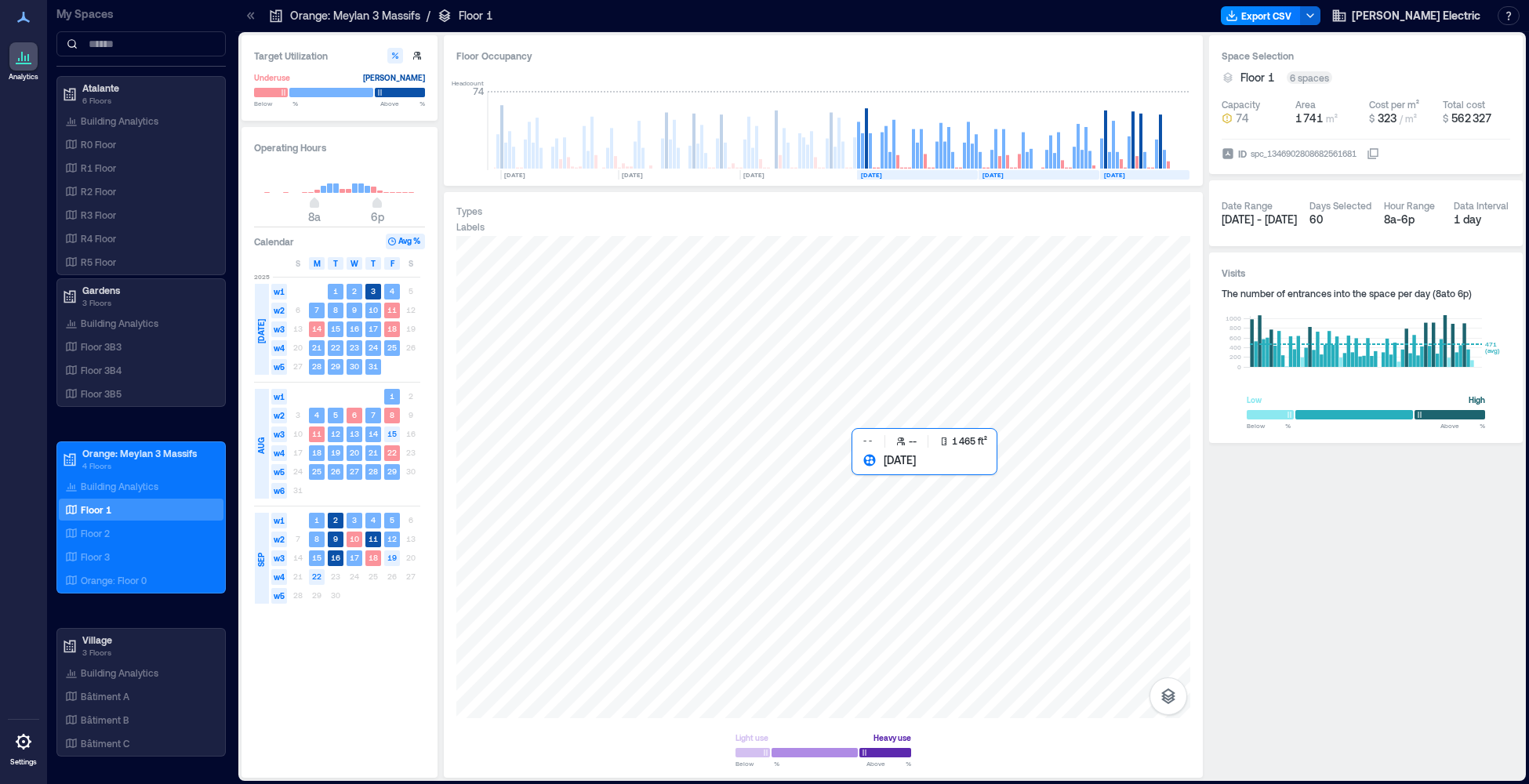
click at [879, 481] on div at bounding box center [823, 477] width 734 height 482
click at [868, 467] on div at bounding box center [823, 477] width 734 height 482
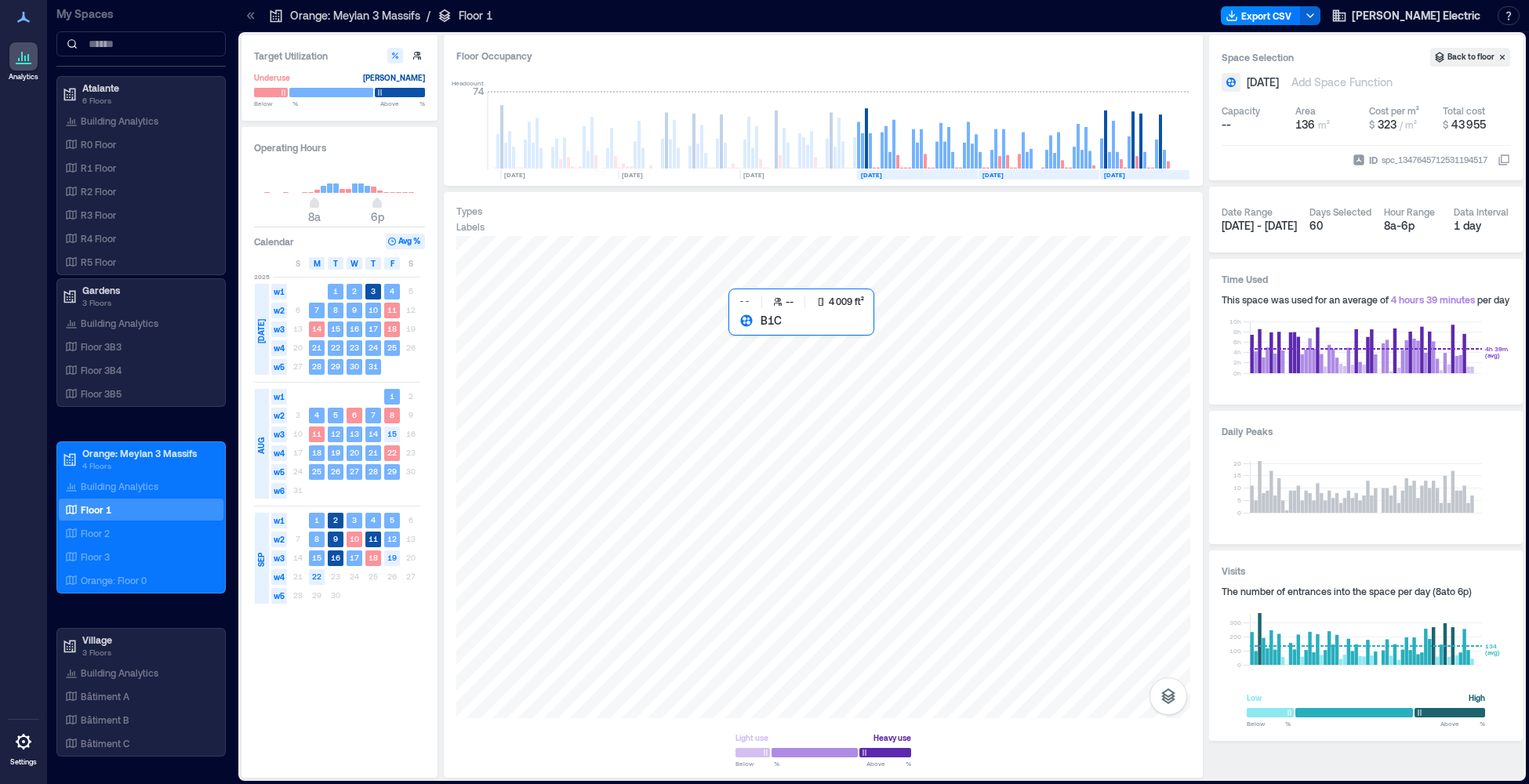
click at [774, 380] on div at bounding box center [823, 477] width 734 height 482
click at [795, 558] on div at bounding box center [823, 477] width 734 height 482
click at [767, 527] on div at bounding box center [823, 477] width 734 height 482
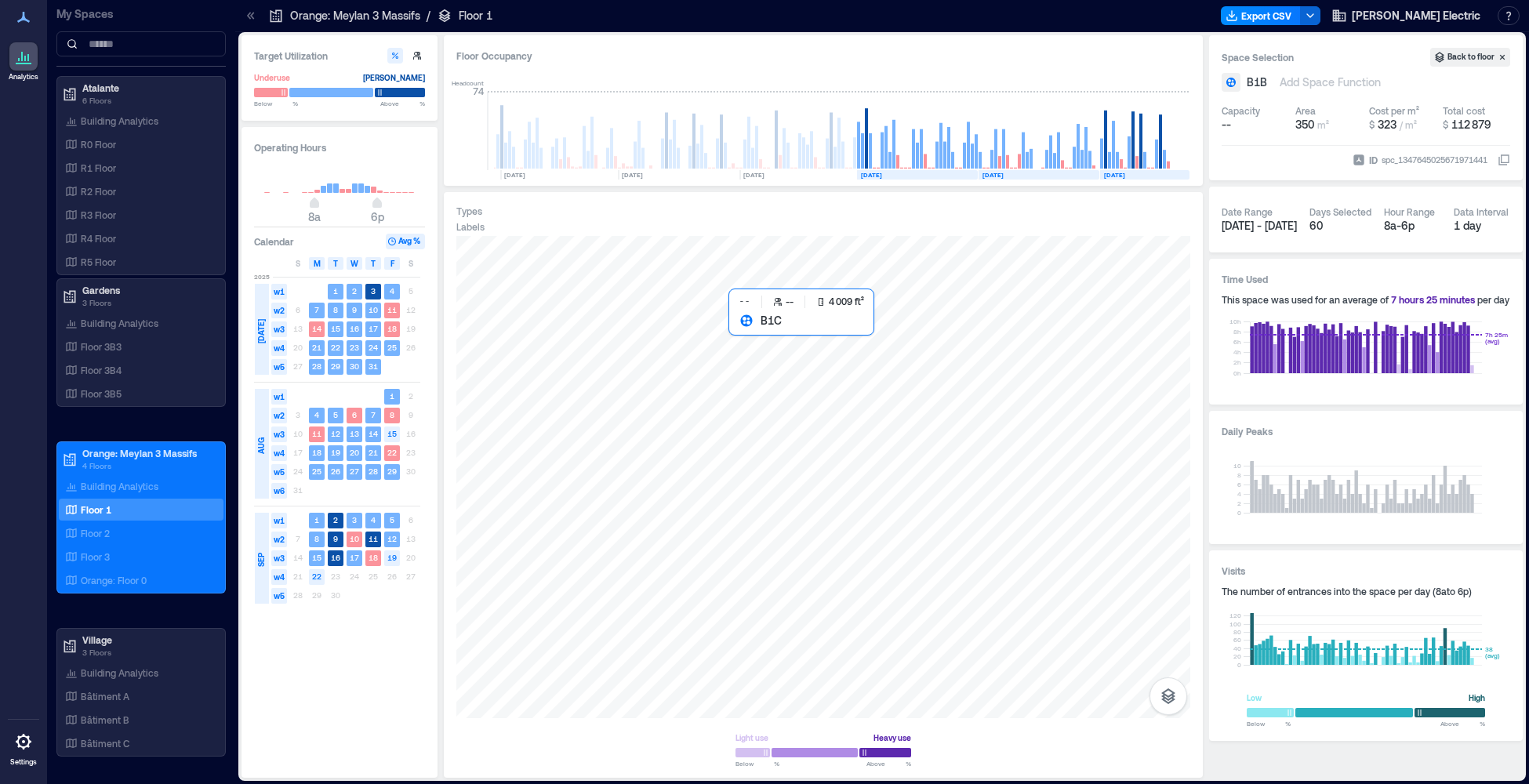
click at [792, 387] on div at bounding box center [823, 477] width 734 height 482
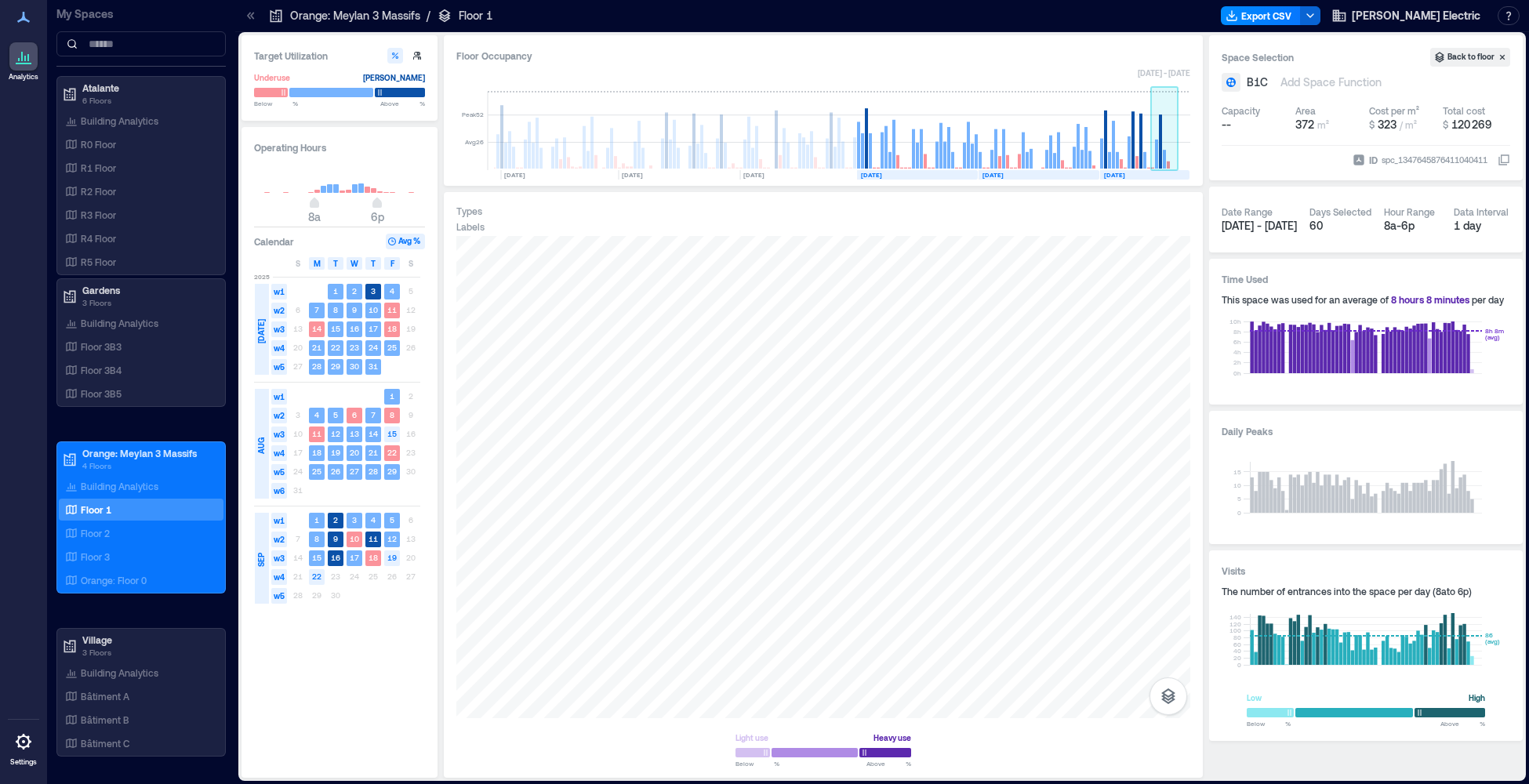
click at [1163, 164] on rect at bounding box center [1165, 159] width 3 height 18
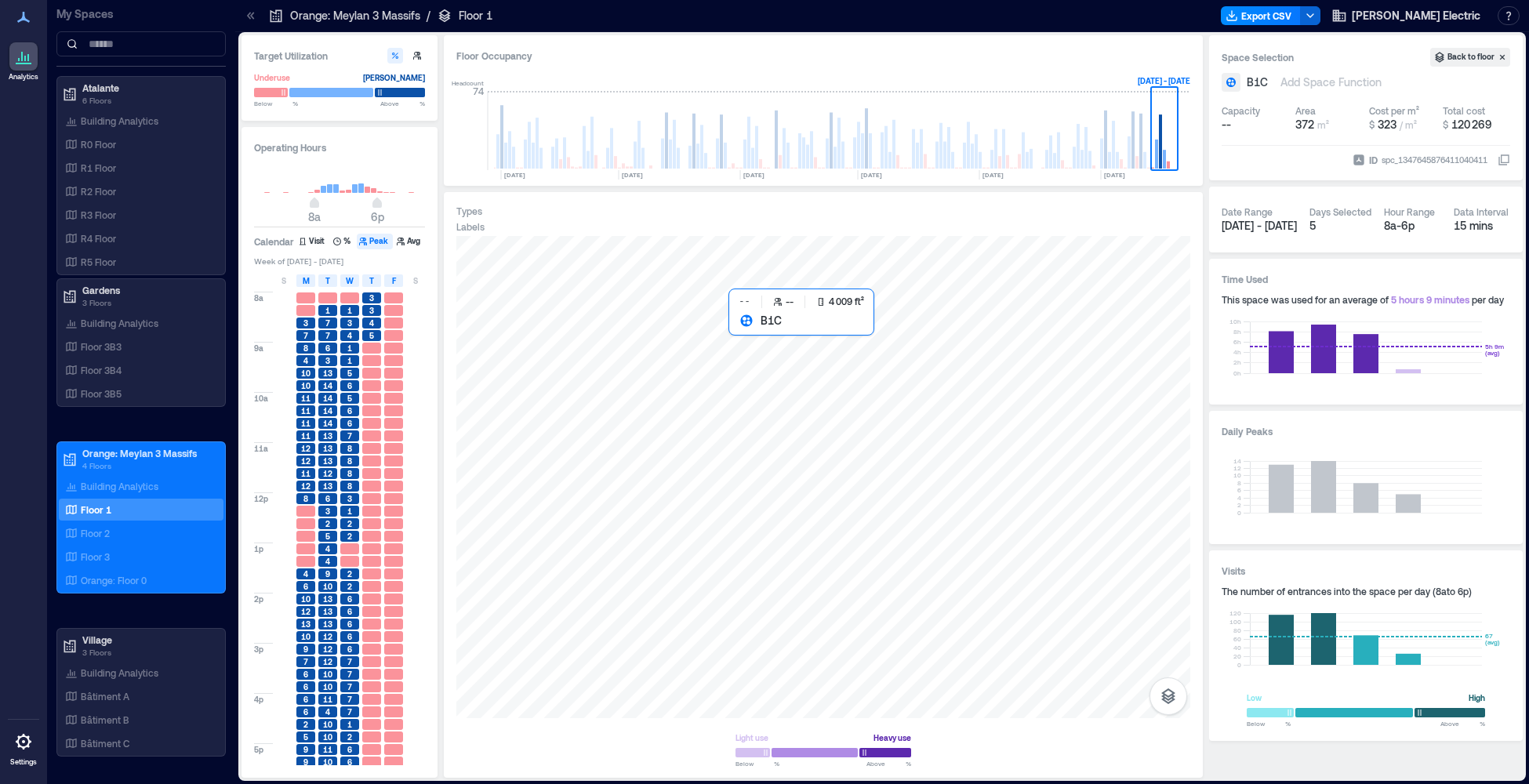
click at [786, 389] on div at bounding box center [823, 477] width 734 height 482
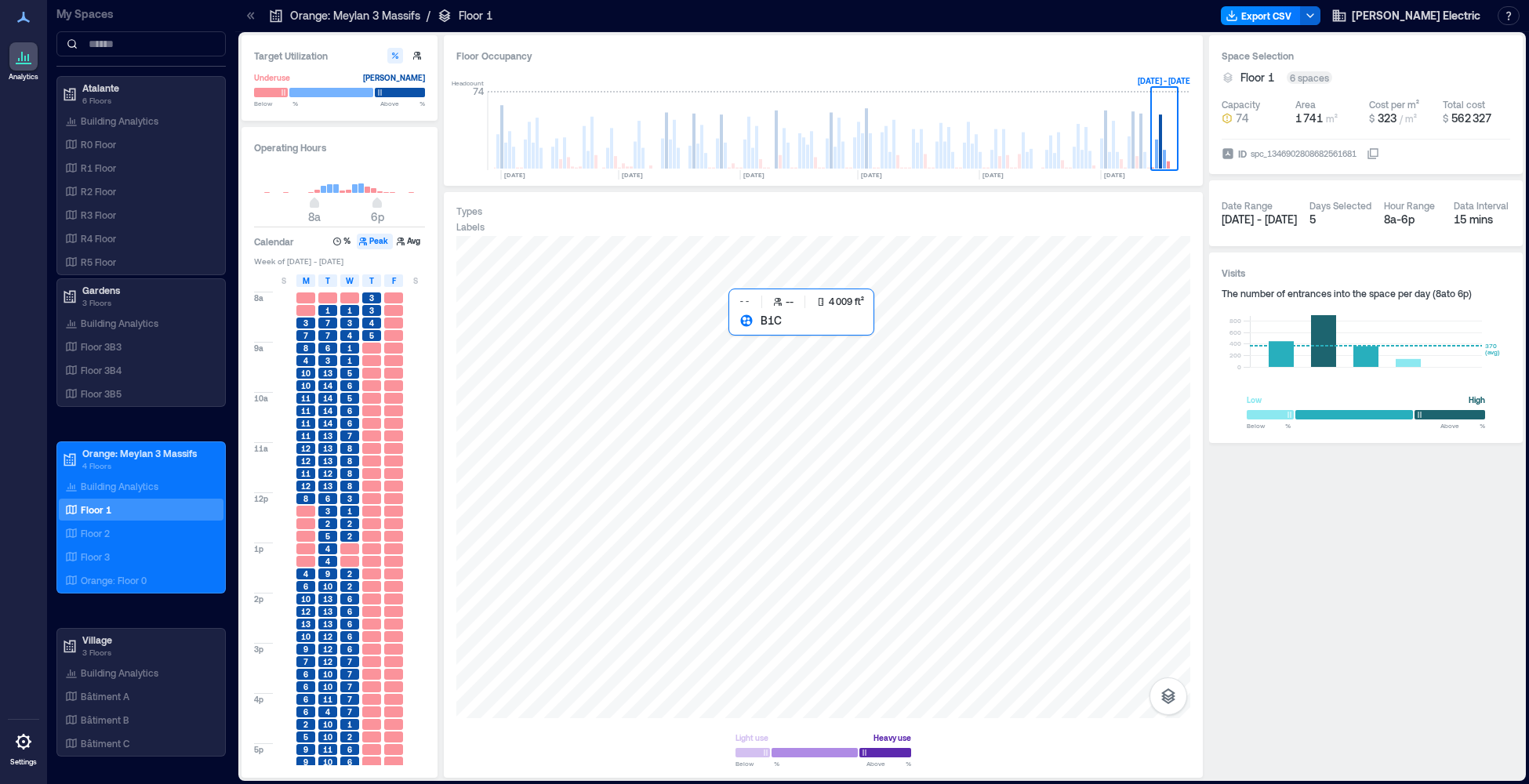
click at [790, 392] on div at bounding box center [823, 477] width 734 height 482
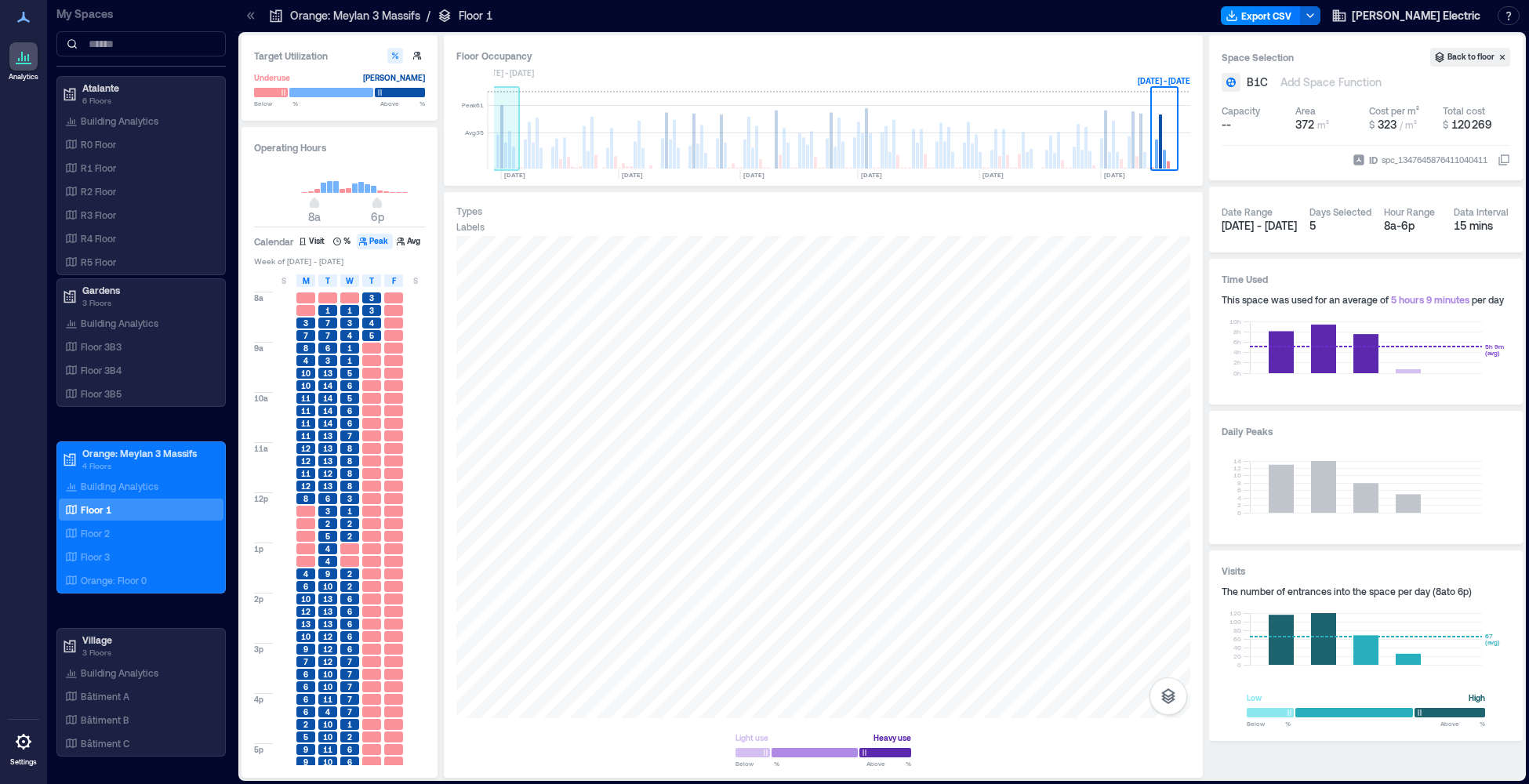
click at [501, 159] on rect at bounding box center [502, 136] width 3 height 63
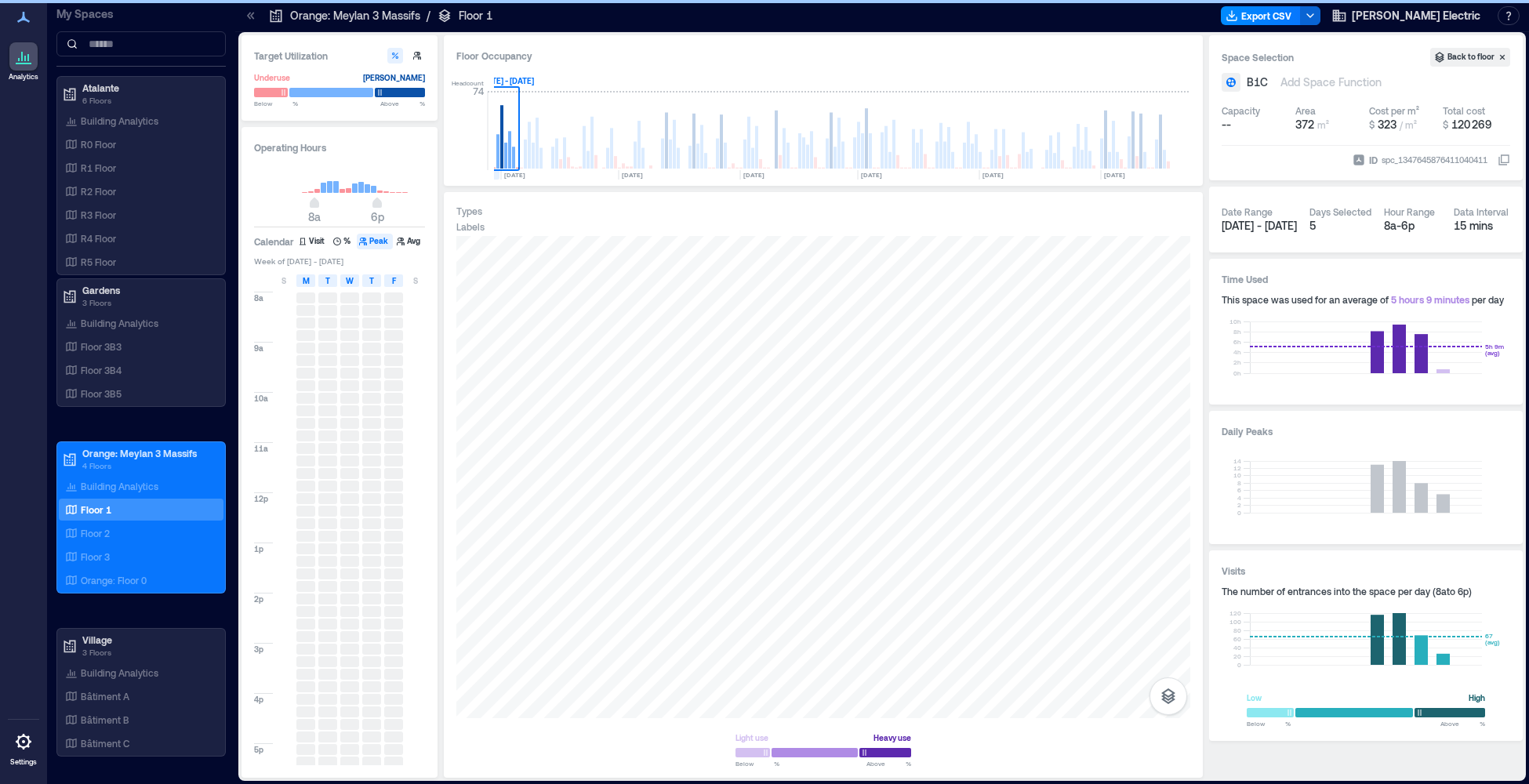
scroll to position [0, 665]
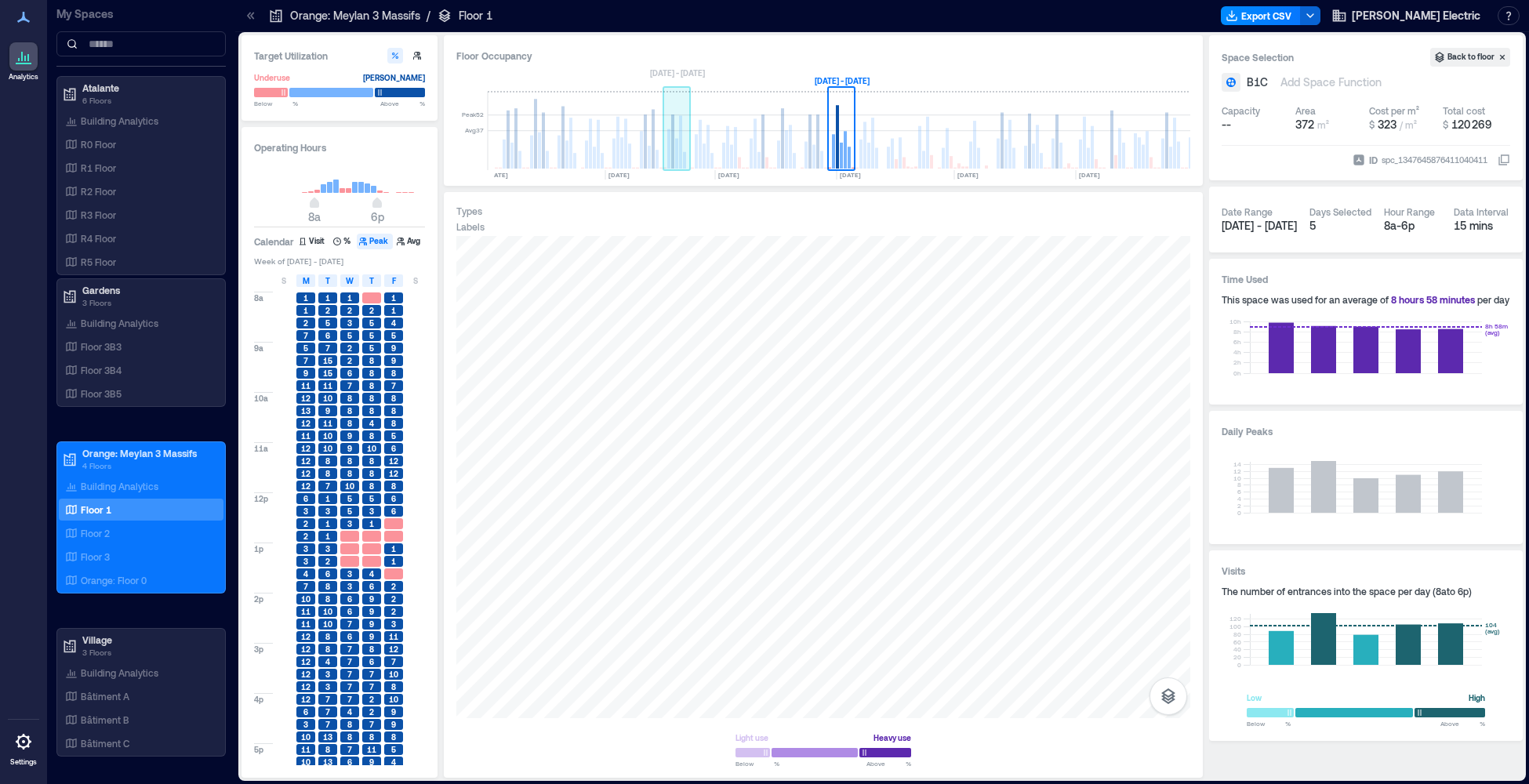
click at [665, 156] on rect at bounding box center [677, 131] width 27 height 79
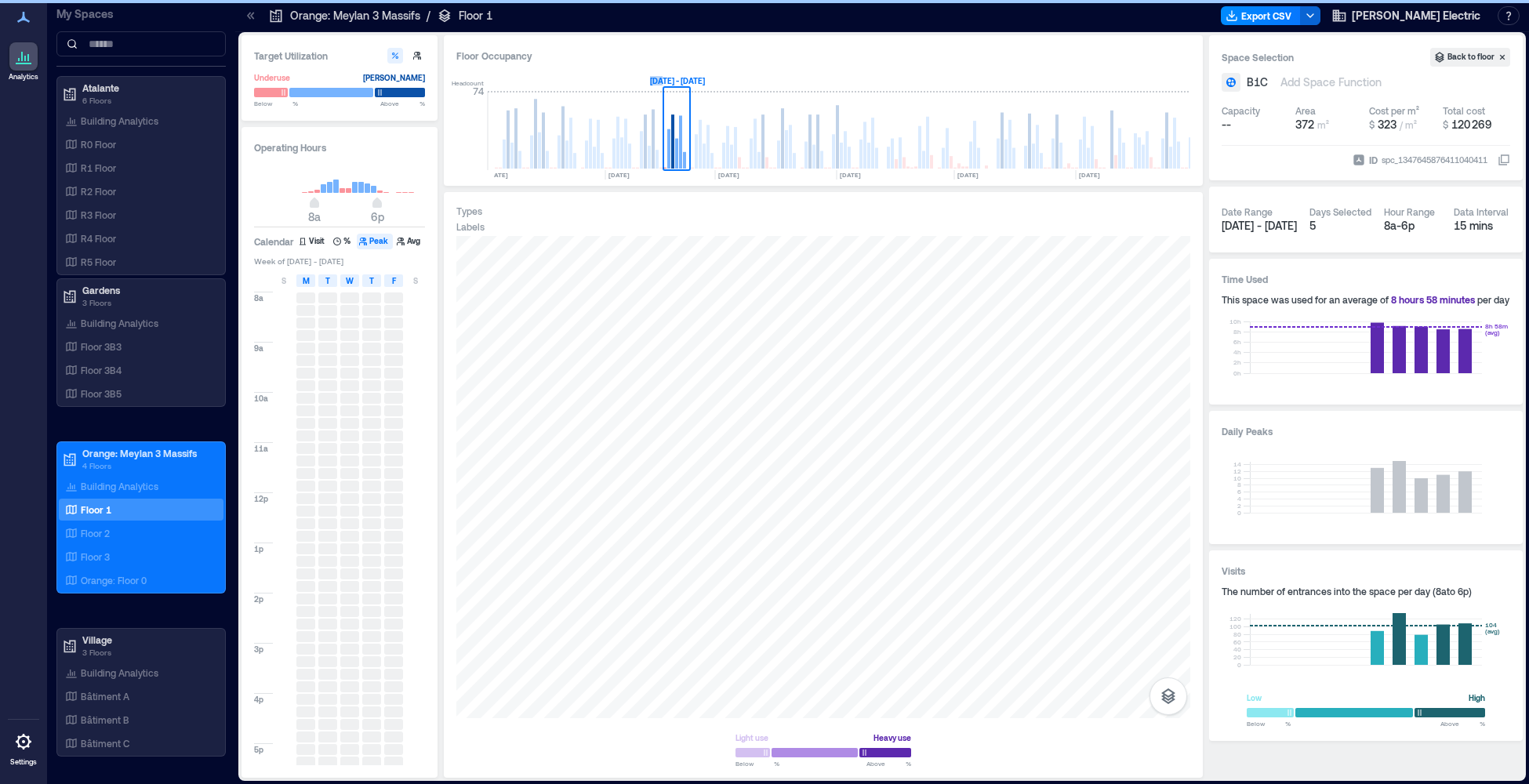
scroll to position [0, 501]
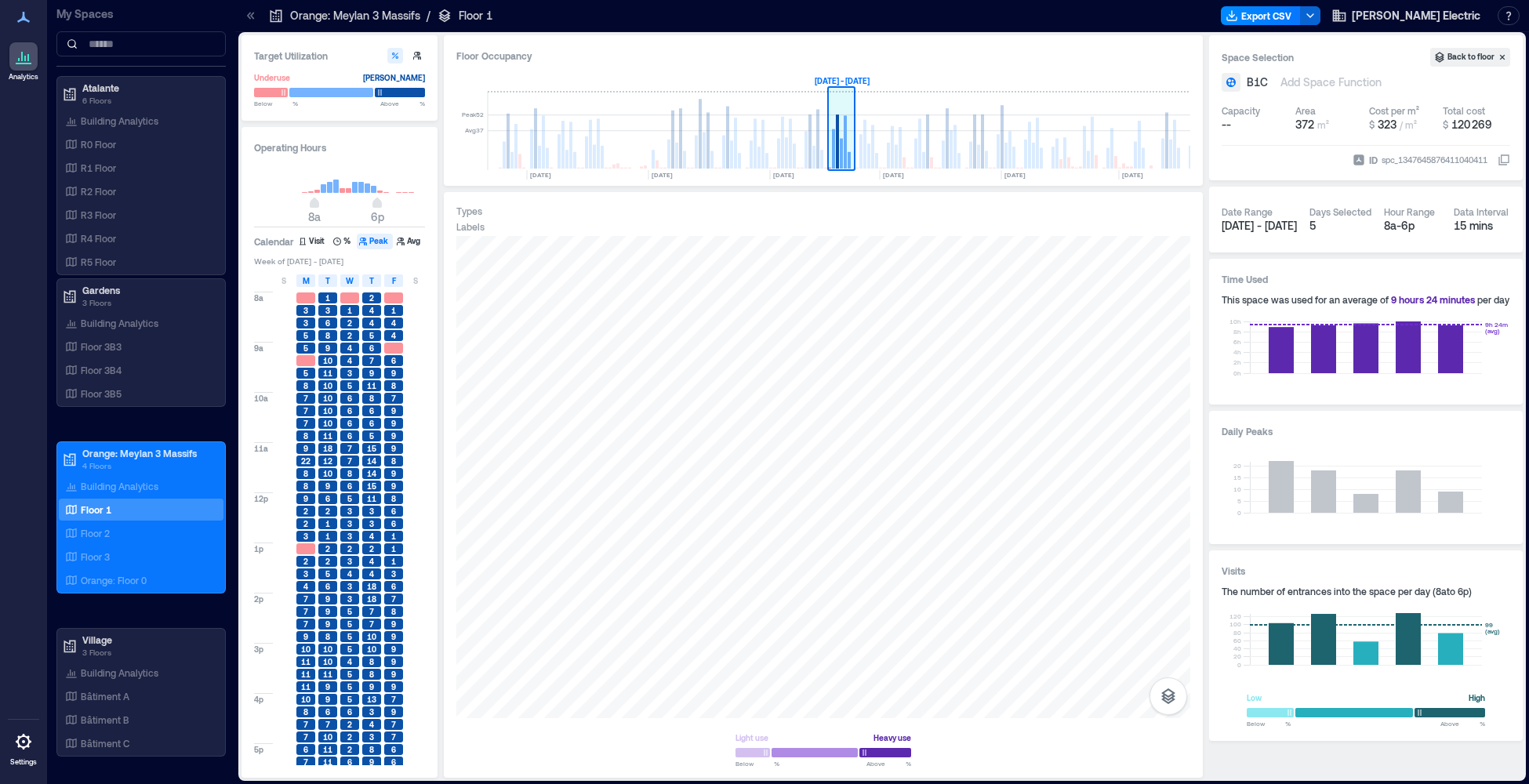
click at [844, 127] on rect at bounding box center [845, 142] width 3 height 53
click at [371, 280] on span "T" at bounding box center [372, 281] width 5 height 13
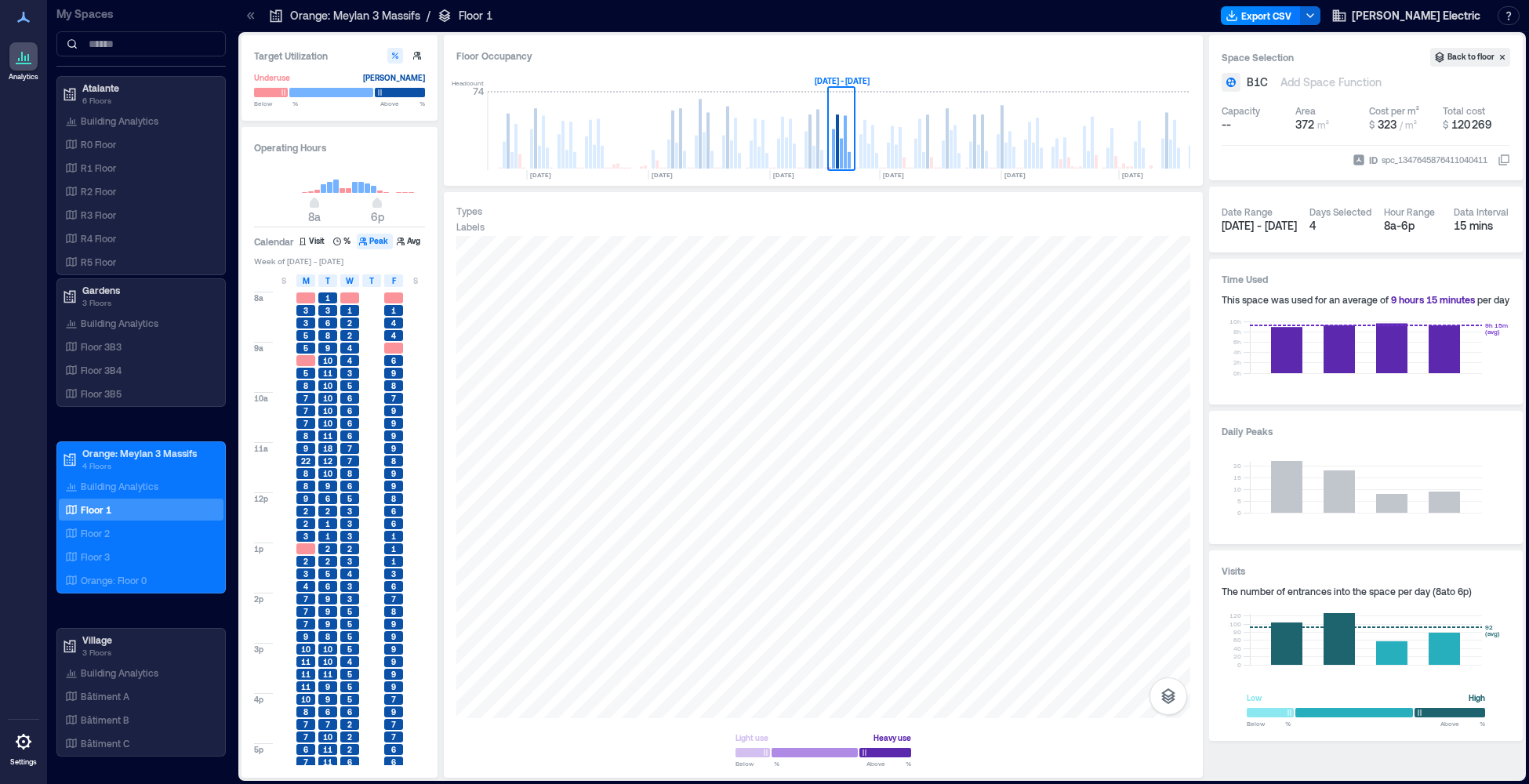
click at [369, 286] on span "T" at bounding box center [372, 281] width 5 height 13
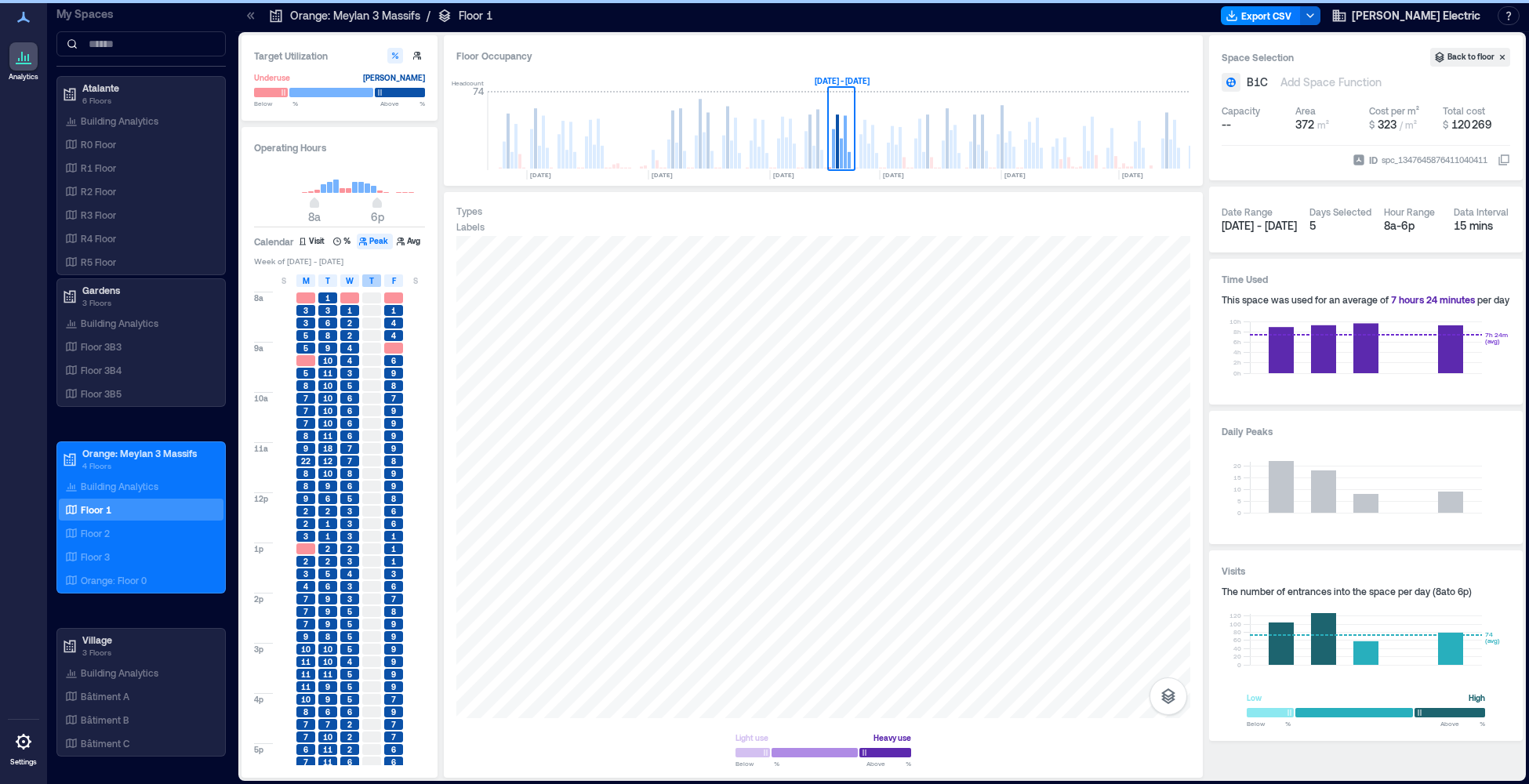
click at [370, 281] on span "T" at bounding box center [372, 281] width 5 height 13
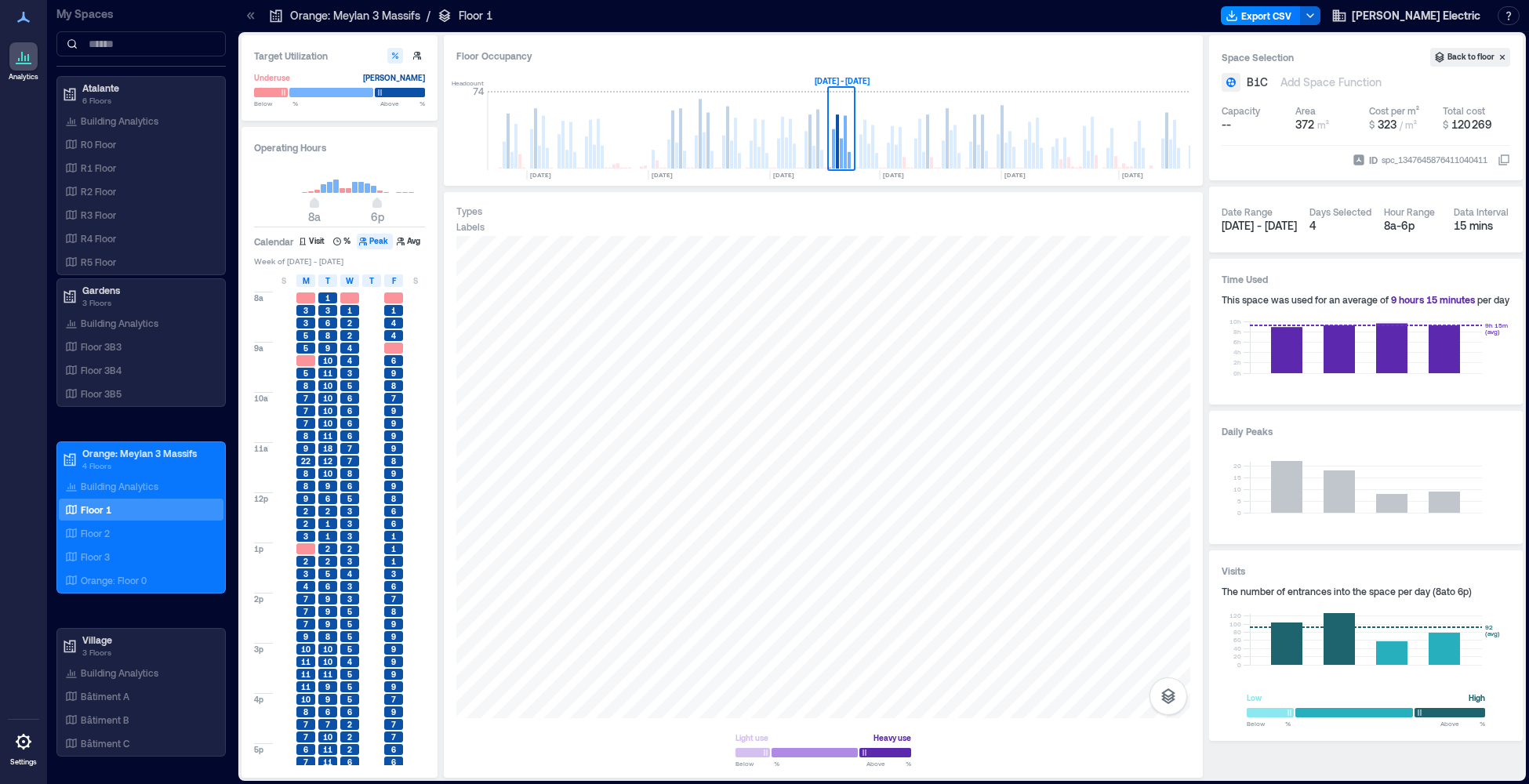
click at [373, 283] on span "T" at bounding box center [372, 281] width 5 height 13
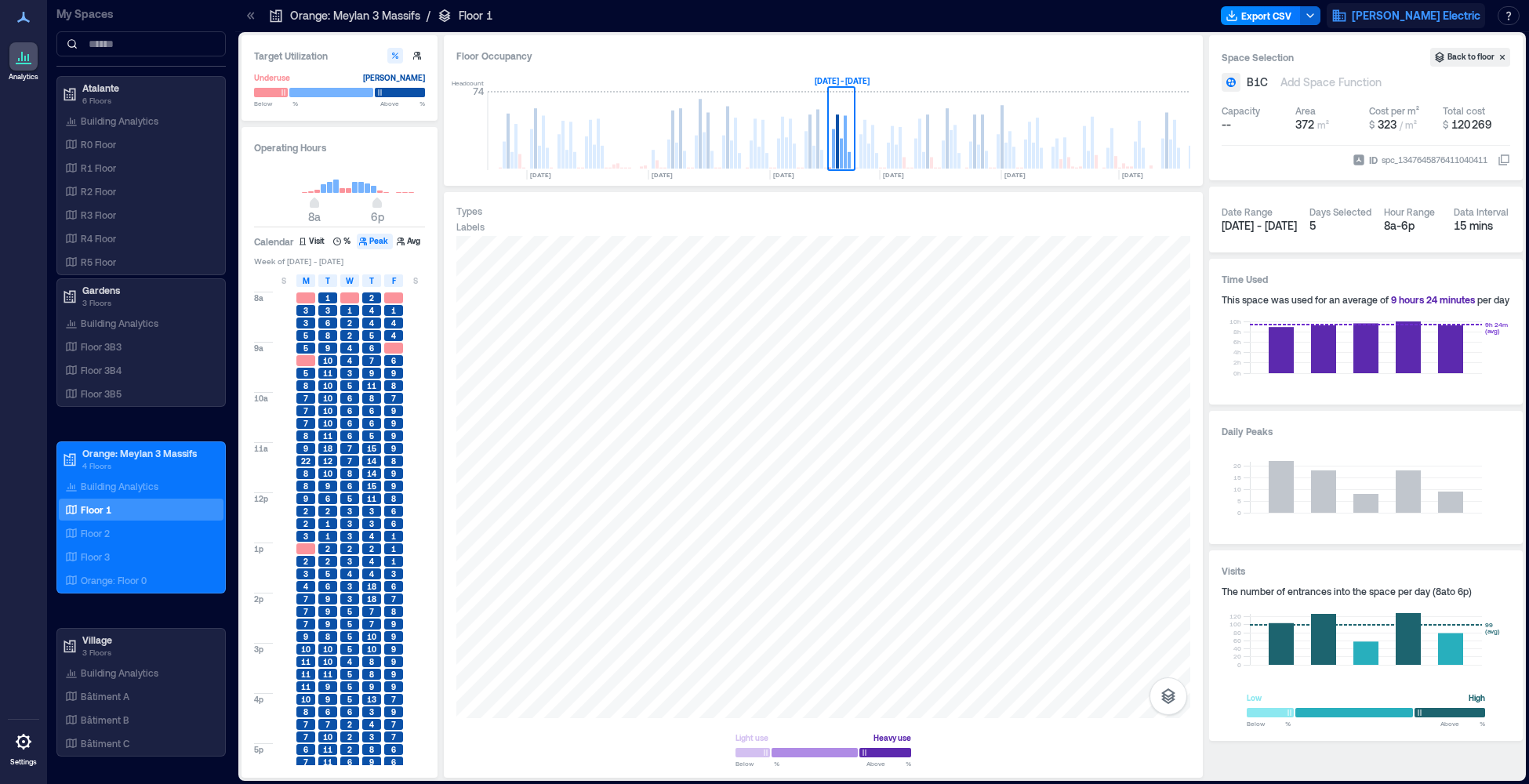
click at [1280, 17] on span "Schneider Electric" at bounding box center [1416, 16] width 128 height 16
click at [1280, 112] on button "Logout" at bounding box center [1392, 107] width 180 height 25
